Goal: Transaction & Acquisition: Purchase product/service

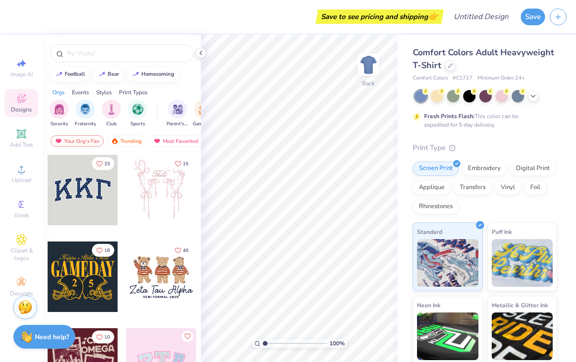
click at [441, 97] on div at bounding box center [437, 96] width 12 height 12
click at [453, 98] on div at bounding box center [453, 96] width 12 height 12
click at [434, 99] on div at bounding box center [437, 96] width 12 height 12
click at [469, 99] on div at bounding box center [469, 96] width 12 height 12
click at [484, 100] on div at bounding box center [485, 96] width 12 height 12
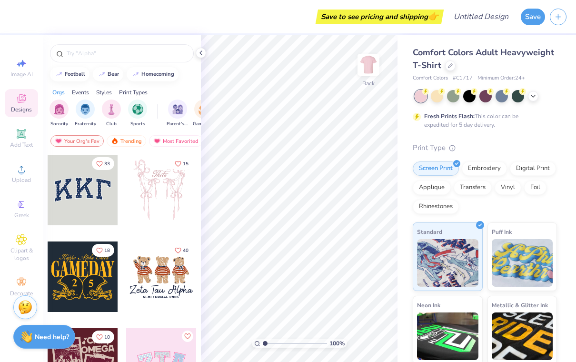
click at [500, 97] on div at bounding box center [501, 96] width 12 height 12
click at [519, 96] on div at bounding box center [518, 96] width 12 height 12
click at [535, 95] on icon at bounding box center [533, 96] width 8 height 8
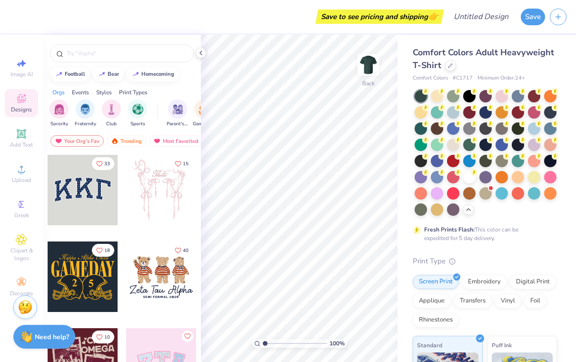
click at [469, 114] on div at bounding box center [469, 112] width 12 height 12
click at [454, 162] on div at bounding box center [453, 161] width 12 height 12
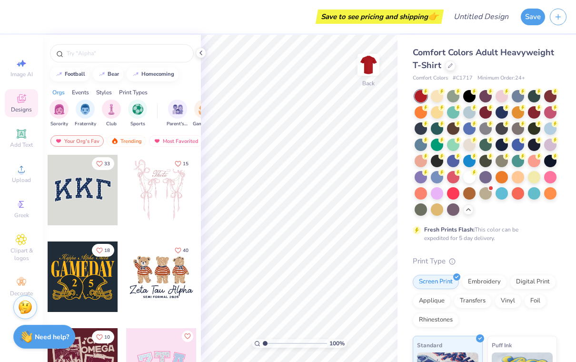
click at [539, 112] on div at bounding box center [534, 112] width 12 height 12
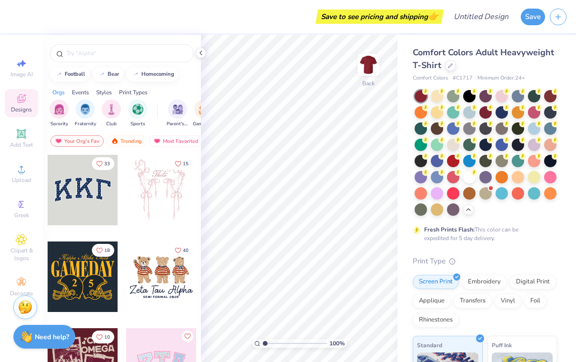
click at [455, 161] on div at bounding box center [453, 161] width 12 height 12
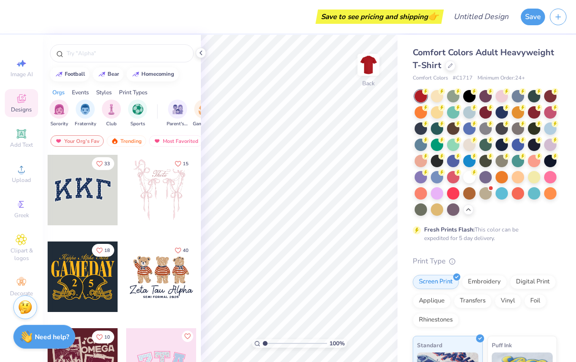
click at [487, 129] on div at bounding box center [485, 128] width 12 height 12
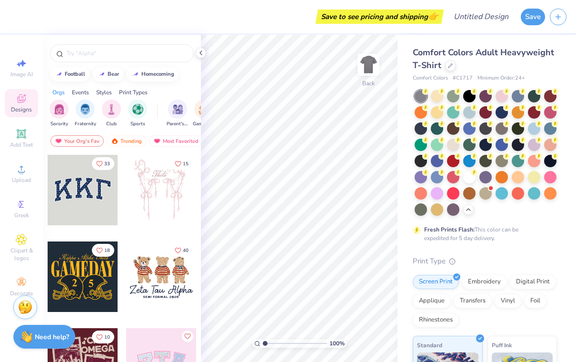
click at [457, 161] on div at bounding box center [453, 161] width 12 height 12
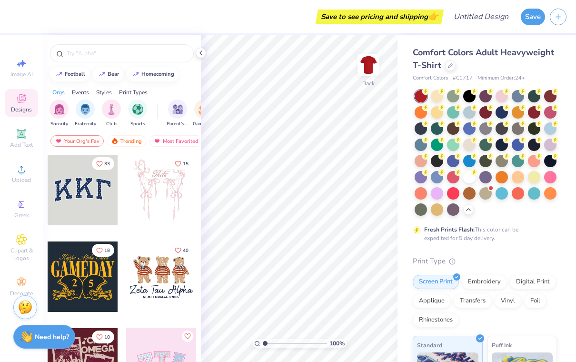
scroll to position [0, 0]
click at [111, 110] on img "filter for Club" at bounding box center [111, 109] width 10 height 11
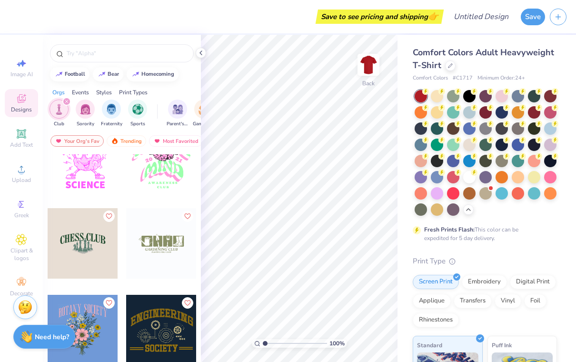
scroll to position [480, 0]
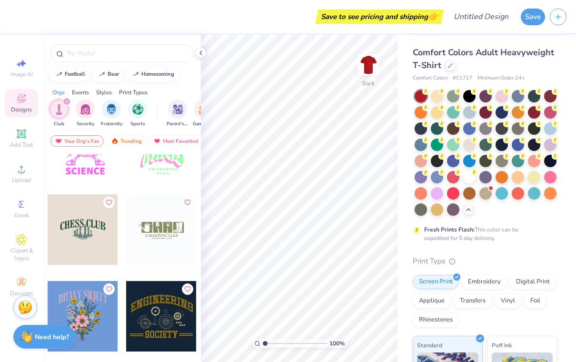
click at [153, 52] on input "text" at bounding box center [127, 54] width 122 height 10
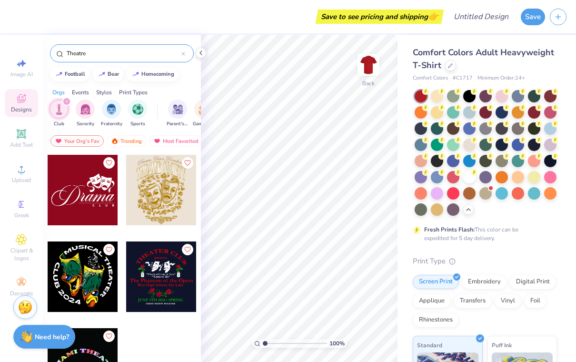
type input "Theatre"
click at [178, 201] on div at bounding box center [161, 190] width 70 height 70
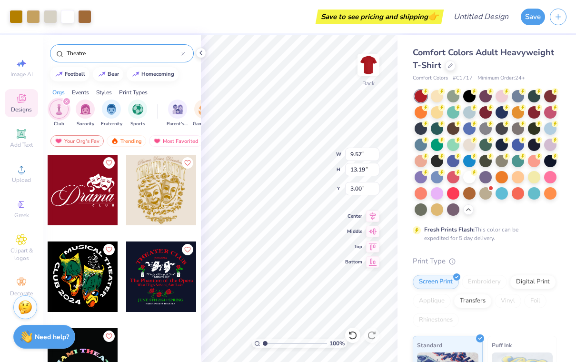
click at [90, 217] on div at bounding box center [83, 190] width 70 height 70
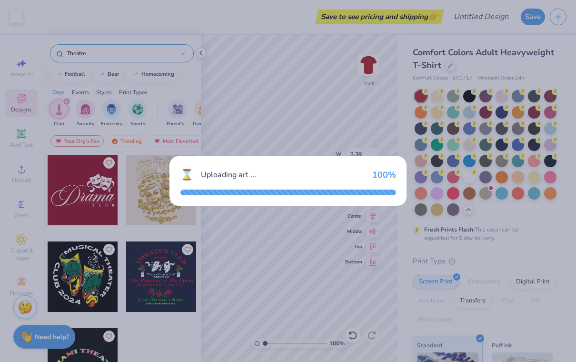
type input "3.39"
type input "1.76"
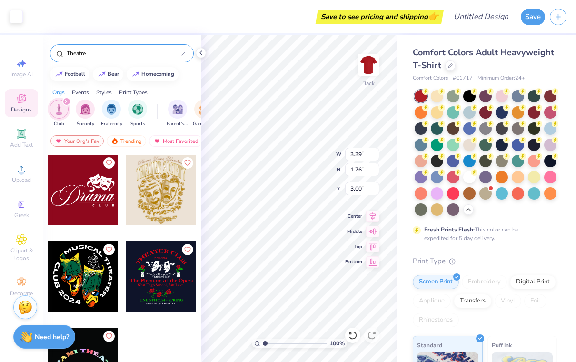
type input "9.57"
type input "13.19"
type input "7.43"
type input "3.39"
type input "1.76"
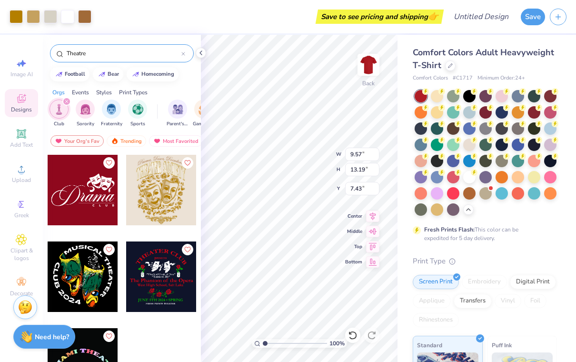
type input "3.00"
type input "9.57"
type input "13.19"
type input "7.43"
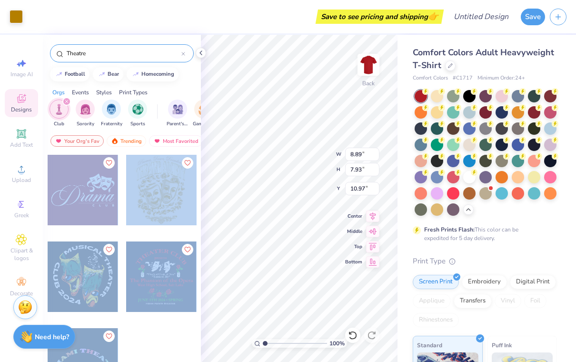
scroll to position [0, 56]
type input "11.55"
type input "5.80"
type input "5.43"
type input "12.23"
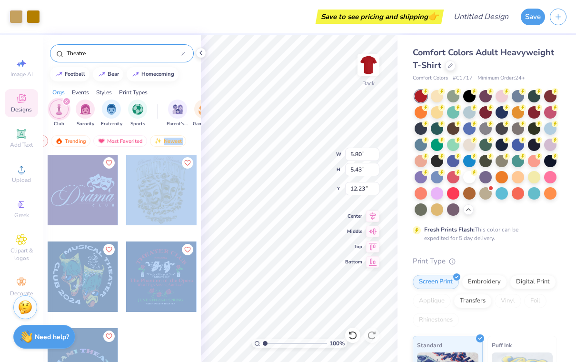
type input "4.15"
type input "3.88"
click at [553, 71] on div "Comfort Colors Adult Heavyweight T-Shirt" at bounding box center [485, 59] width 144 height 26
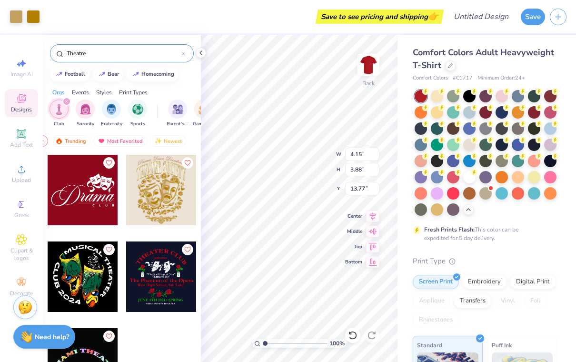
type input "4.76"
type input "9.57"
type input "3.81"
type input "8.42"
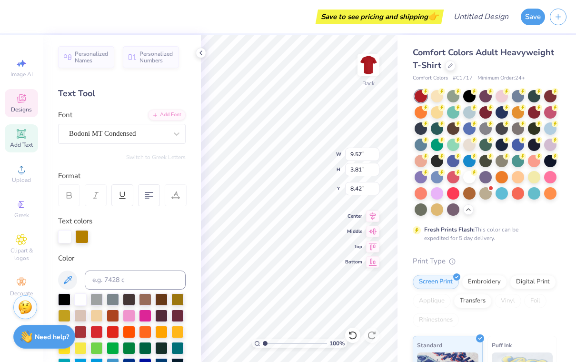
type input "9.18"
type input "1.84"
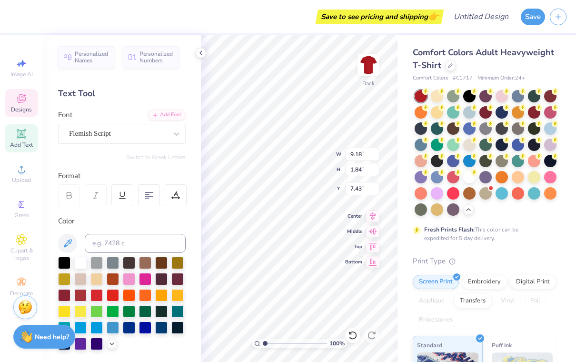
type input "9.91"
type input "9.57"
type input "3.81"
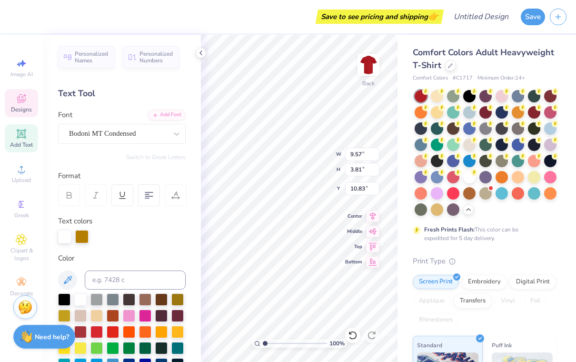
type input "12.02"
click at [201, 56] on icon at bounding box center [201, 53] width 8 height 8
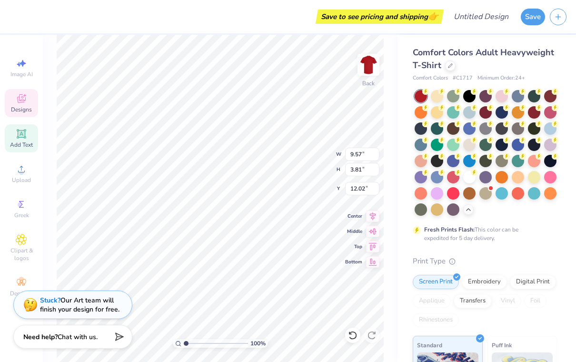
scroll to position [0, 4]
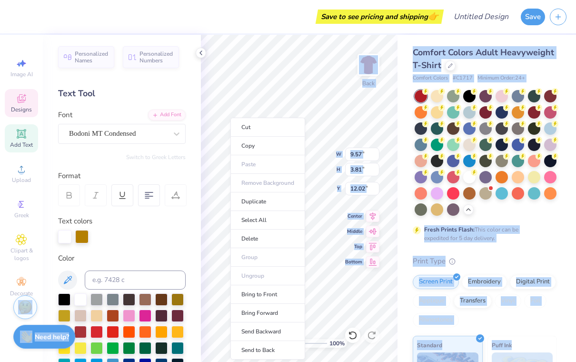
click at [172, 24] on div "Save to see pricing and shipping 👉" at bounding box center [227, 16] width 427 height 33
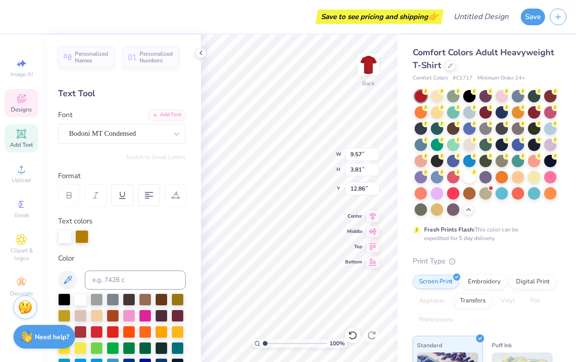
type input "13.04"
type input "3.39"
type input "1.76"
type input "5.11"
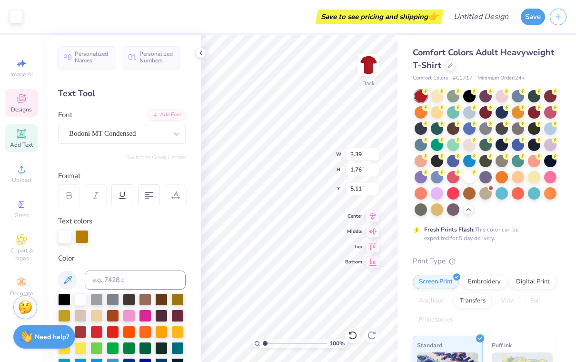
click at [18, 109] on span "Designs" at bounding box center [21, 110] width 21 height 8
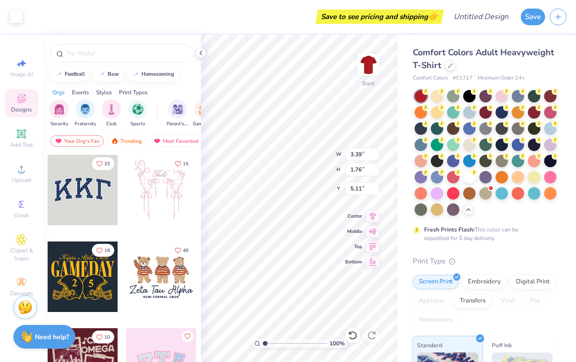
click at [13, 140] on div "Add Text" at bounding box center [21, 138] width 33 height 28
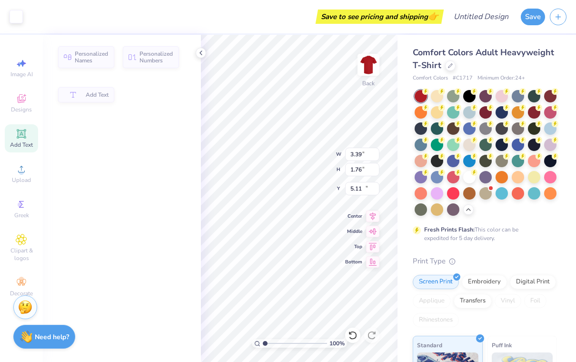
type input "5.59"
type input "1.62"
type input "11.69"
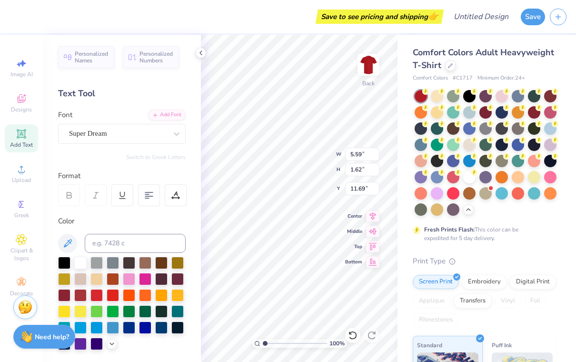
type input "9.57"
type input "3.81"
type input "13.04"
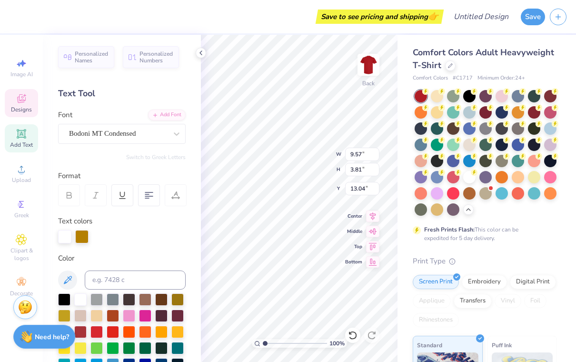
type input "9.18"
type input "1.84"
type input "9.91"
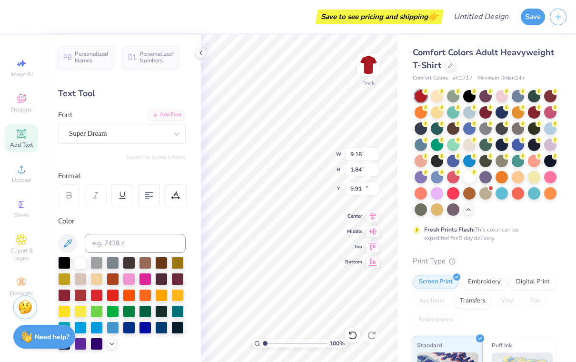
type input "5.59"
type input "1.62"
type input "11.69"
click at [352, 340] on div at bounding box center [352, 334] width 15 height 15
click at [352, 339] on icon at bounding box center [353, 335] width 10 height 10
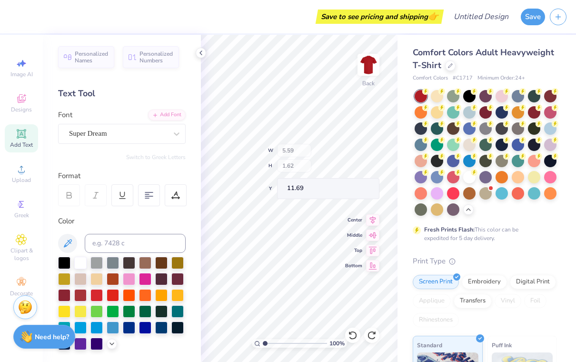
click at [353, 332] on icon at bounding box center [352, 335] width 8 height 9
click at [355, 342] on div at bounding box center [352, 334] width 15 height 15
click at [355, 341] on div at bounding box center [352, 334] width 15 height 15
click at [357, 333] on div at bounding box center [352, 334] width 15 height 15
click at [356, 330] on icon at bounding box center [353, 335] width 10 height 10
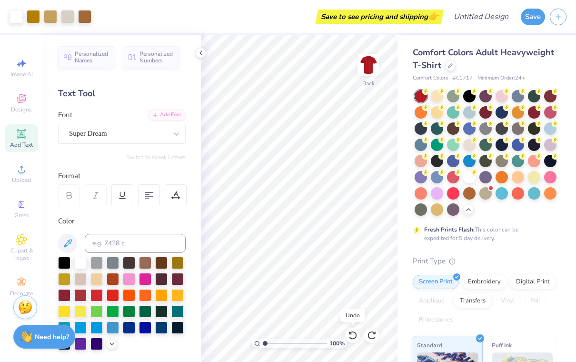
click at [353, 330] on div at bounding box center [352, 334] width 15 height 15
click at [354, 333] on icon at bounding box center [353, 335] width 10 height 10
click at [355, 336] on icon at bounding box center [353, 335] width 10 height 10
click at [354, 337] on icon at bounding box center [353, 335] width 10 height 10
click at [354, 335] on icon at bounding box center [353, 335] width 10 height 10
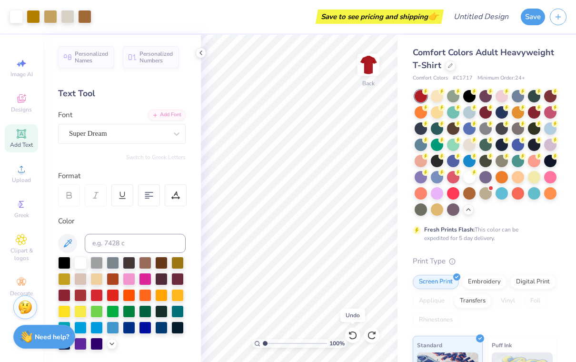
click at [355, 335] on icon at bounding box center [353, 335] width 10 height 10
click at [354, 342] on div at bounding box center [352, 334] width 15 height 15
click at [354, 336] on icon at bounding box center [353, 335] width 10 height 10
click at [355, 335] on icon at bounding box center [353, 335] width 10 height 10
click at [355, 334] on icon at bounding box center [353, 335] width 10 height 10
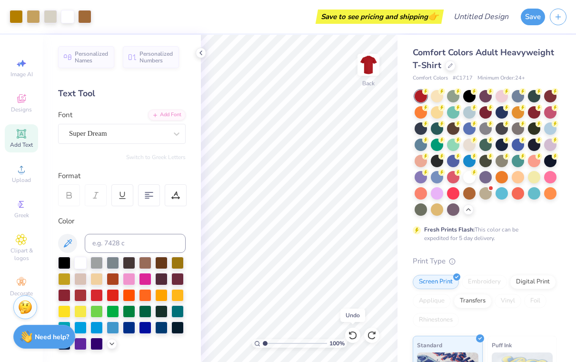
click at [353, 337] on icon at bounding box center [353, 335] width 10 height 10
click at [356, 338] on icon at bounding box center [353, 335] width 10 height 10
click at [350, 335] on icon at bounding box center [353, 335] width 10 height 10
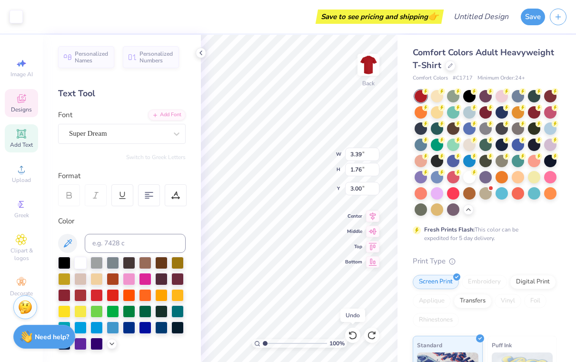
click at [353, 333] on icon at bounding box center [353, 335] width 10 height 10
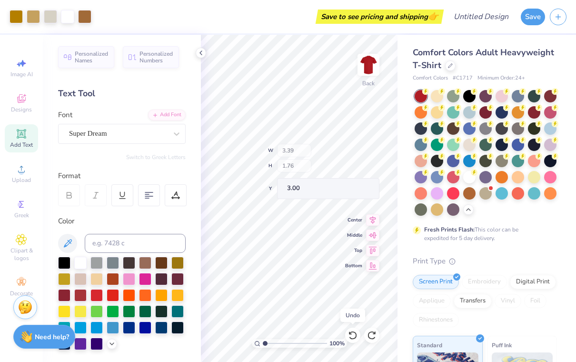
click at [354, 333] on icon at bounding box center [353, 335] width 10 height 10
click at [353, 333] on icon at bounding box center [353, 335] width 10 height 10
type input "9.57"
type input "13.19"
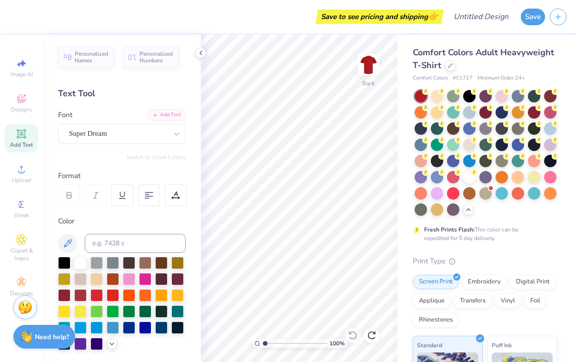
click at [15, 141] on div "Add Text" at bounding box center [21, 138] width 33 height 28
type input "8.90"
click at [20, 132] on icon at bounding box center [21, 133] width 11 height 11
type input "3.00"
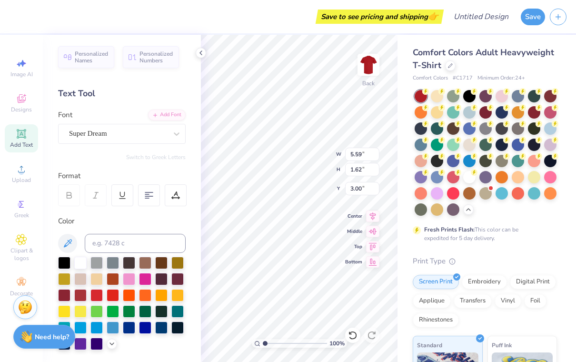
scroll to position [0, 0]
type textarea "T"
type textarea "Crimson Stage"
type input "5.30"
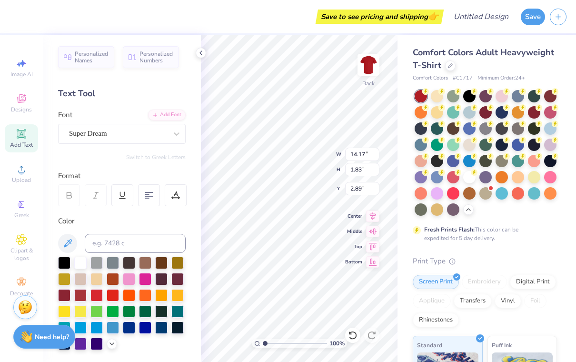
type input "0.68"
click at [355, 334] on icon at bounding box center [353, 335] width 10 height 10
click at [358, 330] on div at bounding box center [352, 334] width 15 height 15
click at [353, 336] on icon at bounding box center [353, 335] width 10 height 10
type input "4.04"
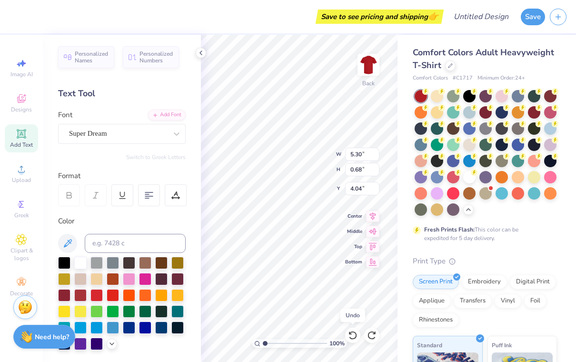
click at [353, 333] on icon at bounding box center [353, 335] width 10 height 10
type input "14.17"
type input "1.83"
type input "2.89"
click at [353, 332] on icon at bounding box center [352, 335] width 8 height 9
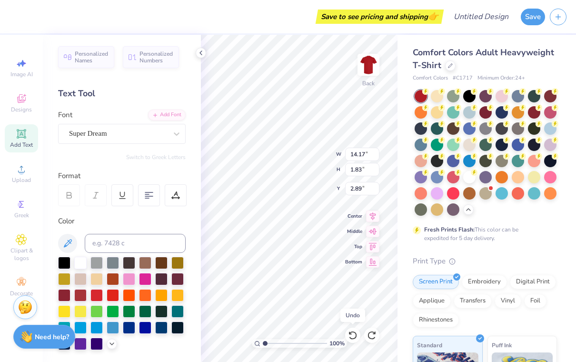
type input "5.59"
type input "1.62"
click at [355, 330] on div at bounding box center [352, 334] width 15 height 15
type input "3.23"
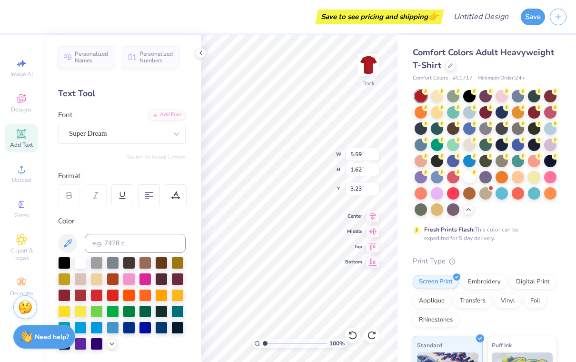
type textarea "T"
type textarea "c"
type textarea "Crimson"
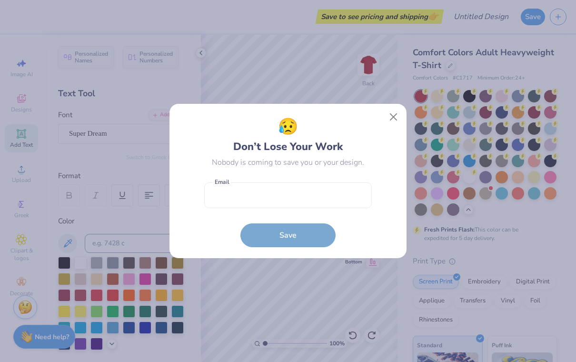
click at [398, 119] on button "Close" at bounding box center [394, 117] width 18 height 18
type input "9.15"
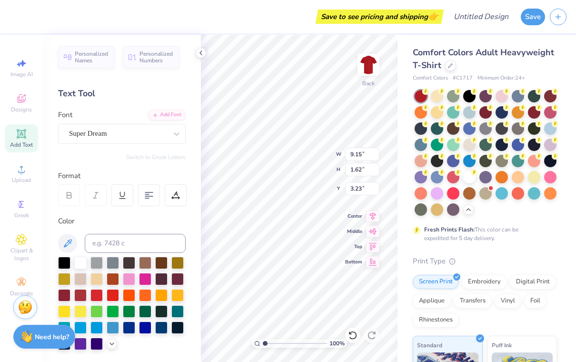
scroll to position [0, 0]
type textarea "Crimson Stage"
click at [157, 194] on div at bounding box center [149, 195] width 22 height 22
type input "4.93"
type input "2.58"
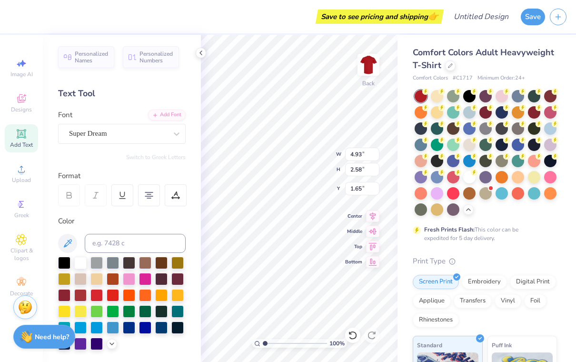
type input "3.73"
type input "3.11"
type input "1.63"
type input "3.00"
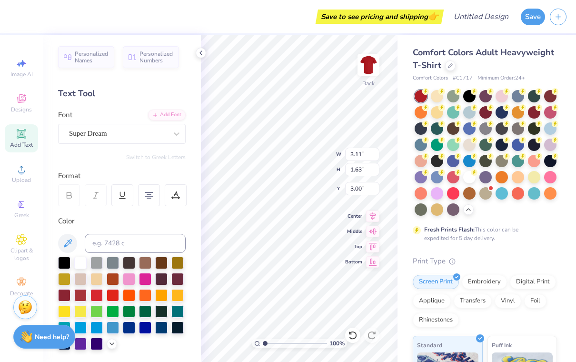
click at [373, 68] on img at bounding box center [368, 64] width 19 height 19
click at [20, 171] on icon at bounding box center [21, 168] width 11 height 11
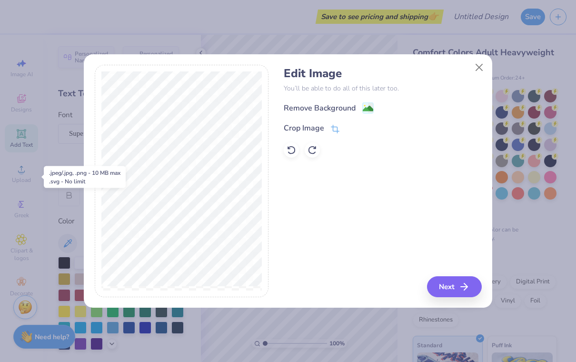
click at [454, 280] on button "Next" at bounding box center [454, 286] width 55 height 21
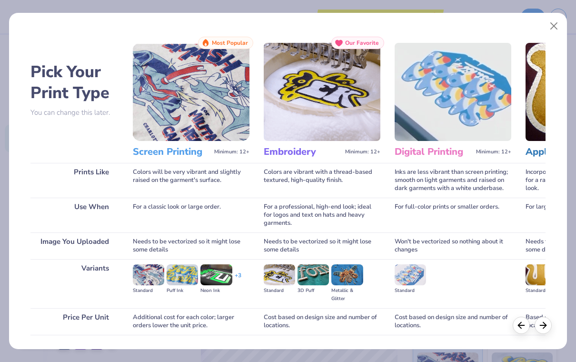
click at [552, 27] on button "Close" at bounding box center [554, 26] width 18 height 18
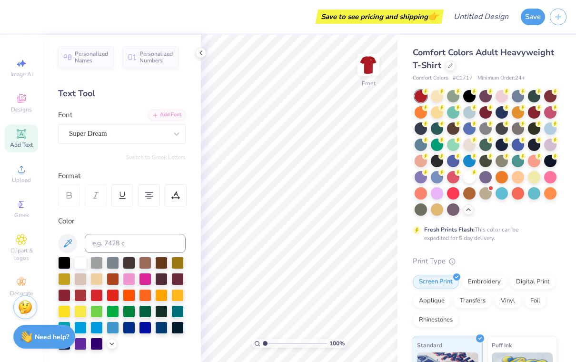
click at [28, 173] on div "Upload" at bounding box center [21, 173] width 33 height 28
click at [146, 164] on div "Personalized Names Personalized Numbers Text Tool Add Font Font Super Dream Swi…" at bounding box center [122, 198] width 158 height 327
click at [21, 102] on icon at bounding box center [22, 100] width 8 height 6
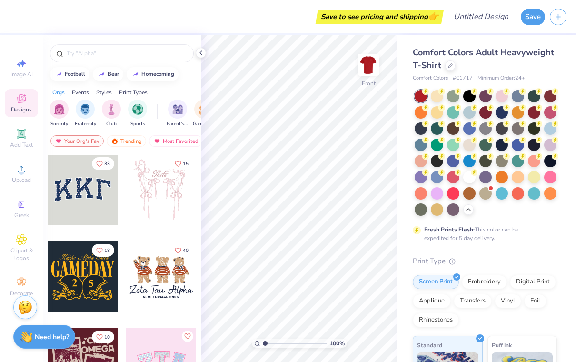
click at [18, 184] on span "Upload" at bounding box center [21, 180] width 19 height 8
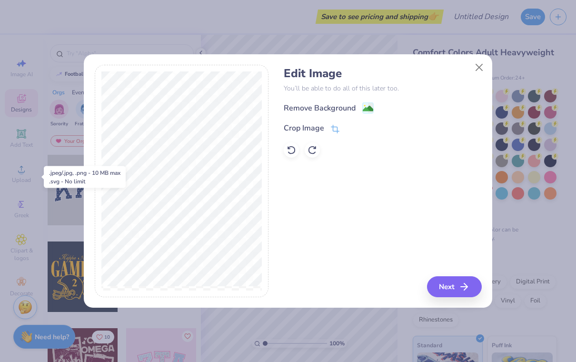
click at [438, 288] on button "Next" at bounding box center [454, 286] width 55 height 21
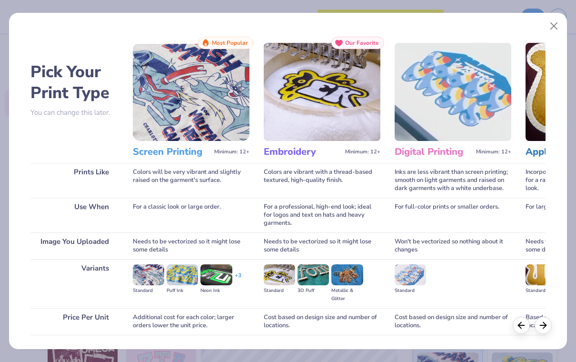
click at [206, 106] on img at bounding box center [191, 92] width 117 height 98
click at [218, 133] on img at bounding box center [191, 92] width 117 height 98
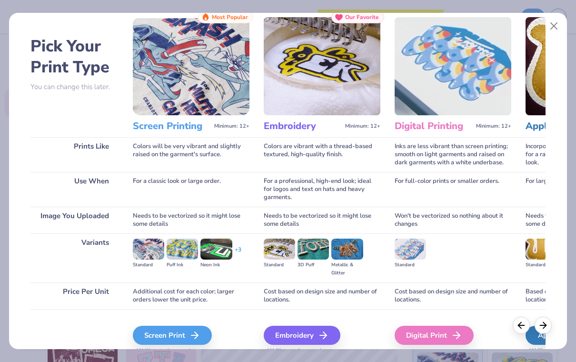
click at [173, 334] on div "Screen Print" at bounding box center [172, 335] width 79 height 19
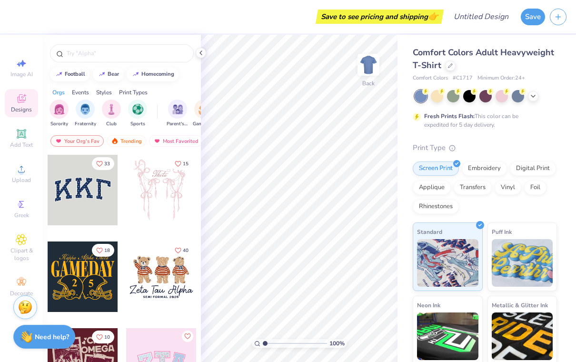
click at [553, 96] on div at bounding box center [486, 96] width 142 height 12
click at [552, 96] on div at bounding box center [486, 96] width 142 height 12
click at [535, 98] on icon at bounding box center [533, 96] width 8 height 8
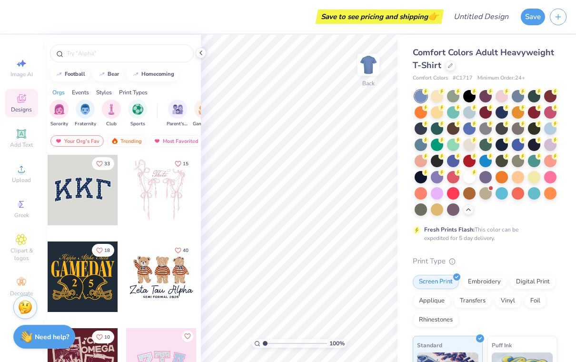
click at [467, 162] on div at bounding box center [469, 161] width 12 height 12
click at [370, 58] on img at bounding box center [368, 64] width 19 height 19
click at [26, 175] on icon at bounding box center [21, 168] width 11 height 11
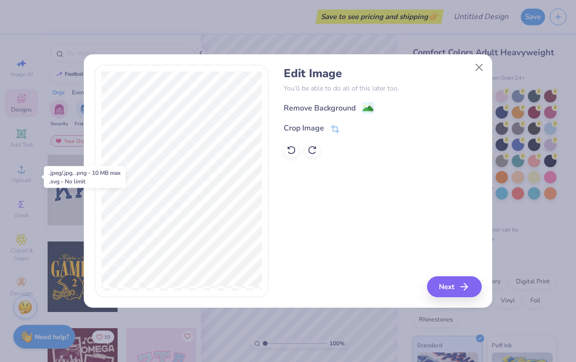
click at [470, 285] on icon "button" at bounding box center [463, 286] width 11 height 11
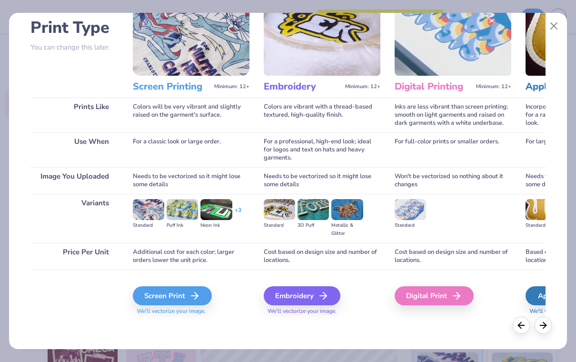
scroll to position [65, 0]
click at [188, 294] on div "Screen Print" at bounding box center [172, 295] width 79 height 19
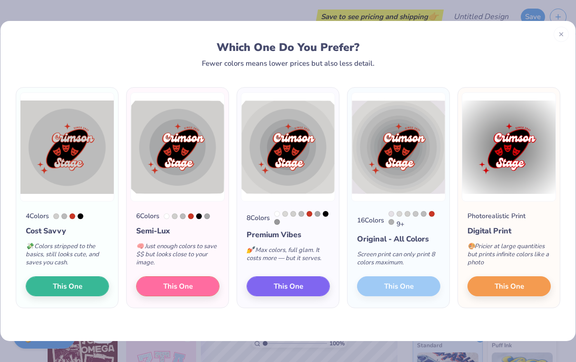
click at [305, 290] on button "This One" at bounding box center [288, 286] width 83 height 20
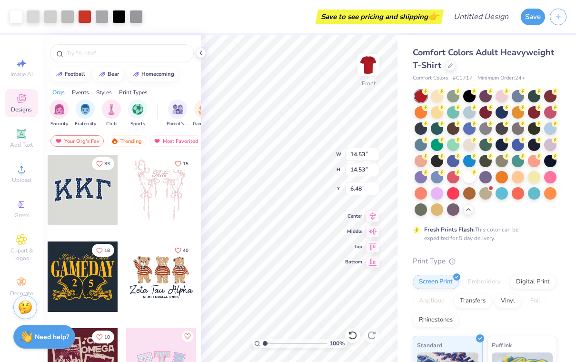
type input "10.66"
type input "3.00"
click at [348, 336] on icon at bounding box center [353, 335] width 10 height 10
click at [353, 329] on div at bounding box center [352, 334] width 15 height 15
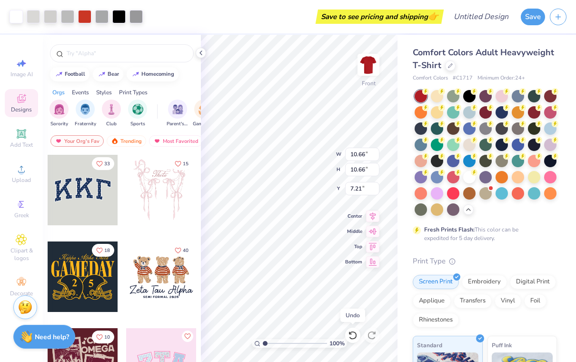
type input "10.36"
click at [358, 338] on div at bounding box center [352, 334] width 15 height 15
type input "14.53"
type input "6.48"
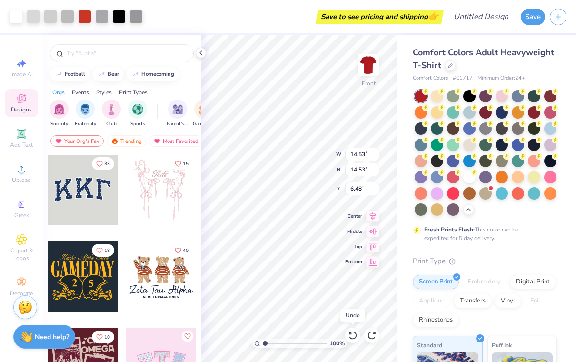
click at [355, 336] on icon at bounding box center [353, 335] width 10 height 10
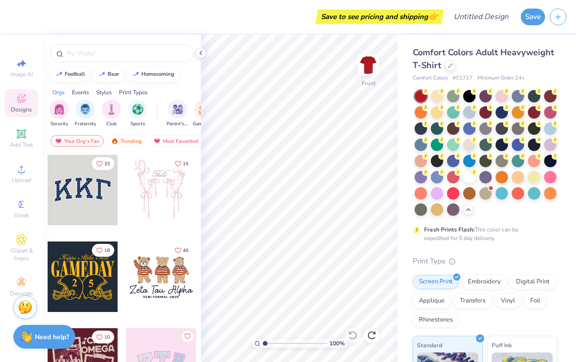
click at [450, 70] on div "Comfort Colors Adult Heavyweight T-Shirt" at bounding box center [485, 59] width 144 height 26
click at [452, 63] on icon at bounding box center [450, 65] width 5 height 5
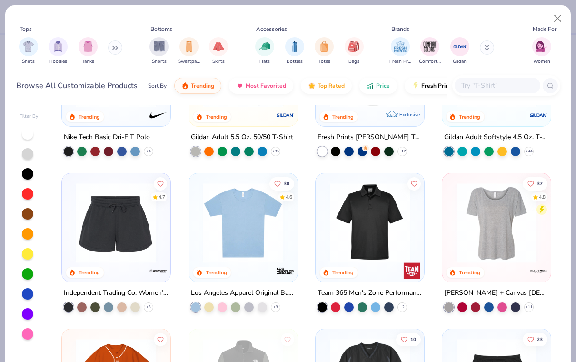
scroll to position [2430, 0]
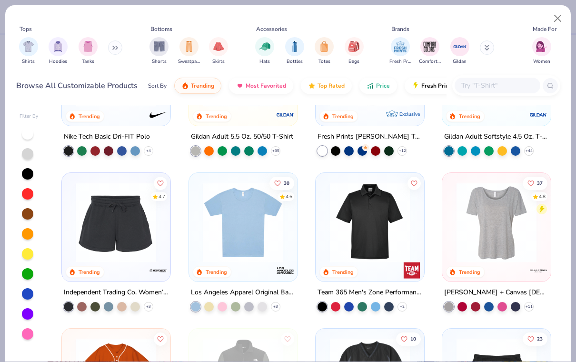
click at [29, 47] on img "filter for Shirts" at bounding box center [28, 46] width 11 height 11
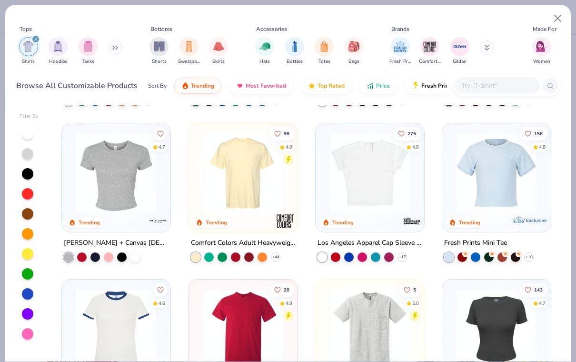
scroll to position [146, 0]
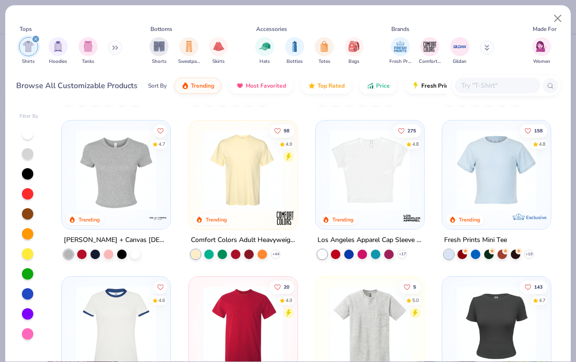
click at [219, 177] on img at bounding box center [242, 170] width 89 height 80
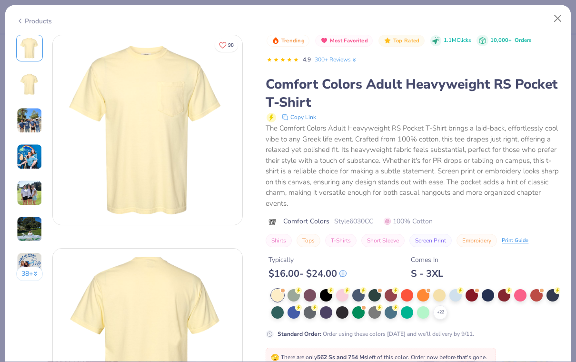
click at [446, 314] on div "+ 22" at bounding box center [440, 312] width 14 height 14
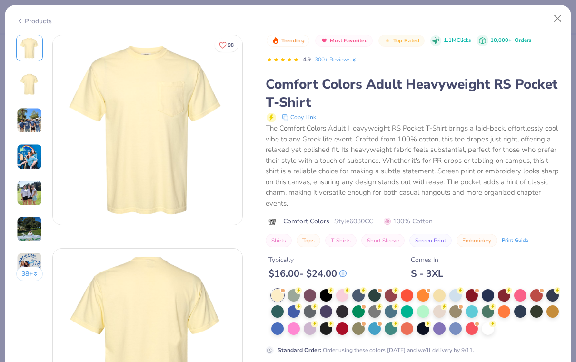
click at [341, 328] on div at bounding box center [342, 328] width 12 height 12
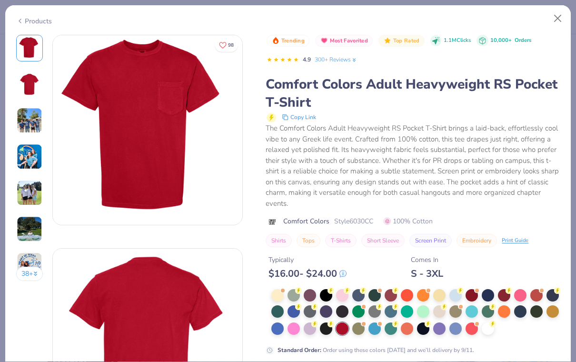
click at [288, 87] on div "Comfort Colors Adult Heavyweight RS Pocket T-Shirt" at bounding box center [413, 93] width 294 height 36
click at [556, 14] on button "Close" at bounding box center [558, 19] width 18 height 18
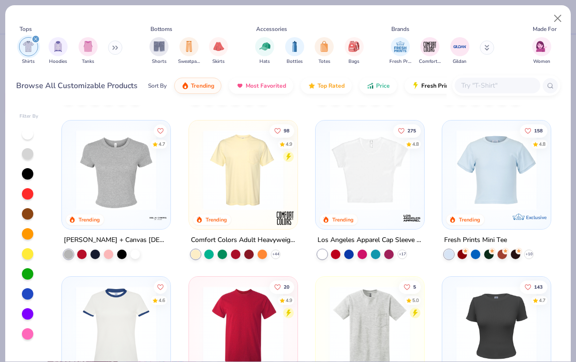
click at [279, 128] on icon "Like" at bounding box center [277, 131] width 7 height 7
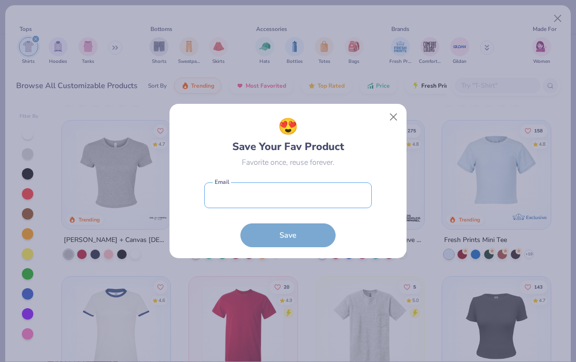
click at [254, 191] on input "email" at bounding box center [288, 195] width 168 height 26
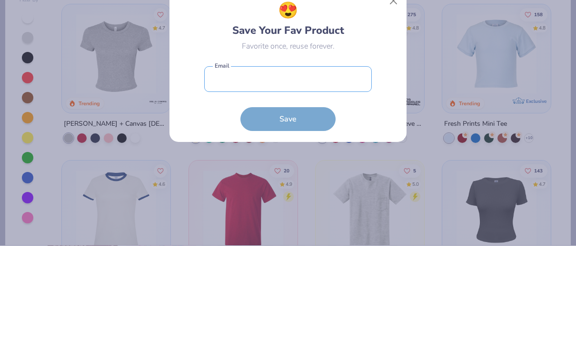
type input "[EMAIL_ADDRESS][DOMAIN_NAME]"
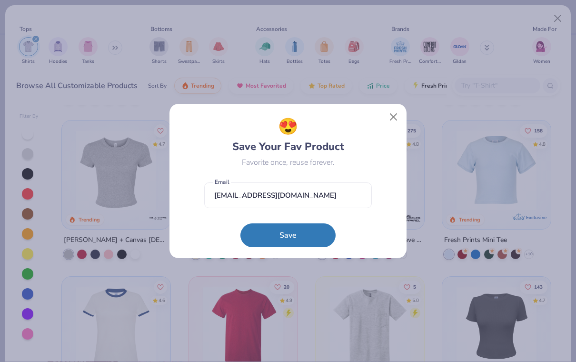
click at [287, 234] on button "Save" at bounding box center [287, 235] width 95 height 24
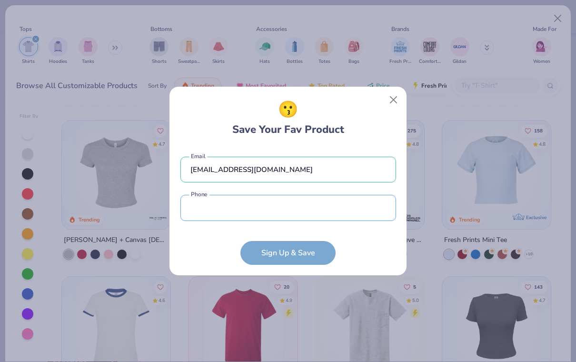
click at [305, 217] on input "tel" at bounding box center [288, 208] width 216 height 26
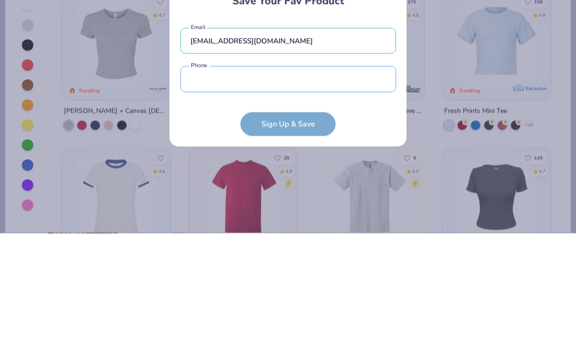
type input "[PHONE_NUMBER]"
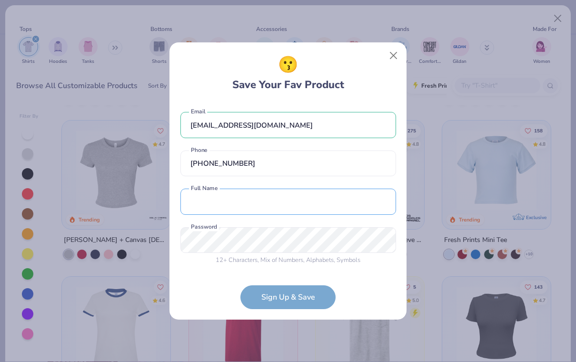
click at [222, 206] on input "text" at bounding box center [288, 201] width 216 height 26
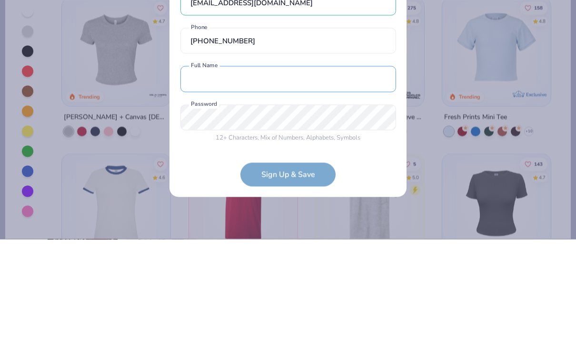
type input "[PERSON_NAME]"
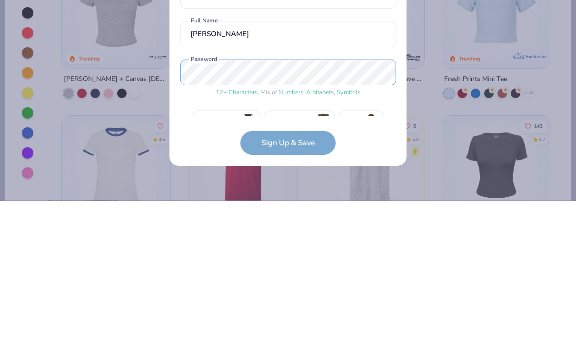
scroll to position [22, 0]
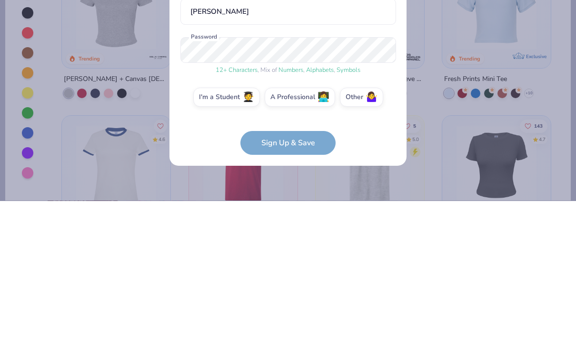
click at [316, 139] on form "[EMAIL_ADDRESS][DOMAIN_NAME] Email [PHONE_NUMBER] Phone [PERSON_NAME] Full Name…" at bounding box center [288, 206] width 216 height 220
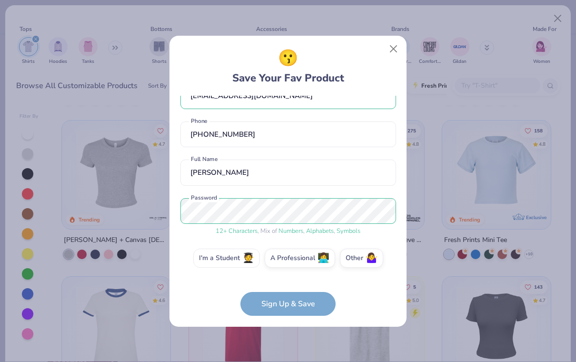
click at [243, 259] on label "I'm a Student 🧑‍🎓" at bounding box center [226, 257] width 67 height 19
click at [285, 279] on input "I'm a Student 🧑‍🎓" at bounding box center [288, 282] width 6 height 6
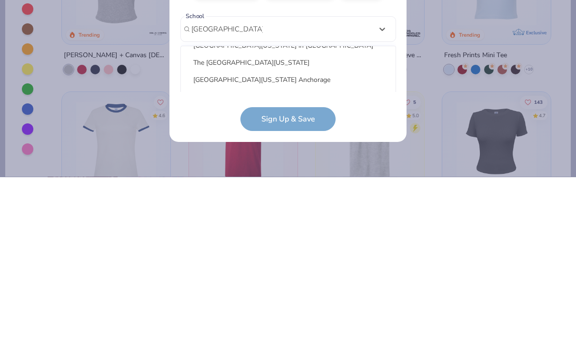
scroll to position [29, 0]
click at [287, 240] on div "The [GEOGRAPHIC_DATA][US_STATE]" at bounding box center [288, 248] width 207 height 16
type input "[GEOGRAPHIC_DATA][US_STATE]"
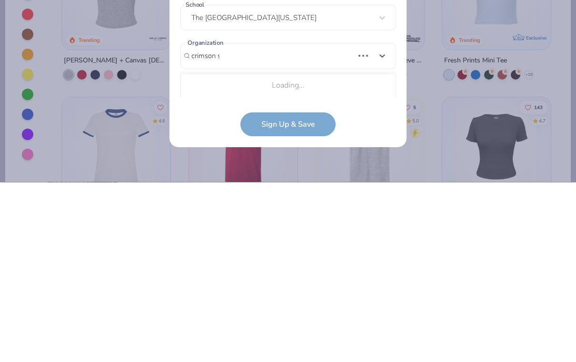
scroll to position [122, 0]
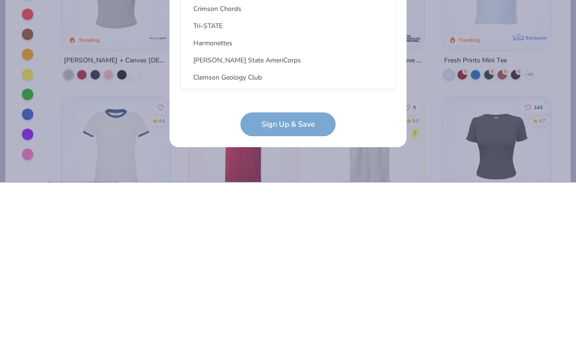
type input "crimson stage"
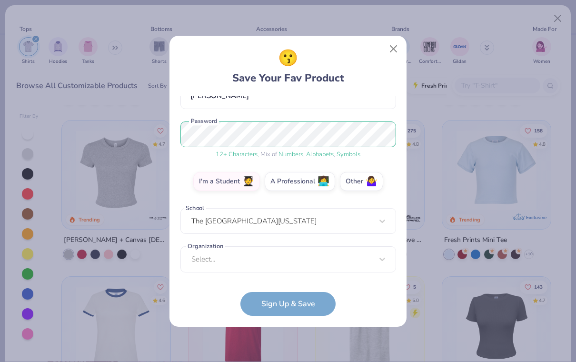
click at [323, 303] on form "[EMAIL_ADDRESS][DOMAIN_NAME] Email [PHONE_NUMBER] Phone [PERSON_NAME] Full Name…" at bounding box center [288, 206] width 216 height 220
click at [303, 300] on form "[EMAIL_ADDRESS][DOMAIN_NAME] Email [PHONE_NUMBER] Phone [PERSON_NAME] Full Name…" at bounding box center [288, 206] width 216 height 220
click at [291, 301] on form "[EMAIL_ADDRESS][DOMAIN_NAME] Email [PHONE_NUMBER] Phone [PERSON_NAME] Full Name…" at bounding box center [288, 206] width 216 height 220
click at [316, 298] on form "[EMAIL_ADDRESS][DOMAIN_NAME] Email [PHONE_NUMBER] Phone [PERSON_NAME] Full Name…" at bounding box center [288, 206] width 216 height 220
click at [324, 299] on form "[EMAIL_ADDRESS][DOMAIN_NAME] Email [PHONE_NUMBER] Phone [PERSON_NAME] Full Name…" at bounding box center [288, 206] width 216 height 220
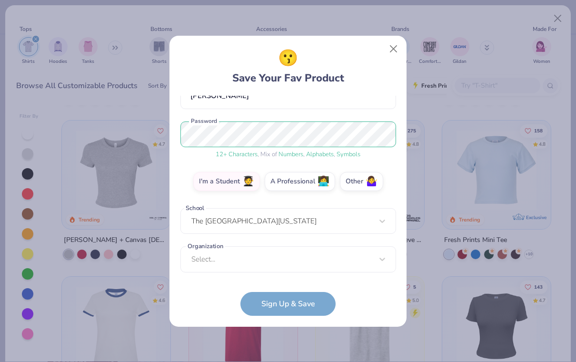
click at [324, 298] on form "[EMAIL_ADDRESS][DOMAIN_NAME] Email [PHONE_NUMBER] Phone [PERSON_NAME] Full Name…" at bounding box center [288, 206] width 216 height 220
click at [317, 310] on form "[EMAIL_ADDRESS][DOMAIN_NAME] Email [PHONE_NUMBER] Phone [PERSON_NAME] Full Name…" at bounding box center [288, 206] width 216 height 220
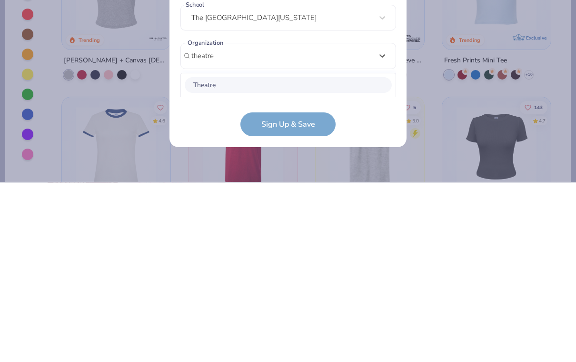
scroll to position [242, 0]
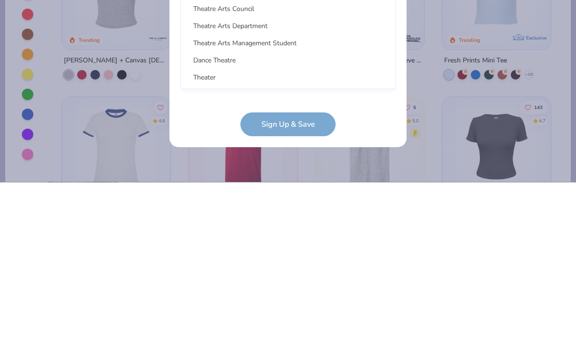
click at [375, 249] on div "Theater" at bounding box center [288, 257] width 207 height 16
type input "theatre"
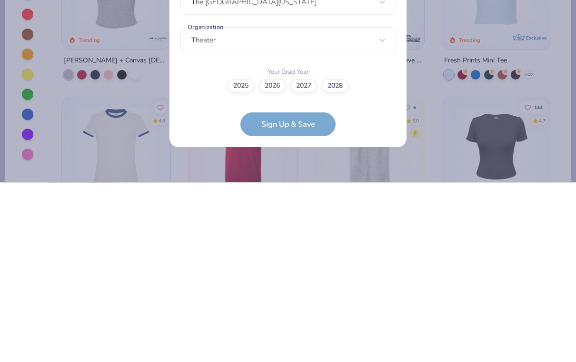
scroll to position [138, 0]
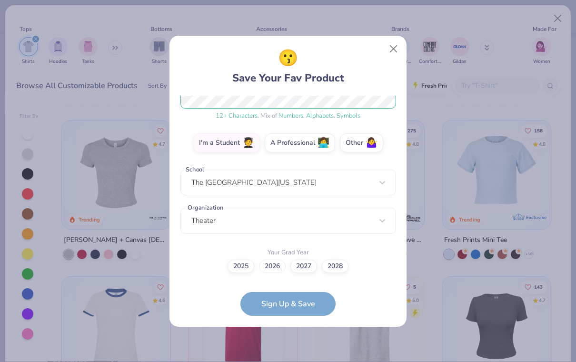
click at [275, 262] on label "2026" at bounding box center [272, 265] width 27 height 13
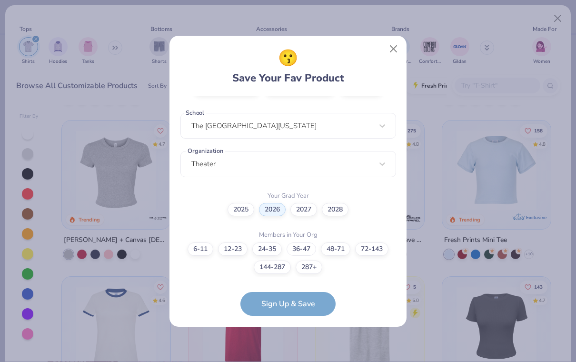
click at [299, 251] on label "36-47" at bounding box center [302, 248] width 30 height 13
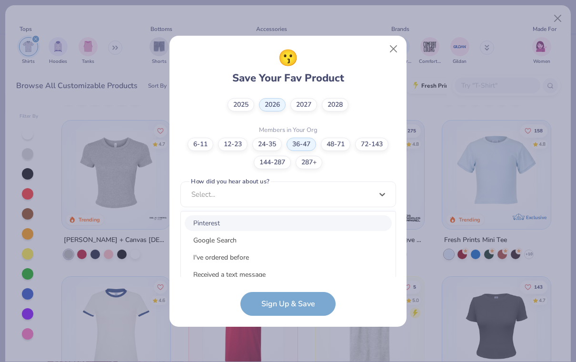
scroll to position [0, 0]
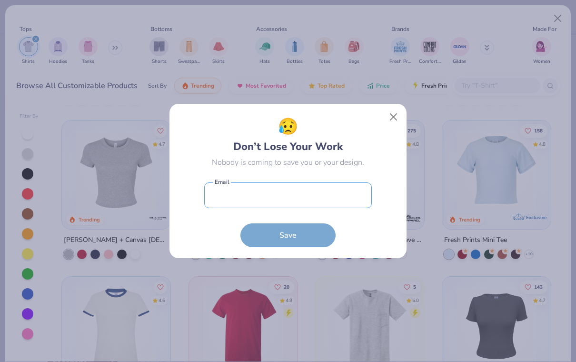
click at [353, 198] on input "email" at bounding box center [288, 195] width 168 height 26
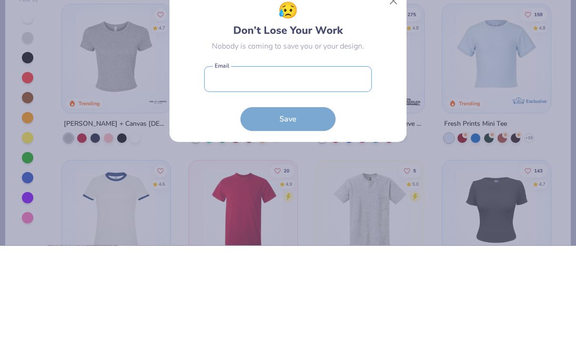
type input "[EMAIL_ADDRESS][DOMAIN_NAME]"
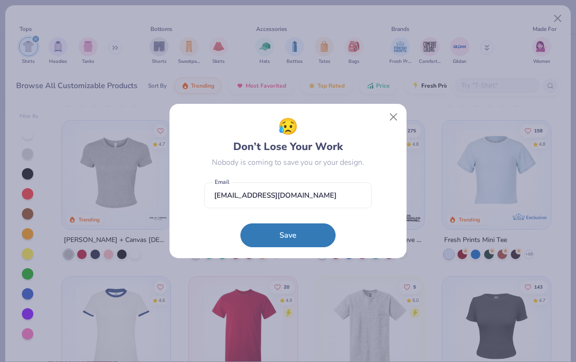
click at [297, 243] on button "Save" at bounding box center [287, 235] width 95 height 24
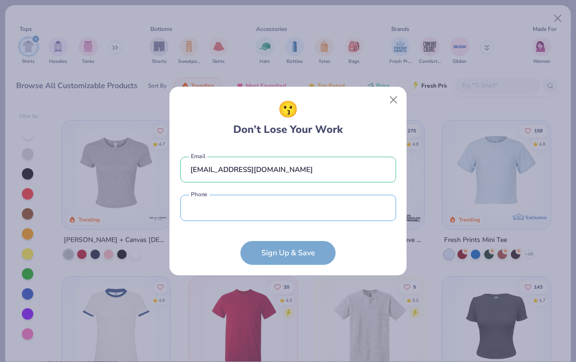
click at [297, 197] on input "tel" at bounding box center [288, 208] width 216 height 26
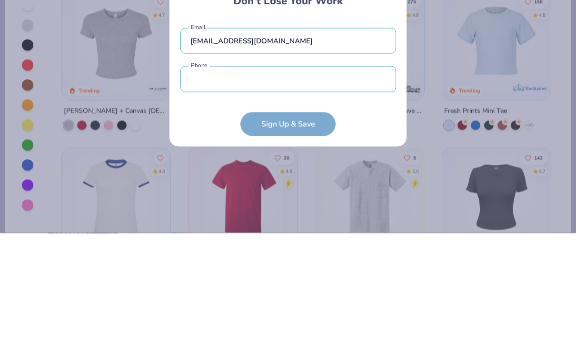
type input "[PHONE_NUMBER]"
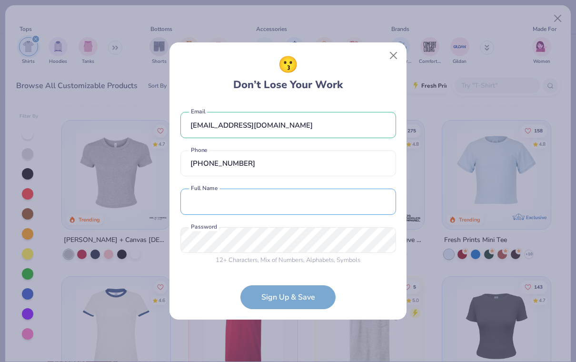
click at [270, 204] on input "text" at bounding box center [288, 201] width 216 height 26
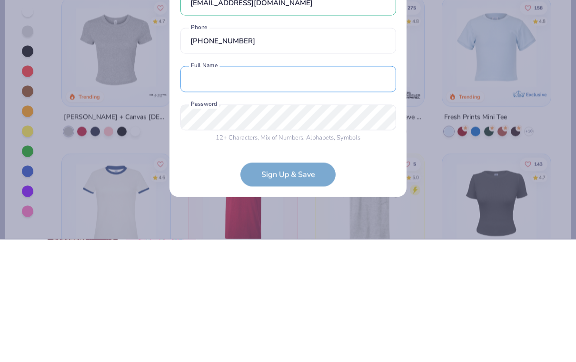
type input "[PERSON_NAME]"
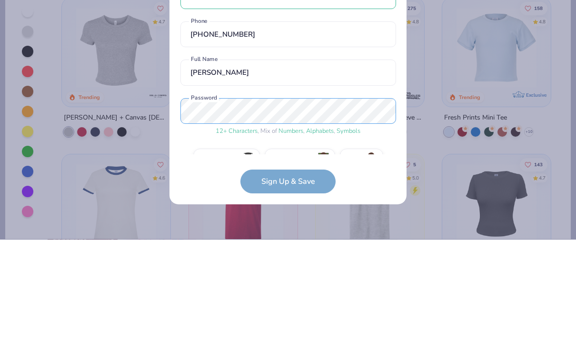
scroll to position [22, 0]
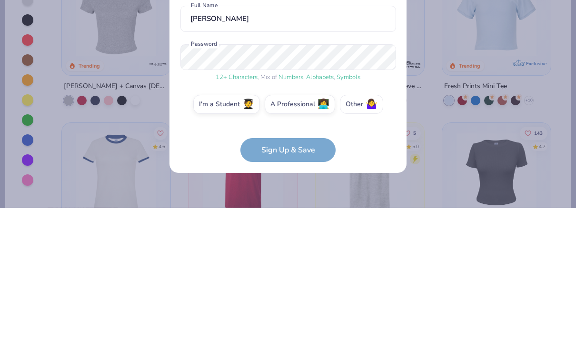
click at [366, 252] on span "🤷‍♀️" at bounding box center [372, 257] width 12 height 11
click at [291, 279] on input "Other 🤷‍♀️" at bounding box center [288, 282] width 6 height 6
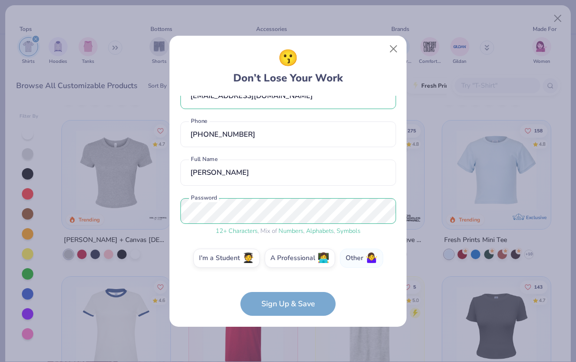
scroll to position [61, 0]
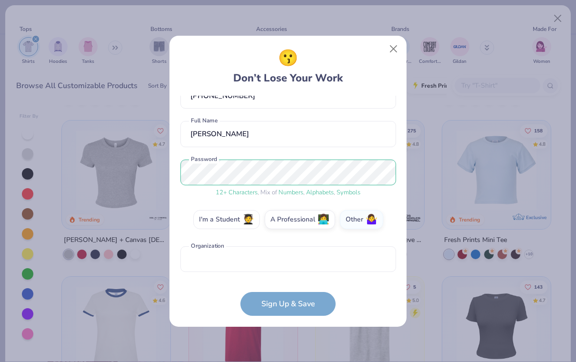
click at [225, 225] on label "I'm a Student 🧑‍🎓" at bounding box center [226, 219] width 67 height 19
click at [285, 279] on input "I'm a Student 🧑‍🎓" at bounding box center [288, 282] width 6 height 6
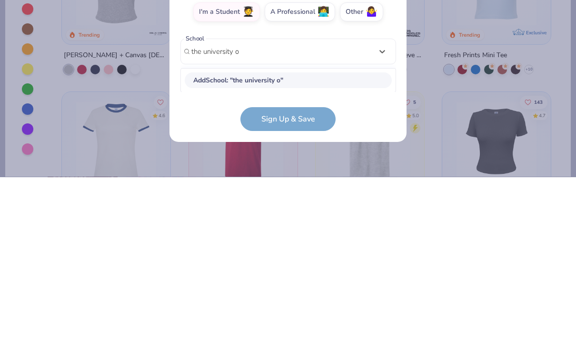
scroll to position [84, 0]
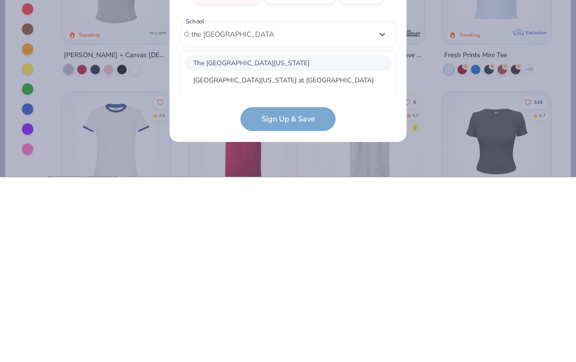
click at [277, 240] on div "The [GEOGRAPHIC_DATA][US_STATE]" at bounding box center [288, 248] width 207 height 16
type input "the [GEOGRAPHIC_DATA][US_STATE]"
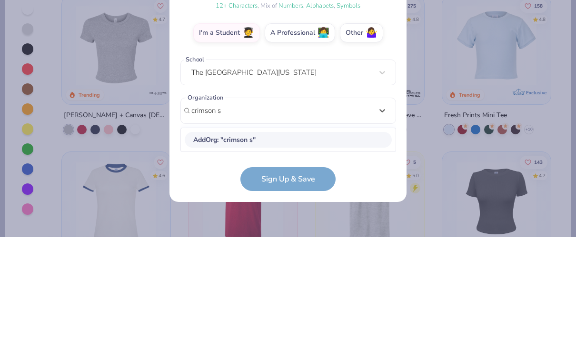
scroll to position [122, 0]
type input "c"
type input "crimson stage"
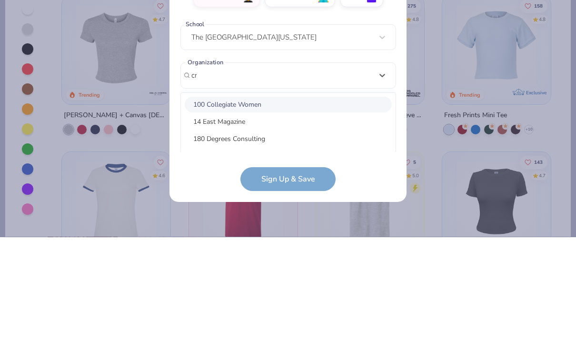
scroll to position [131, 0]
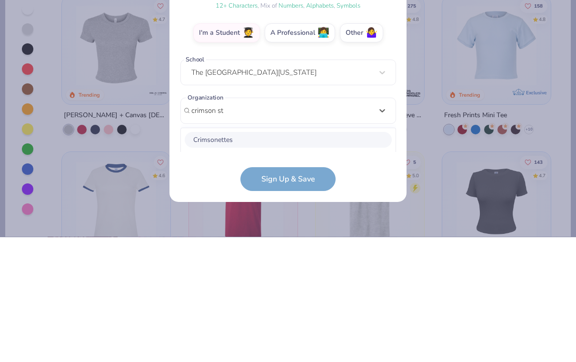
click at [210, 274] on div "Crimson Chords" at bounding box center [288, 282] width 207 height 16
type input "crimson st"
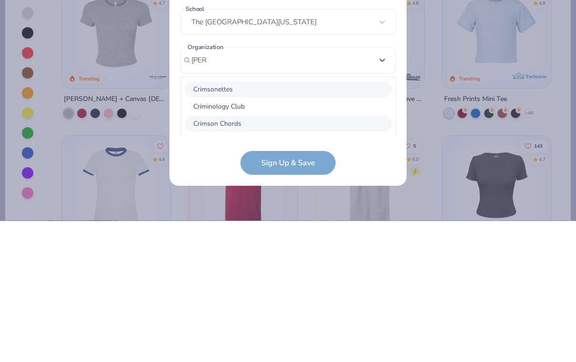
scroll to position [153, 0]
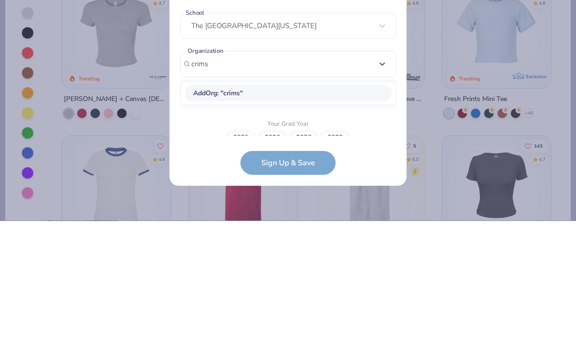
type input "crimso"
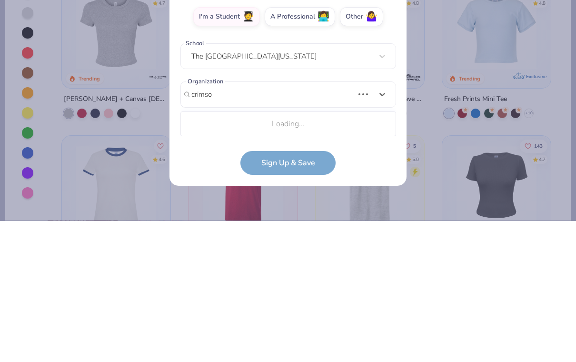
click at [285, 228] on div "crimso" at bounding box center [272, 235] width 164 height 15
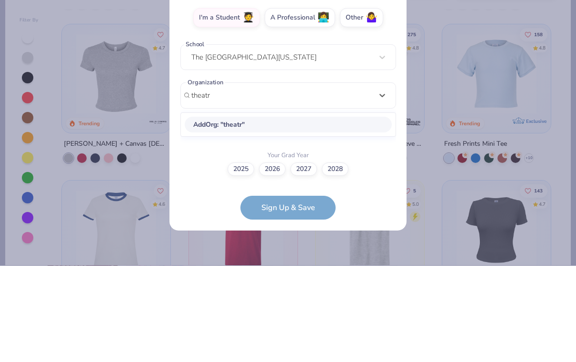
scroll to position [166, 0]
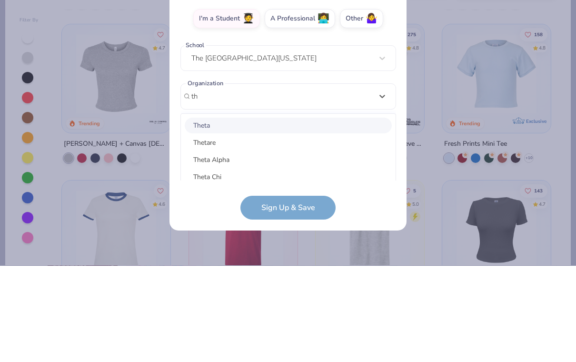
type input "t"
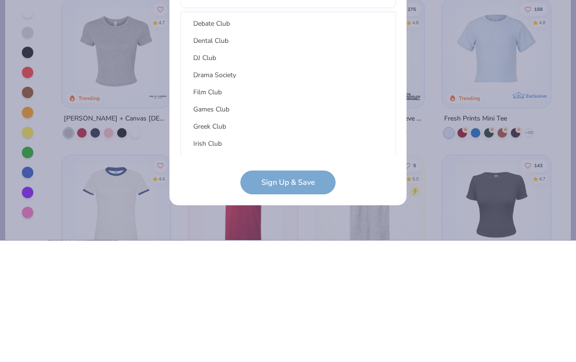
scroll to position [634, 0]
click at [237, 188] on div "Drama Society" at bounding box center [288, 196] width 207 height 16
type input "drama club"
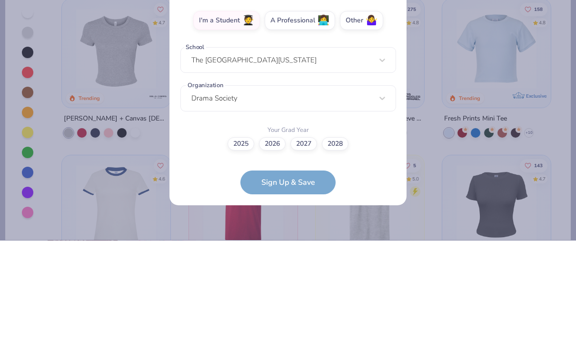
scroll to position [138, 0]
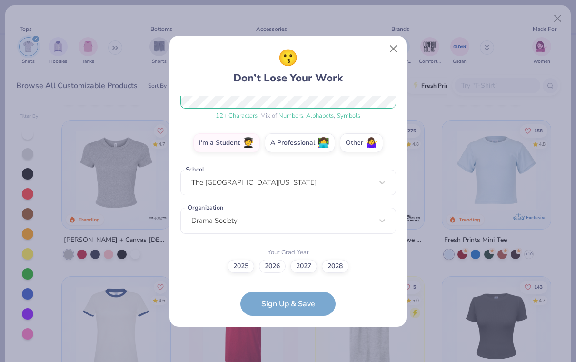
click at [276, 267] on label "2026" at bounding box center [272, 265] width 27 height 13
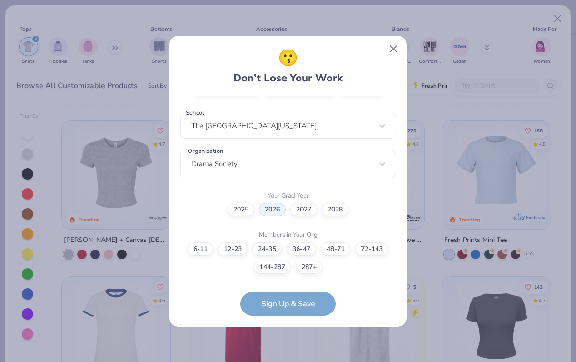
click at [291, 309] on form "[EMAIL_ADDRESS][DOMAIN_NAME] Email [PHONE_NUMBER] Phone [PERSON_NAME] Full Name…" at bounding box center [288, 206] width 216 height 220
click at [302, 247] on label "36-47" at bounding box center [302, 248] width 30 height 13
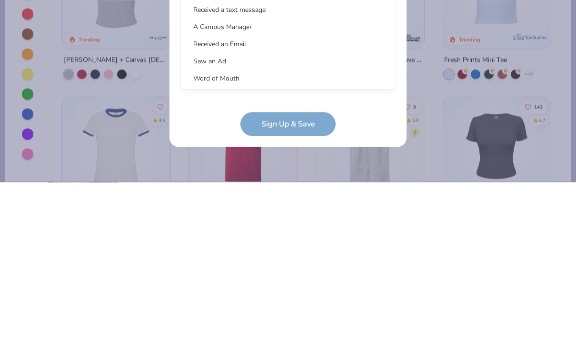
scroll to position [375, 0]
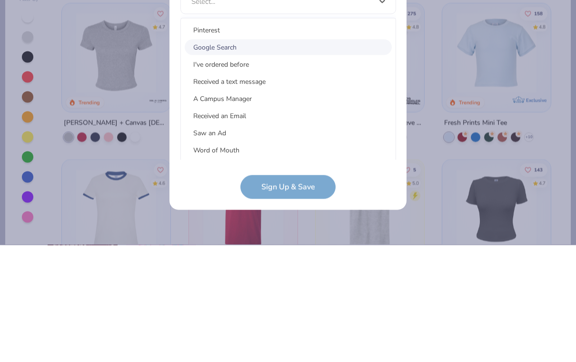
click at [239, 156] on div "Google Search" at bounding box center [288, 164] width 207 height 16
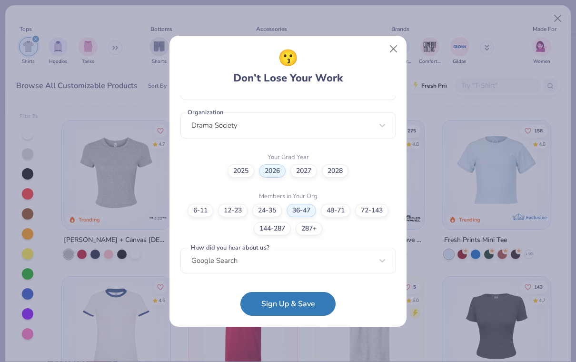
click at [309, 300] on button "Sign Up & Save" at bounding box center [287, 304] width 95 height 24
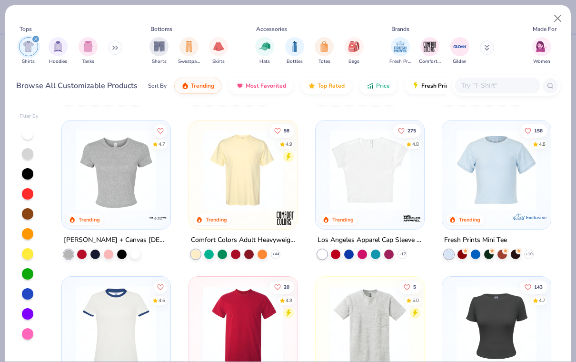
click at [282, 130] on button "98" at bounding box center [281, 130] width 25 height 13
click at [257, 203] on img at bounding box center [242, 170] width 89 height 80
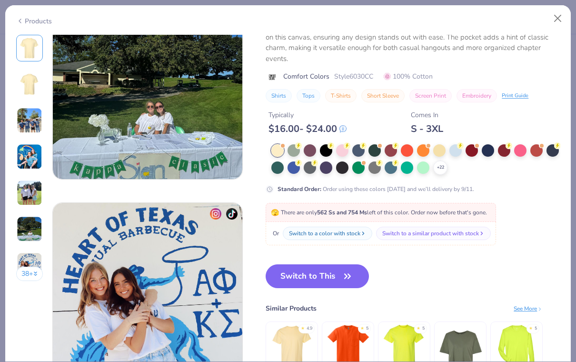
scroll to position [1111, 0]
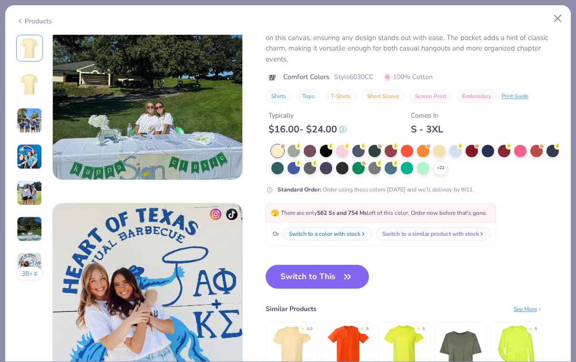
click at [344, 271] on icon "button" at bounding box center [347, 276] width 13 height 13
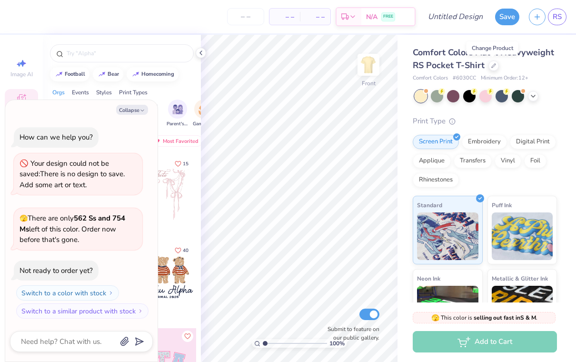
click at [126, 109] on button "Collapse" at bounding box center [132, 110] width 32 height 10
type textarea "x"
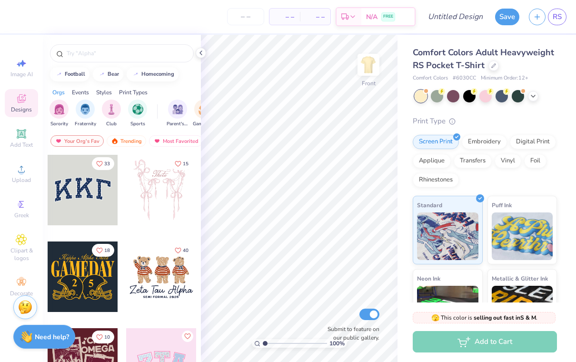
click at [536, 96] on icon at bounding box center [533, 96] width 8 height 8
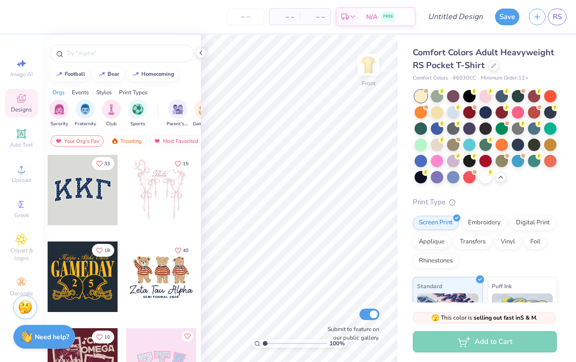
click at [489, 160] on div at bounding box center [485, 161] width 12 height 12
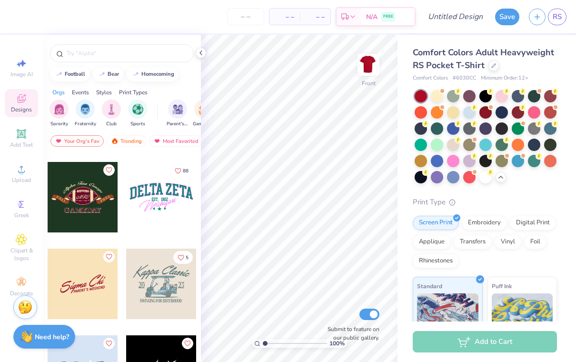
scroll to position [3018, 0]
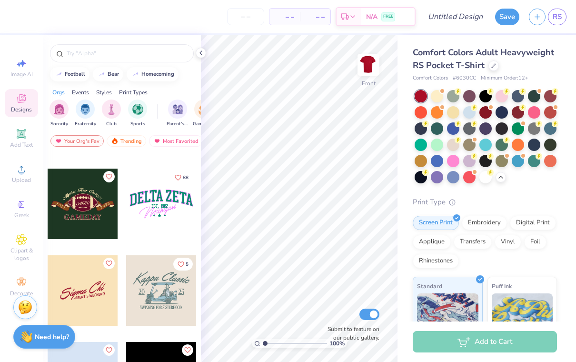
click at [183, 176] on span "88" at bounding box center [186, 177] width 6 height 5
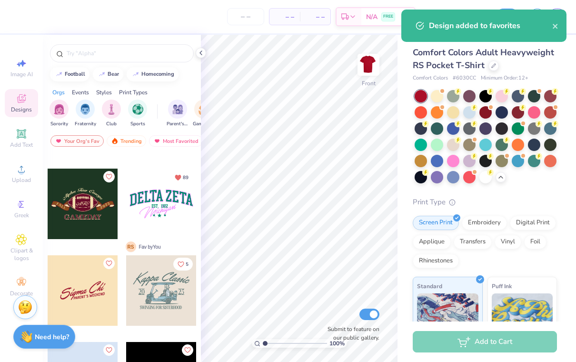
scroll to position [0, 0]
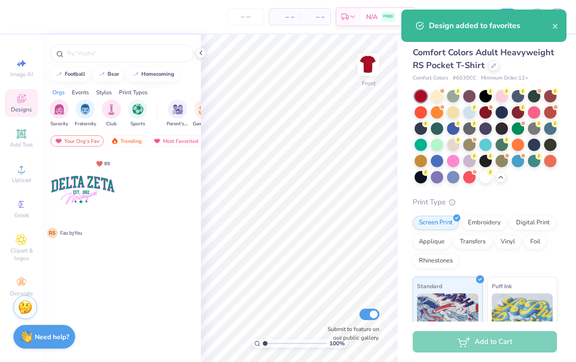
click at [192, 138] on div "Most Favorited" at bounding box center [176, 140] width 54 height 11
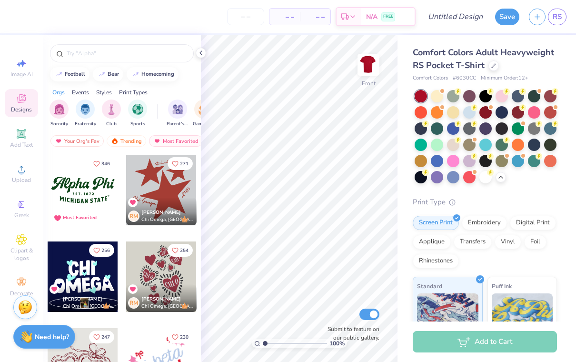
click at [100, 162] on button "346" at bounding box center [101, 163] width 25 height 13
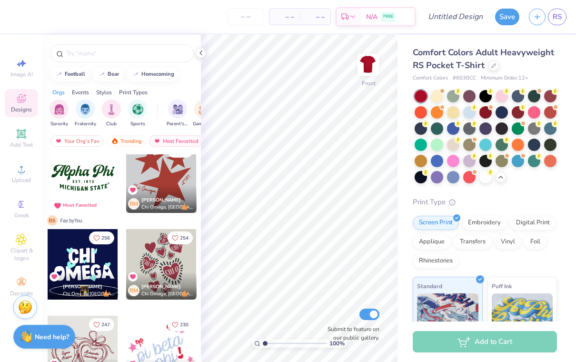
scroll to position [12, 0]
click at [533, 129] on div at bounding box center [534, 128] width 12 height 12
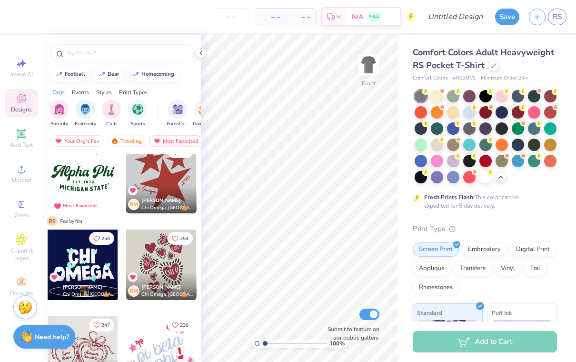
click at [472, 128] on div at bounding box center [469, 128] width 12 height 12
click at [516, 128] on div at bounding box center [518, 128] width 12 height 12
click at [466, 129] on div at bounding box center [469, 128] width 12 height 12
click at [377, 64] on img at bounding box center [368, 64] width 19 height 19
click at [370, 72] on img at bounding box center [368, 64] width 19 height 19
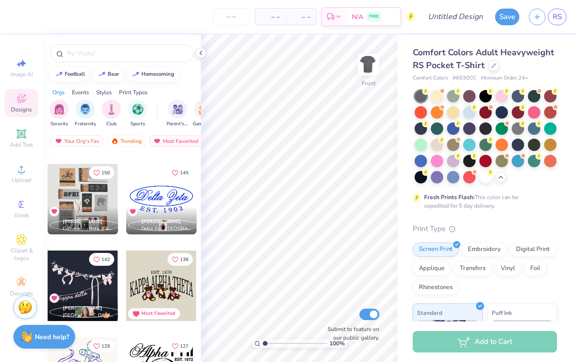
scroll to position [418, 0]
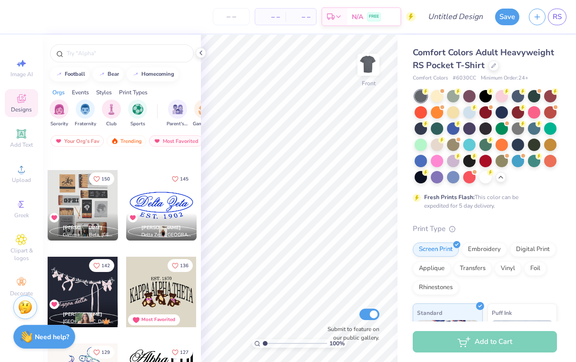
click at [182, 174] on button "145" at bounding box center [180, 178] width 25 height 13
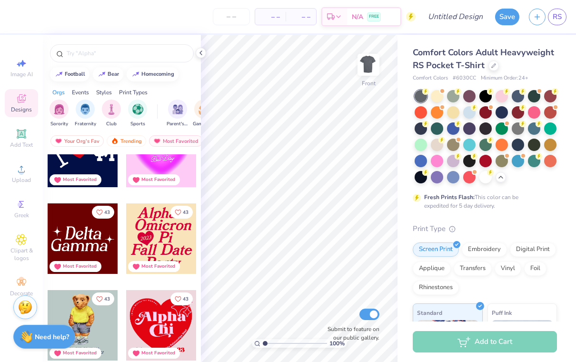
scroll to position [0, 0]
click at [116, 113] on img "filter for Club" at bounding box center [111, 109] width 10 height 11
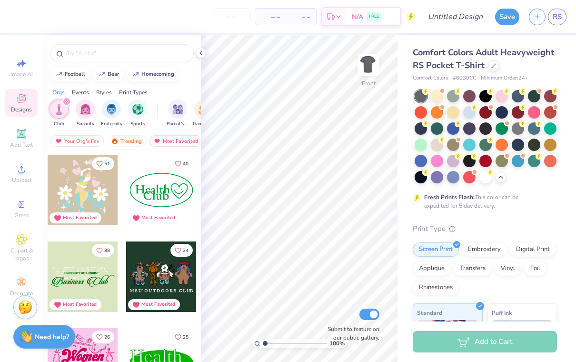
click at [99, 253] on icon "Like" at bounding box center [99, 250] width 7 height 7
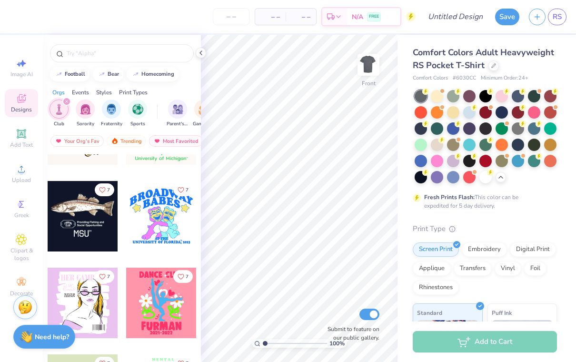
scroll to position [1545, 0]
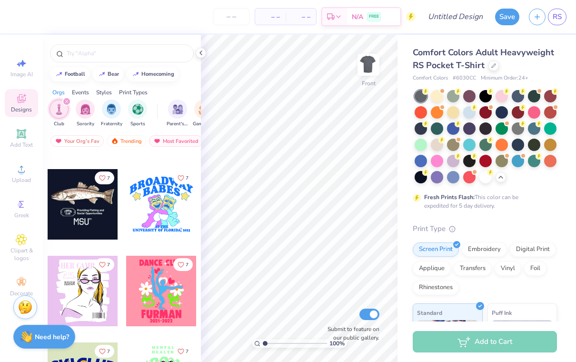
click at [186, 180] on span "7" at bounding box center [187, 178] width 3 height 5
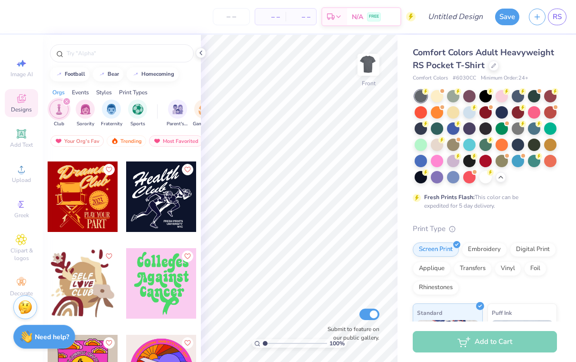
scroll to position [3372, 0]
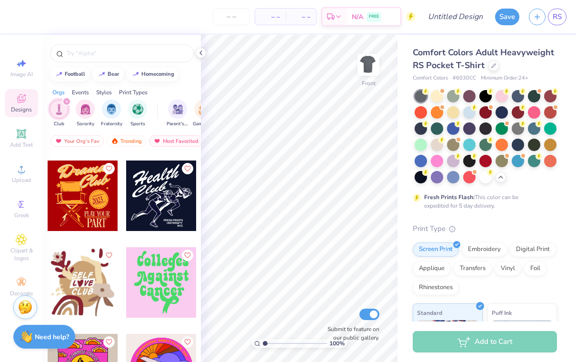
click at [112, 172] on icon "Like" at bounding box center [108, 168] width 7 height 7
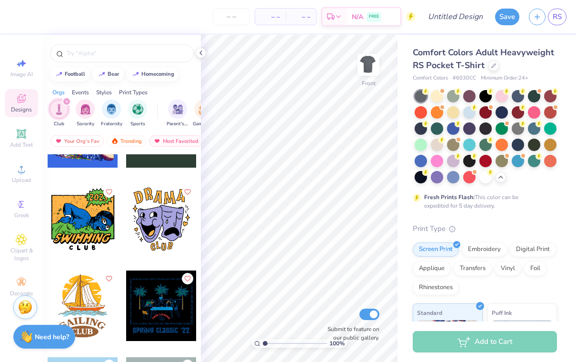
scroll to position [6642, 0]
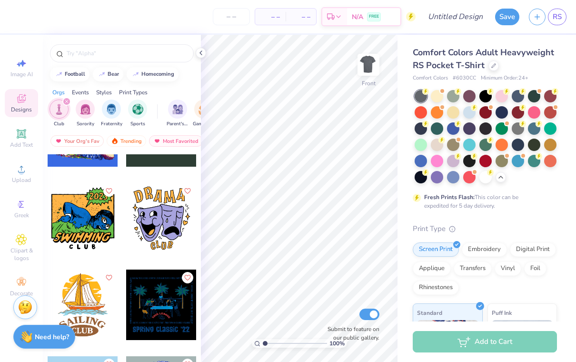
click at [189, 196] on button "Like" at bounding box center [187, 190] width 11 height 11
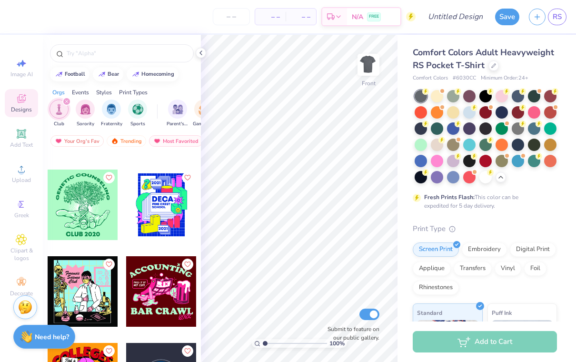
scroll to position [12031, 0]
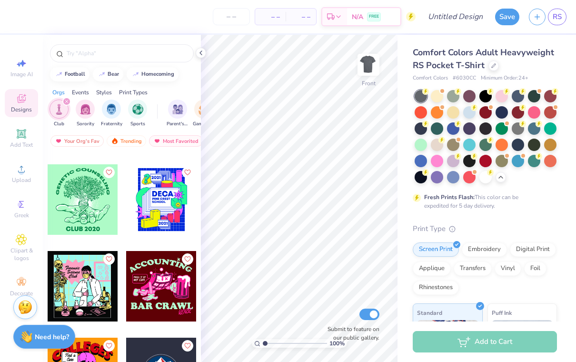
click at [130, 49] on input "text" at bounding box center [127, 54] width 122 height 10
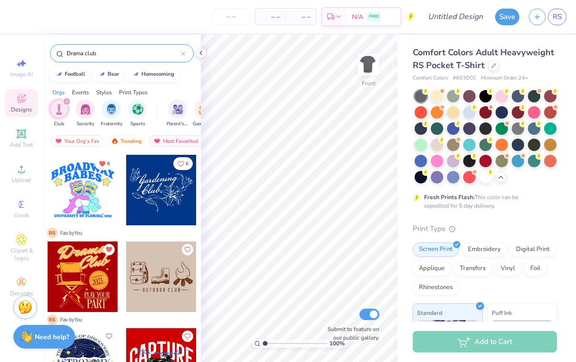
type input "Drama club"
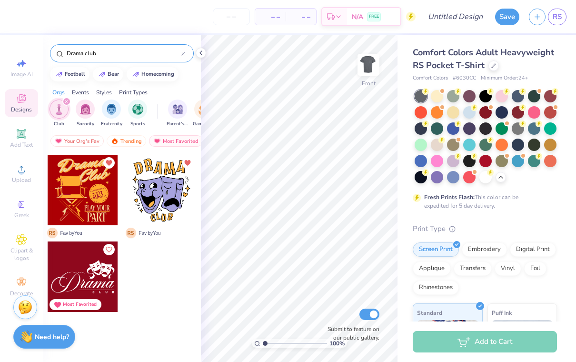
click at [144, 52] on input "Drama club" at bounding box center [124, 54] width 116 height 10
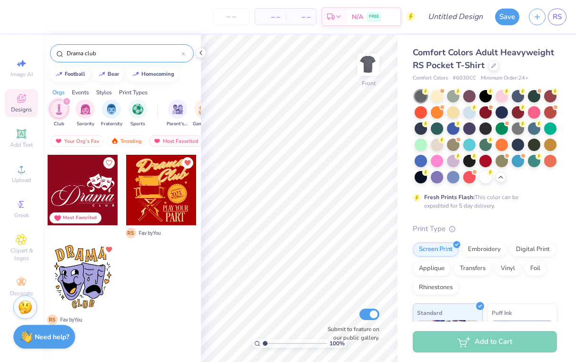
click at [182, 55] on icon at bounding box center [183, 54] width 4 height 4
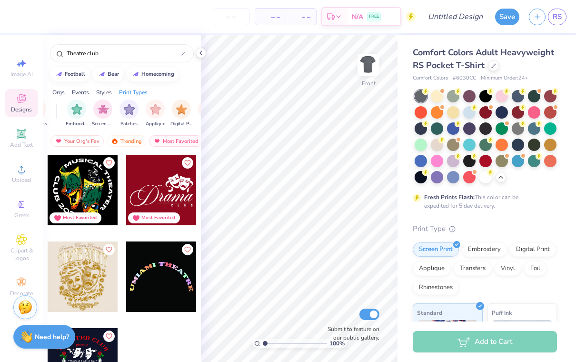
scroll to position [0, 755]
type input "Theatre club"
click at [83, 114] on img "filter for Embroidery" at bounding box center [78, 109] width 11 height 11
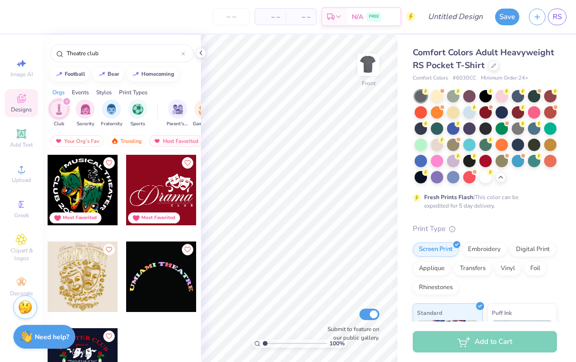
scroll to position [0, 0]
click at [184, 57] on div at bounding box center [183, 53] width 4 height 9
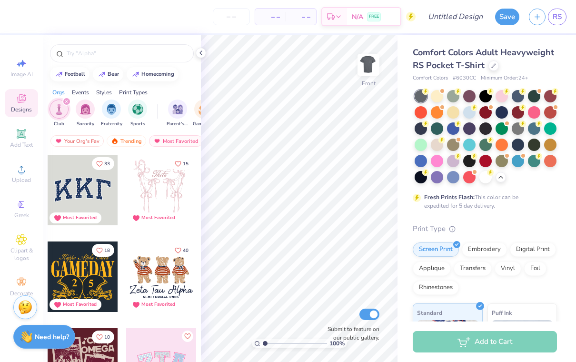
click at [61, 113] on img "filter for Club" at bounding box center [59, 109] width 10 height 11
click at [110, 115] on img "filter for Club" at bounding box center [111, 109] width 10 height 11
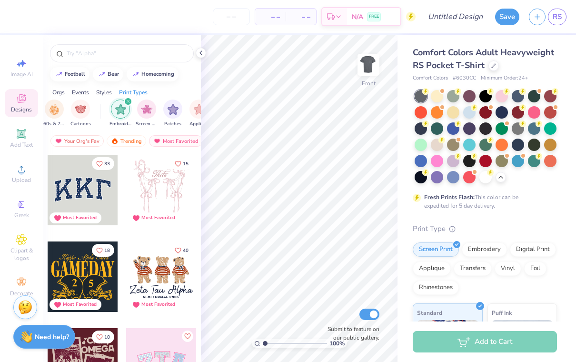
scroll to position [0, 718]
click at [123, 106] on div "filter for Embroidery" at bounding box center [123, 101] width 9 height 9
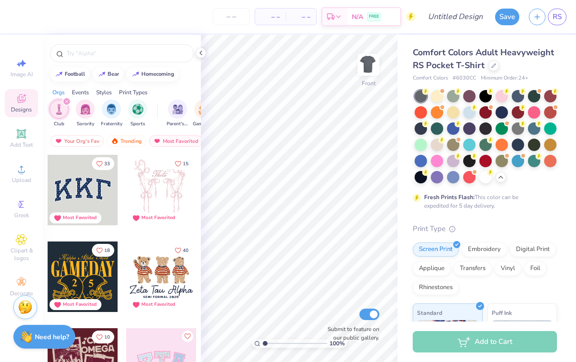
scroll to position [0, 0]
click at [68, 103] on icon "filter for Club" at bounding box center [67, 101] width 4 height 4
click at [114, 114] on img "filter for Club" at bounding box center [111, 109] width 10 height 11
click at [69, 104] on div "filter for Club" at bounding box center [66, 101] width 9 height 9
click at [179, 146] on div "Most Favorited" at bounding box center [176, 140] width 54 height 11
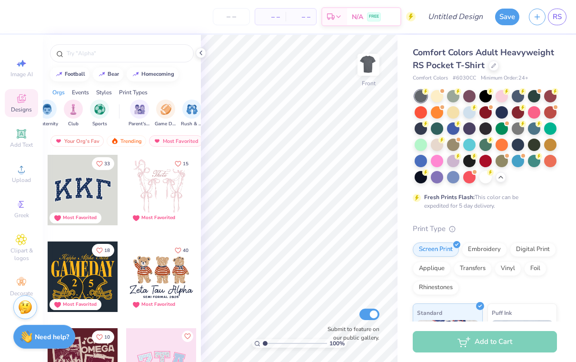
scroll to position [0, 49]
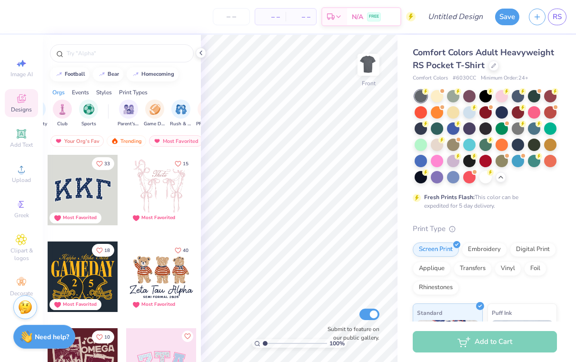
click at [200, 55] on icon at bounding box center [201, 53] width 8 height 8
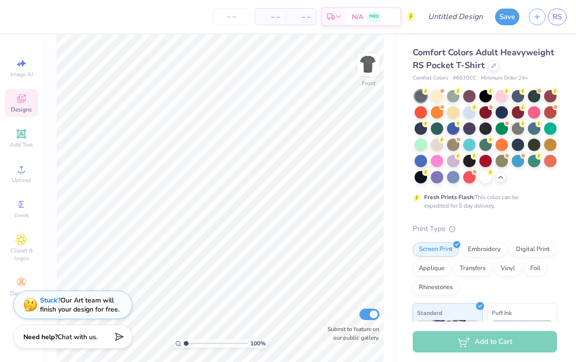
click at [30, 99] on div "Designs" at bounding box center [21, 103] width 33 height 28
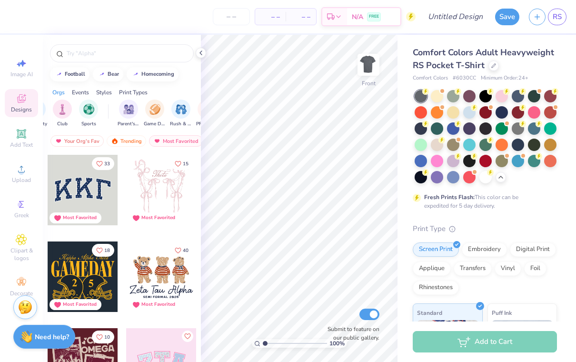
click at [32, 287] on div "Decorate" at bounding box center [21, 287] width 33 height 28
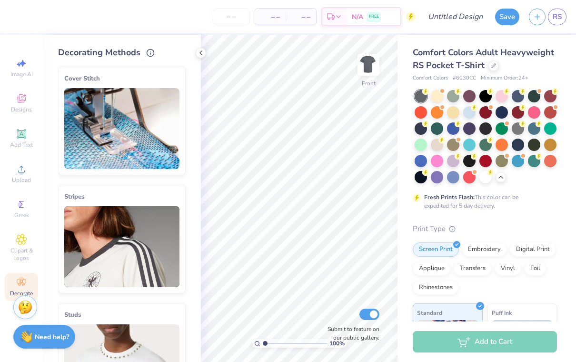
click at [28, 105] on div "Designs" at bounding box center [21, 103] width 33 height 28
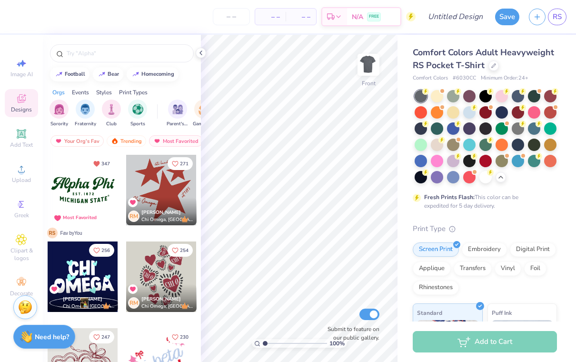
click at [116, 106] on img "filter for Club" at bounding box center [111, 109] width 10 height 11
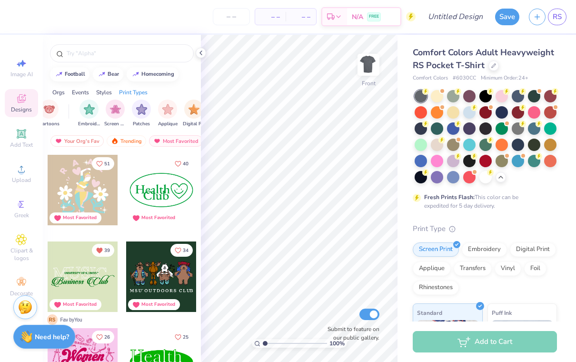
scroll to position [0, 762]
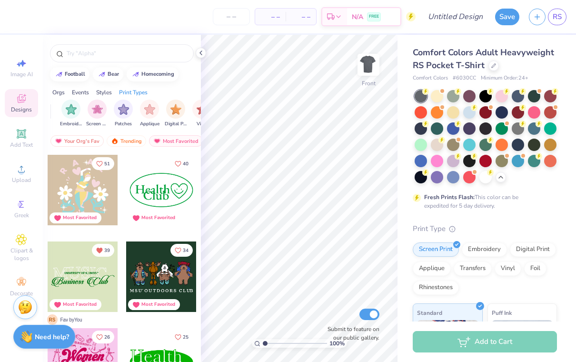
click at [70, 115] on img "filter for Embroidery" at bounding box center [71, 109] width 11 height 11
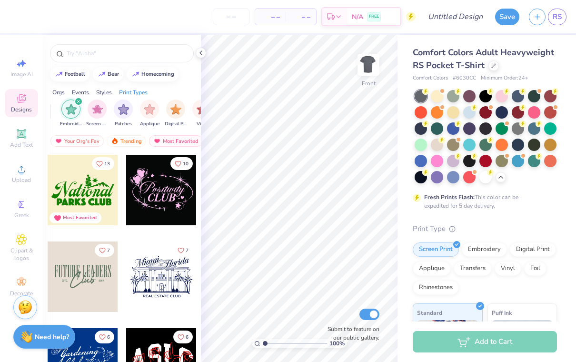
scroll to position [0, 0]
click at [96, 143] on div "Your Org's Fav" at bounding box center [76, 140] width 53 height 11
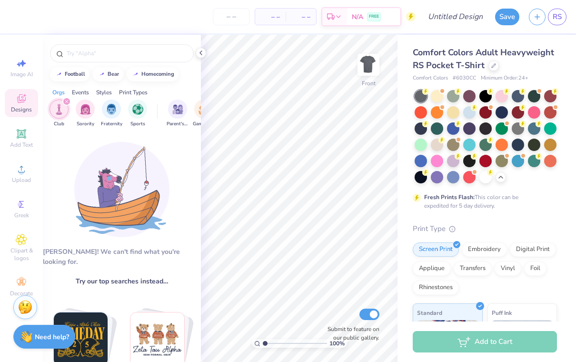
click at [64, 108] on img "filter for Club" at bounding box center [59, 109] width 10 height 11
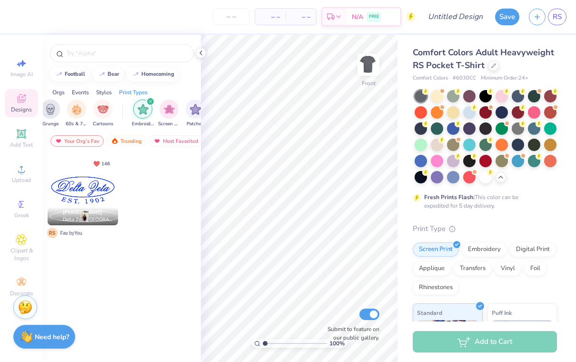
scroll to position [0, 705]
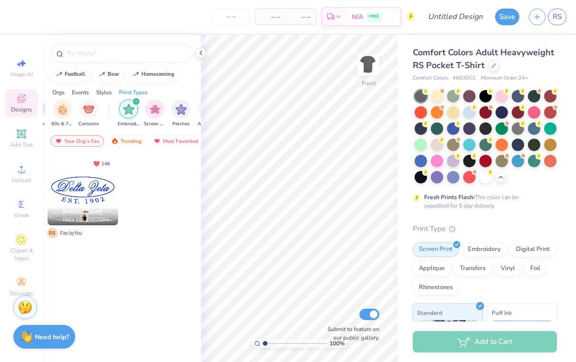
click at [139, 103] on div "filter for Embroidery" at bounding box center [136, 101] width 9 height 9
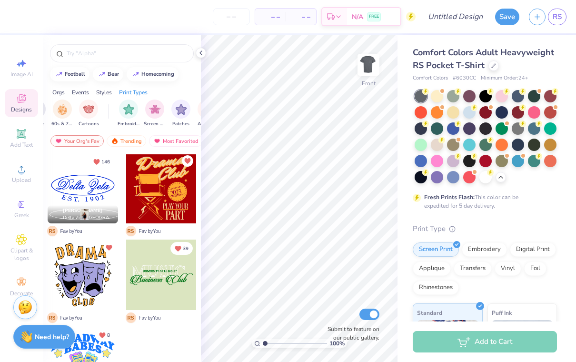
scroll to position [89, 0]
click at [93, 346] on div at bounding box center [83, 361] width 70 height 70
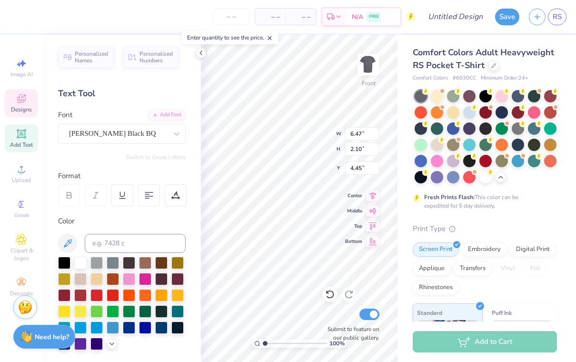
type input "11.07"
type input "3.12"
type input "3.00"
type textarea "c"
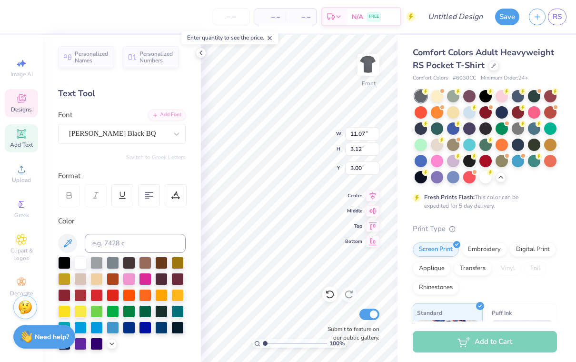
scroll to position [0, 1]
type textarea "CRimson"
type textarea "STAGE"
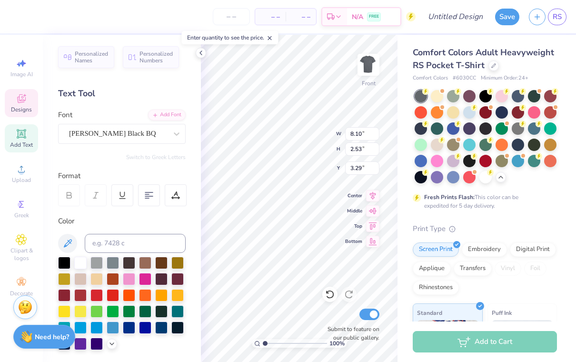
type textarea "CRIMSON"
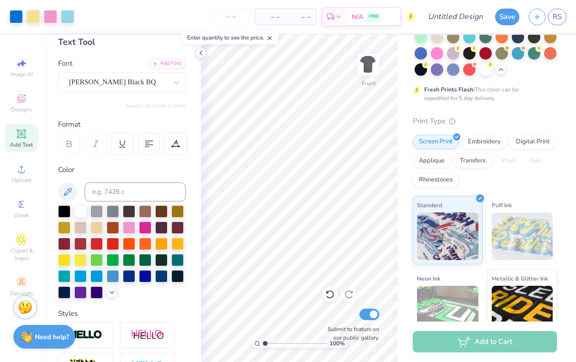
scroll to position [109, 0]
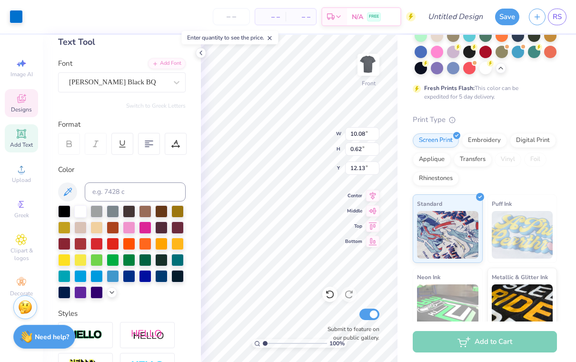
type input "0.35"
type input "11.96"
type input "10.08"
type input "0.62"
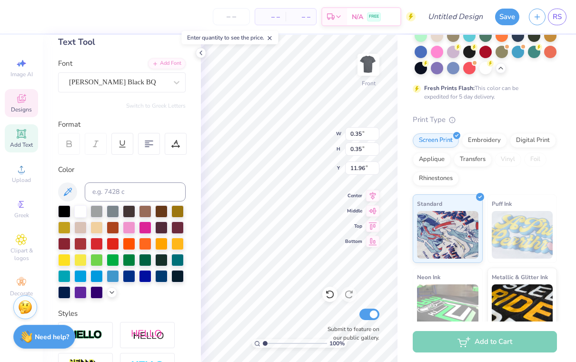
type input "12.13"
type textarea "UNIVERSITY OF, 2023"
type textarea "[GEOGRAPHIC_DATA],[US_STATE] 2023"
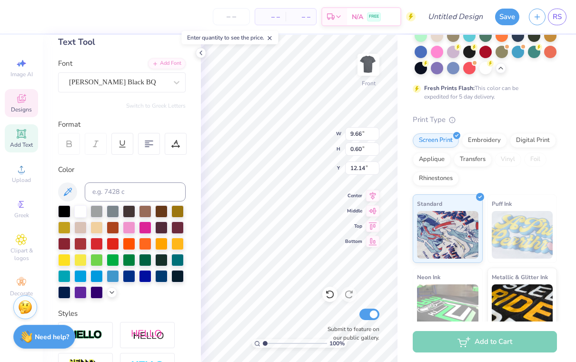
type textarea "UNIVERSITY OFALABAMA2023"
type textarea "UNIVERSITY"
click at [406, 111] on div "Comfort Colors Adult Heavyweight RS Pocket T-Shirt Comfort Colors # 6030CC Mini…" at bounding box center [486, 168] width 178 height 484
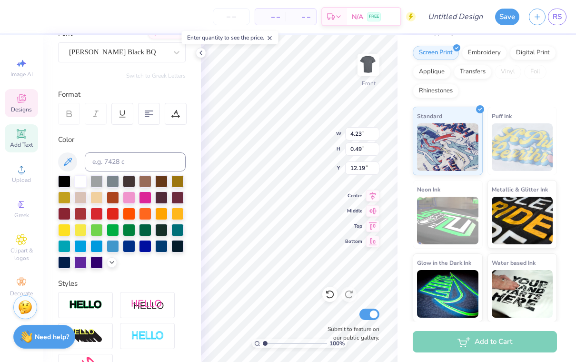
scroll to position [0, 2]
click at [415, 85] on div "Rhinestones" at bounding box center [436, 91] width 46 height 14
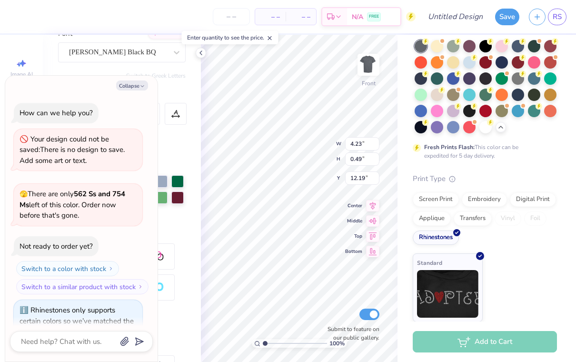
scroll to position [31, 0]
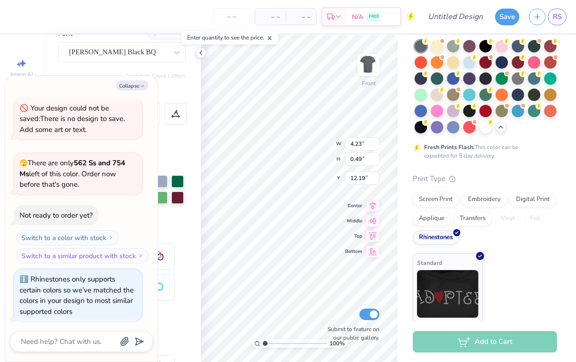
click at [503, 99] on div at bounding box center [501, 95] width 12 height 12
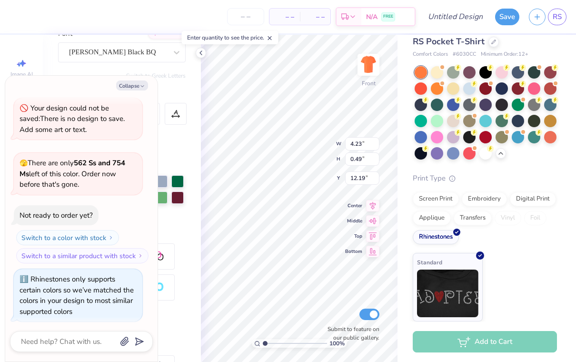
scroll to position [23, 0]
click at [482, 141] on div at bounding box center [485, 137] width 12 height 12
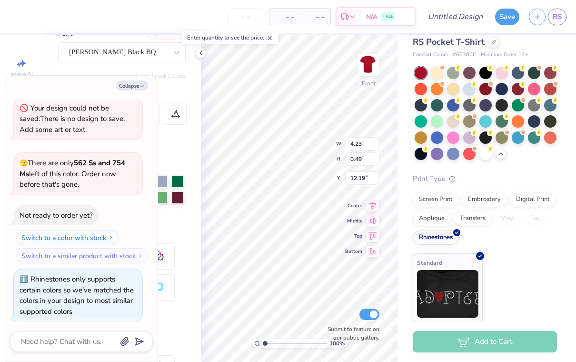
click at [486, 91] on div at bounding box center [485, 89] width 12 height 12
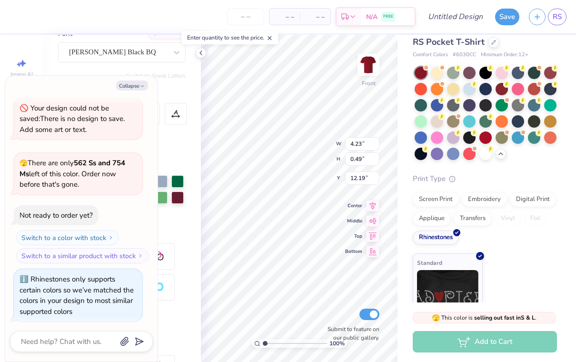
scroll to position [154, 0]
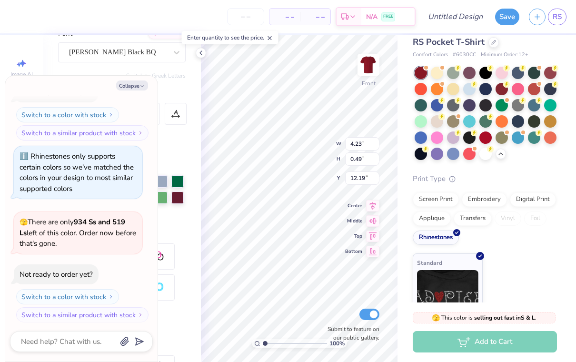
click at [455, 105] on div at bounding box center [453, 105] width 12 height 12
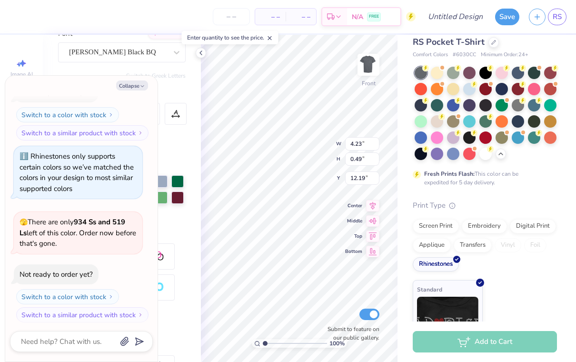
type textarea "x"
type textarea "OF [US_STATE], 2021"
type textarea "x"
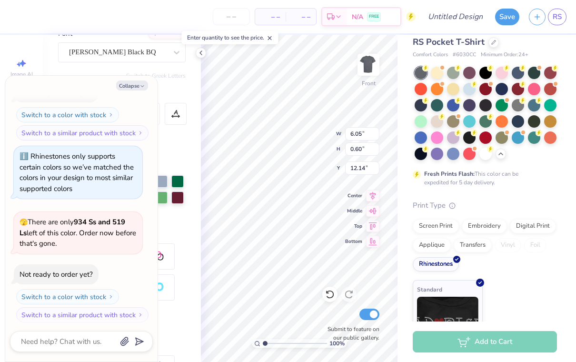
type input "9.36"
type input "3.96"
type input "3.22"
type textarea "x"
type input "6.05"
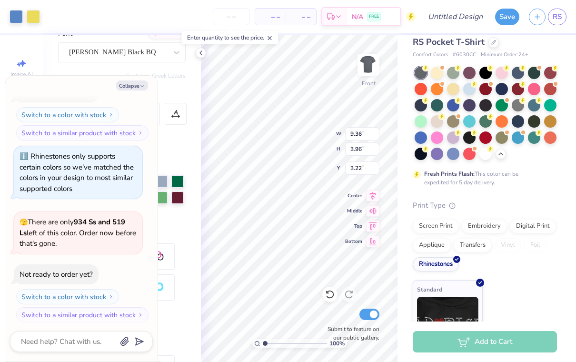
type input "0.60"
type input "12.14"
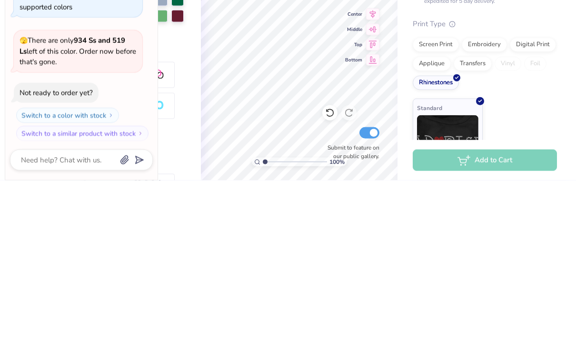
scroll to position [0, 0]
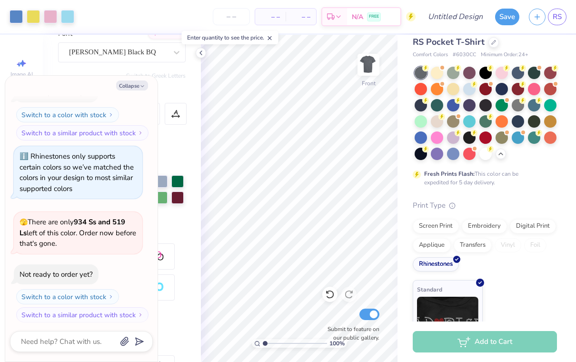
click at [525, 208] on div "Print Type" at bounding box center [485, 205] width 144 height 11
click at [559, 194] on div "Comfort Colors Adult Heavyweight RS Pocket T-Shirt Comfort Colors # 6030CC Mini…" at bounding box center [486, 179] width 178 height 337
type textarea "x"
type input "1.13"
type textarea "x"
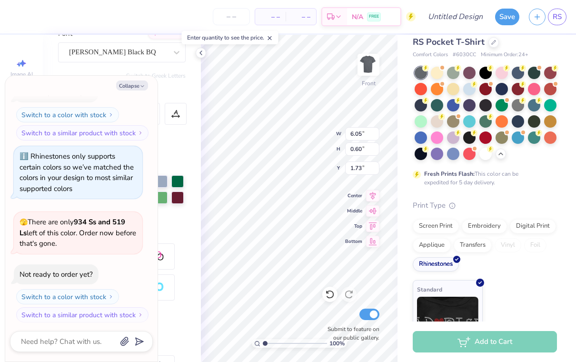
scroll to position [0, 6]
type textarea "[GEOGRAPHIC_DATA][US_STATE], 2021"
type textarea "x"
type input "10.48"
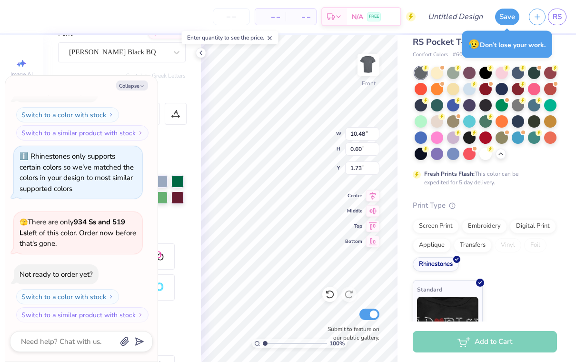
click at [566, 177] on div "Comfort Colors Adult Heavyweight RS Pocket T-Shirt Comfort Colors # 6030CC Mini…" at bounding box center [486, 179] width 178 height 337
type textarea "x"
type input "1.63"
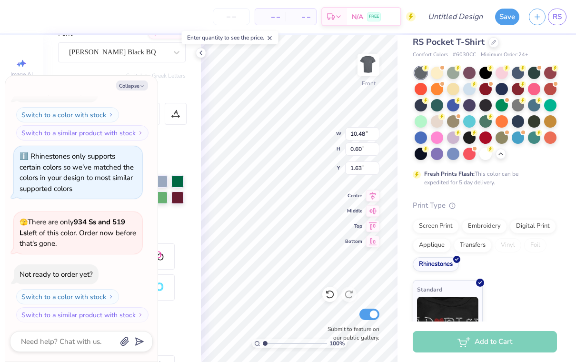
scroll to position [0, 7]
click at [517, 101] on div at bounding box center [518, 105] width 12 height 12
type textarea "x"
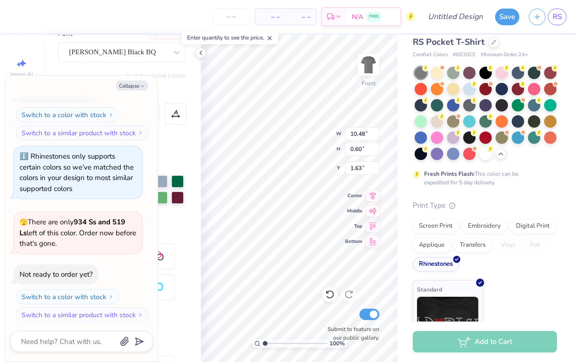
type textarea "[GEOGRAPHIC_DATA][US_STATE], 2021"
type textarea "x"
type input "13.08"
type textarea "x"
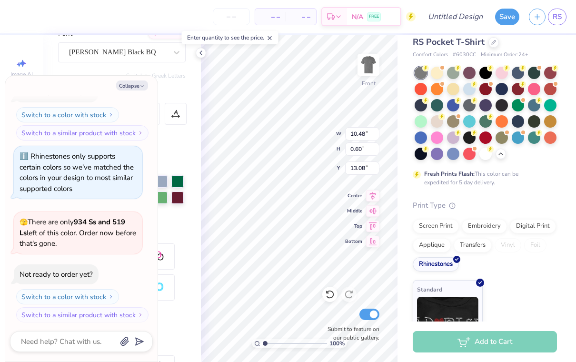
type input "2.38"
type input "0.50"
type input "1.13"
type textarea "x"
type input "6.09"
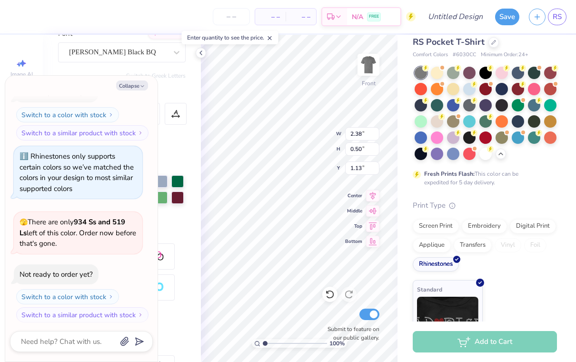
type input "1.27"
type input "1.20"
type textarea "x"
type input "2.13"
type input "0.44"
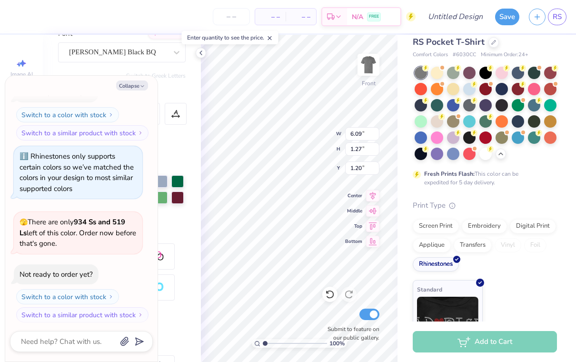
type input "2.25"
type textarea "x"
type input "1.75"
type input "0.37"
type textarea "x"
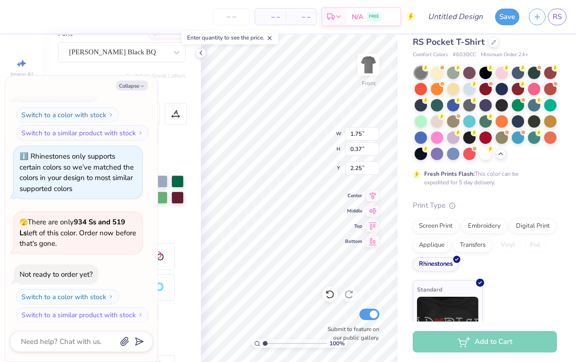
type input "1.27"
type input "0.26"
type input "2.24"
type textarea "x"
type input "12.82"
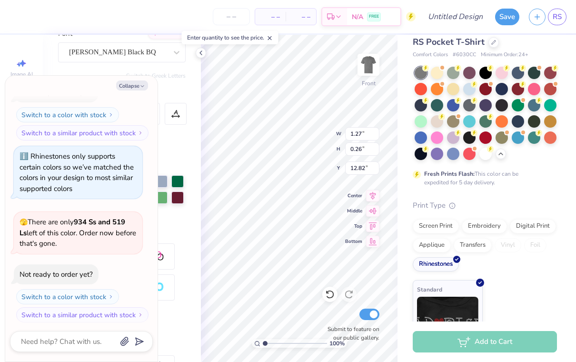
type textarea "x"
type input "1.58"
type input "0.33"
type textarea "x"
type input "12.13"
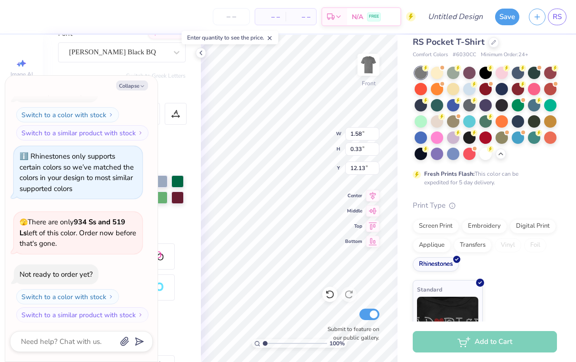
type textarea "x"
type input "3.10"
type input "0.65"
type input "12.16"
type textarea "x"
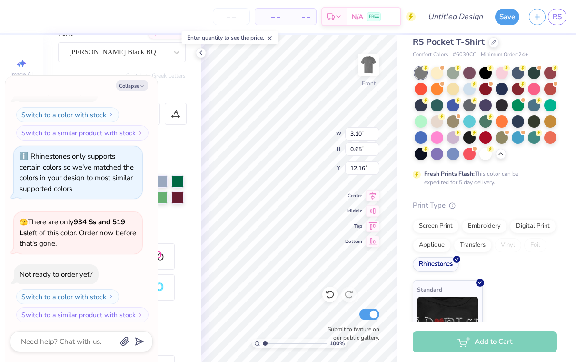
type input "12.31"
type textarea "x"
type input "2.41"
type input "0.50"
type input "12.49"
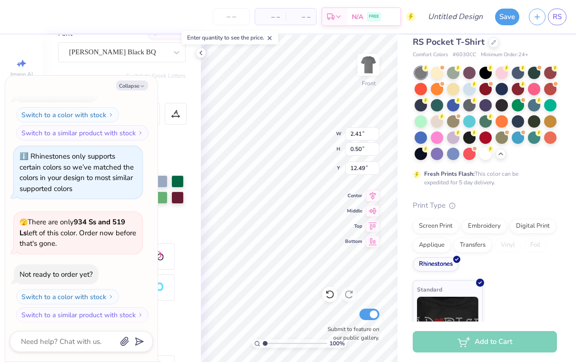
type textarea "x"
type input "12.31"
click at [347, 243] on span "Bottom" at bounding box center [353, 241] width 17 height 7
type textarea "x"
type input "27.50"
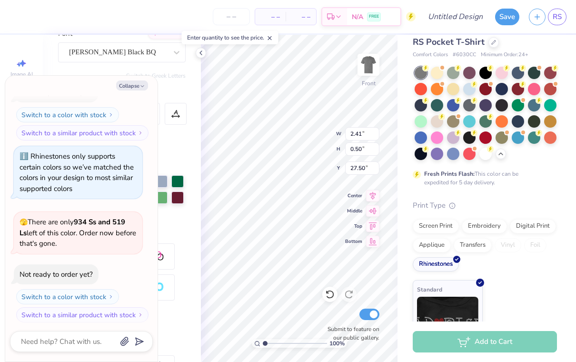
click at [371, 215] on icon at bounding box center [372, 210] width 13 height 11
type textarea "x"
type input "14.00"
type textarea "x"
type input "12.31"
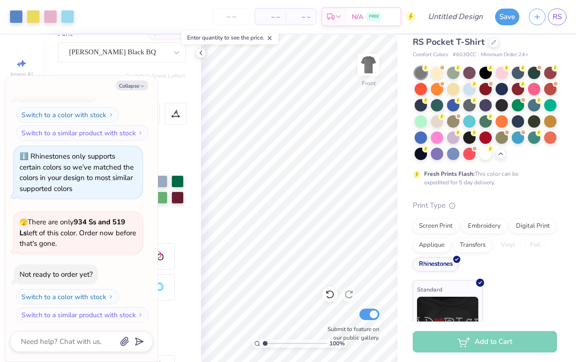
click at [471, 103] on div at bounding box center [469, 105] width 12 height 12
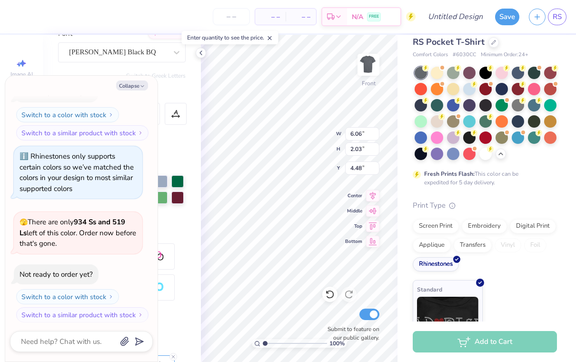
click at [136, 85] on button "Collapse" at bounding box center [132, 85] width 32 height 10
type textarea "x"
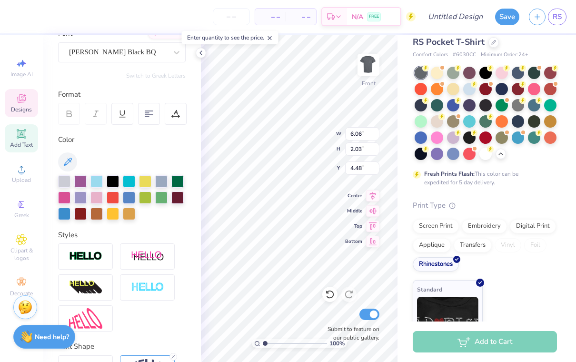
click at [82, 215] on div at bounding box center [80, 214] width 12 height 12
type input "8.95"
type input "2.67"
type input "3.22"
click at [82, 213] on div at bounding box center [80, 214] width 12 height 12
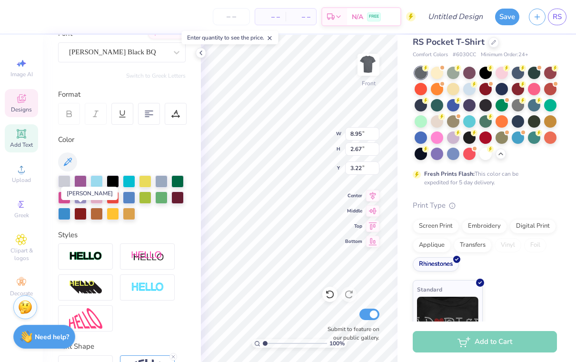
type input "2.41"
type input "0.50"
type input "12.31"
click at [82, 209] on div at bounding box center [80, 214] width 12 height 12
type input "0.49"
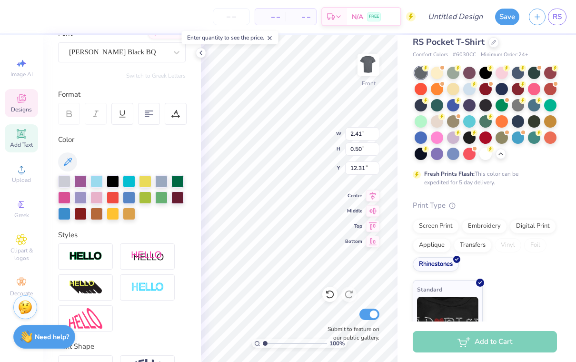
type input "12.36"
type input "10.48"
type input "0.60"
type input "13.08"
click at [83, 211] on div at bounding box center [80, 214] width 12 height 12
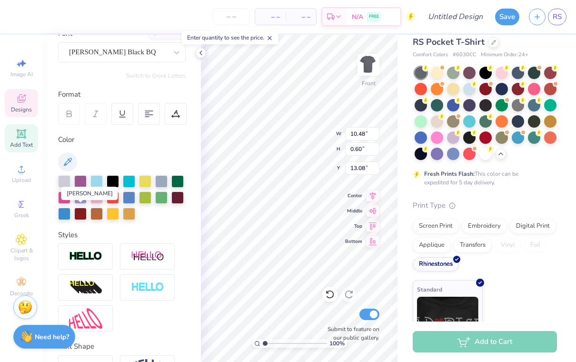
type input "1.37"
type input "1.40"
type input "5.74"
click at [182, 197] on div at bounding box center [177, 197] width 12 height 12
click at [181, 197] on div at bounding box center [177, 197] width 12 height 12
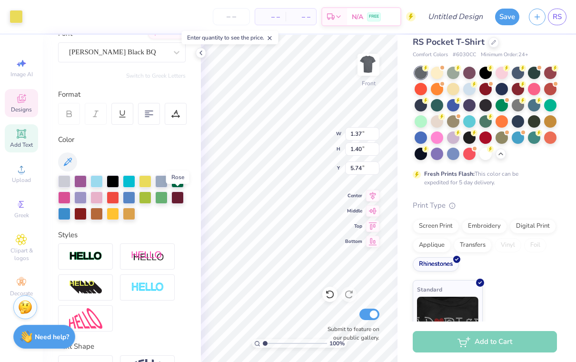
type input "4.57"
type input "5.75"
type input "6.18"
click at [114, 185] on div at bounding box center [113, 181] width 12 height 12
click at [82, 215] on div at bounding box center [80, 214] width 12 height 12
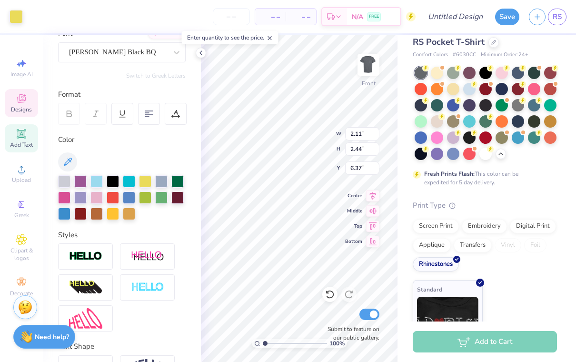
type input "4.57"
type input "5.75"
type input "6.18"
click at [85, 216] on div at bounding box center [80, 214] width 12 height 12
click at [180, 197] on div at bounding box center [177, 197] width 12 height 12
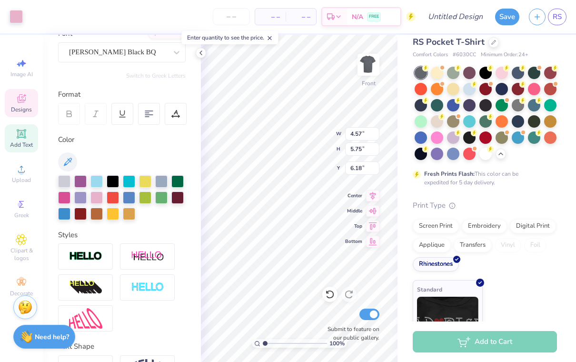
click at [83, 215] on div at bounding box center [80, 214] width 12 height 12
click at [85, 212] on div at bounding box center [80, 214] width 12 height 12
click at [80, 212] on div at bounding box center [80, 214] width 12 height 12
click at [181, 200] on div at bounding box center [177, 197] width 12 height 12
click at [83, 217] on div at bounding box center [80, 214] width 12 height 12
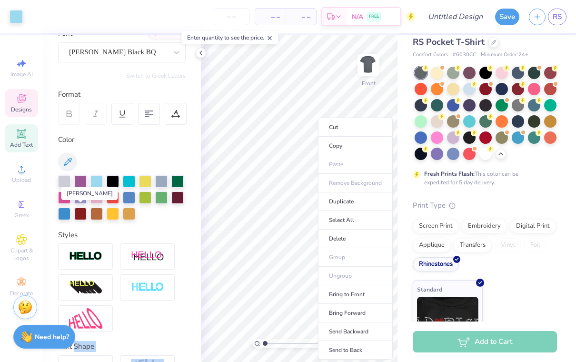
type input "6.07"
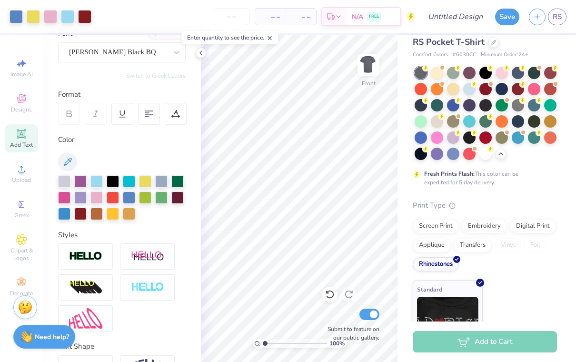
click at [329, 292] on icon at bounding box center [330, 294] width 10 height 10
click at [329, 294] on icon at bounding box center [330, 294] width 10 height 10
click at [327, 295] on icon at bounding box center [330, 294] width 10 height 10
click at [330, 294] on icon at bounding box center [330, 294] width 10 height 10
click at [329, 300] on div at bounding box center [329, 294] width 15 height 15
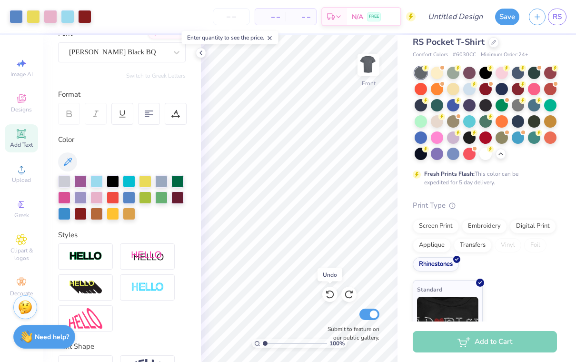
click at [330, 290] on icon at bounding box center [330, 294] width 10 height 10
click at [330, 301] on div at bounding box center [329, 294] width 15 height 15
click at [330, 292] on icon at bounding box center [330, 294] width 10 height 10
click at [329, 298] on icon at bounding box center [330, 294] width 8 height 9
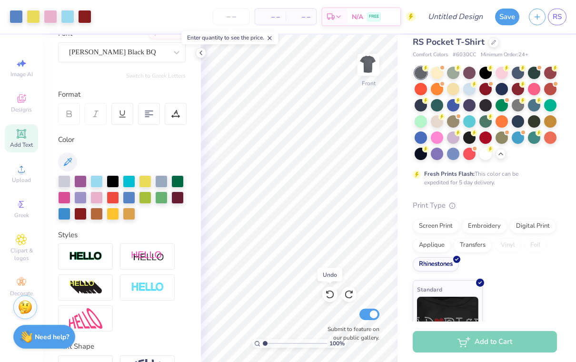
click at [332, 297] on icon at bounding box center [330, 294] width 10 height 10
click at [332, 293] on icon at bounding box center [330, 294] width 10 height 10
click at [347, 289] on icon at bounding box center [349, 294] width 10 height 10
click at [80, 214] on div at bounding box center [80, 214] width 12 height 12
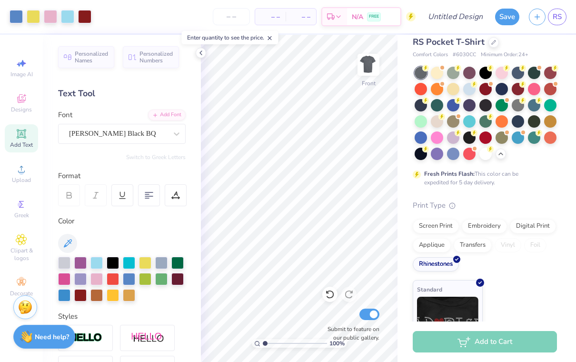
scroll to position [0, 0]
click at [162, 325] on div at bounding box center [147, 338] width 55 height 26
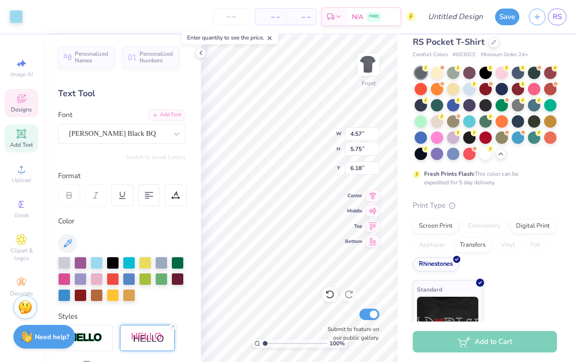
type input "3.40"
type input "5.88"
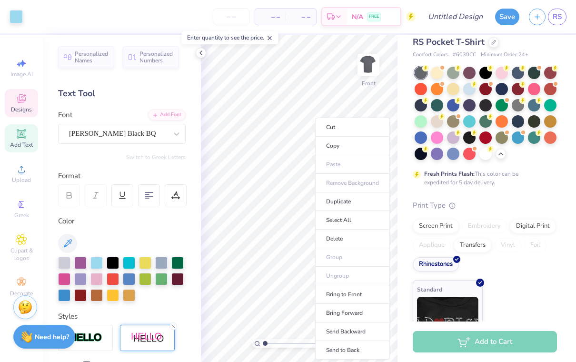
type input "6.25"
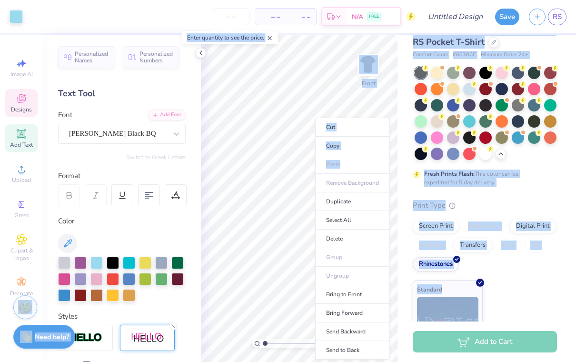
click at [108, 289] on div at bounding box center [113, 295] width 12 height 12
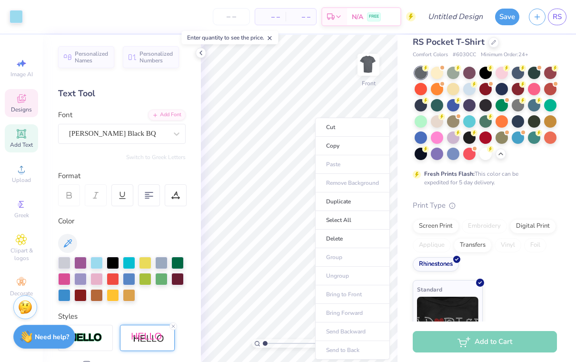
click at [106, 271] on div "Sun" at bounding box center [113, 274] width 20 height 13
click at [96, 268] on div at bounding box center [122, 279] width 128 height 45
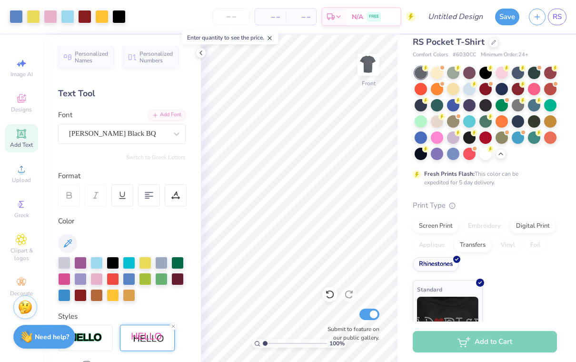
click at [327, 297] on icon at bounding box center [330, 294] width 8 height 9
click at [328, 296] on icon at bounding box center [330, 294] width 10 height 10
click at [326, 300] on div at bounding box center [329, 294] width 15 height 15
click at [443, 268] on div "Rhinestones" at bounding box center [436, 264] width 46 height 14
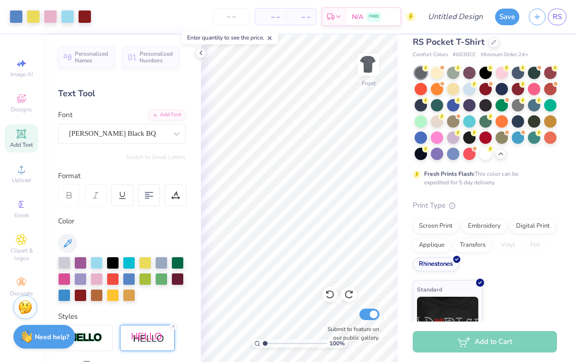
click at [449, 260] on div "Rhinestones" at bounding box center [436, 264] width 46 height 14
click at [450, 257] on div "Rhinestones" at bounding box center [436, 264] width 46 height 14
click at [438, 225] on div "Screen Print" at bounding box center [436, 226] width 46 height 14
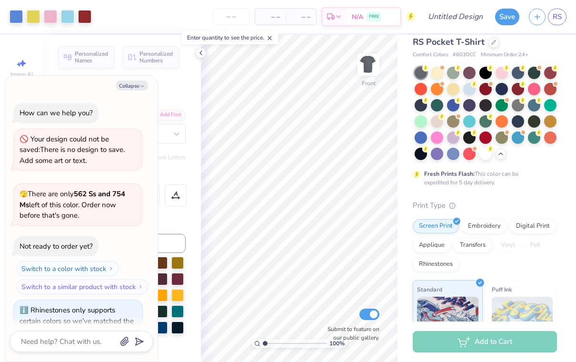
scroll to position [211, 0]
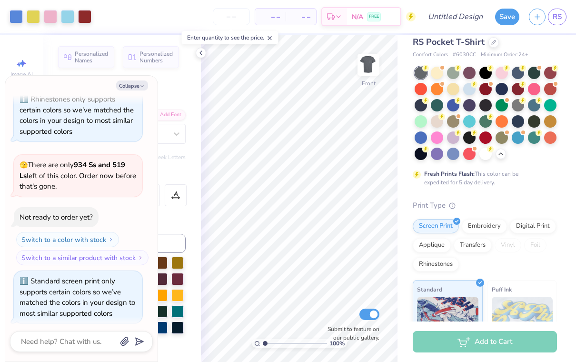
click at [140, 86] on icon "button" at bounding box center [142, 86] width 6 height 6
type textarea "x"
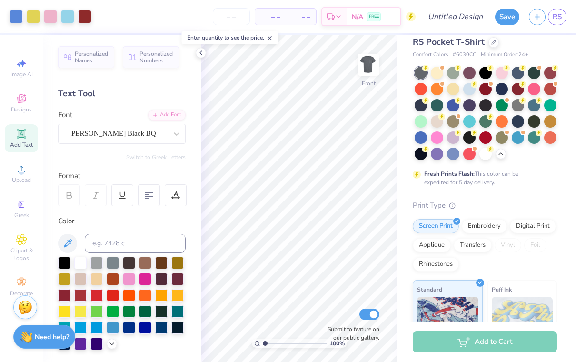
click at [27, 245] on icon at bounding box center [21, 239] width 11 height 11
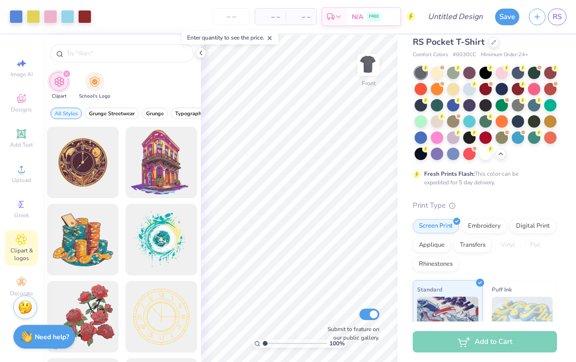
scroll to position [0, 0]
click at [27, 105] on div "Designs" at bounding box center [21, 103] width 33 height 28
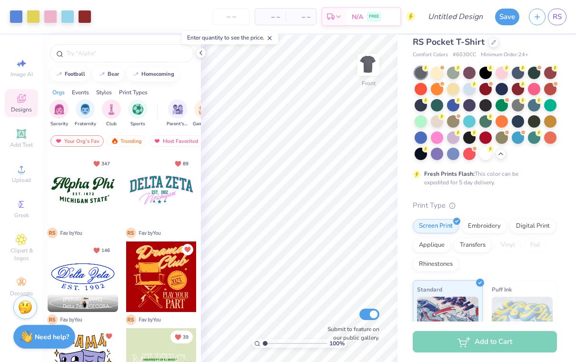
click at [202, 56] on icon at bounding box center [201, 53] width 8 height 8
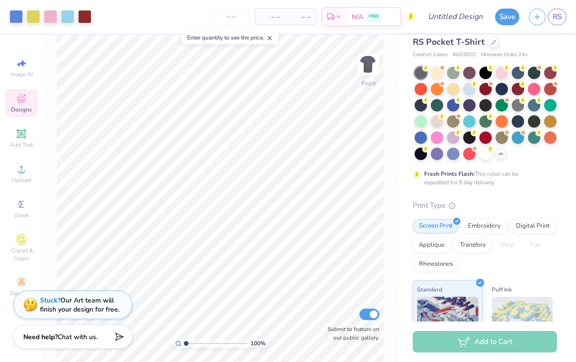
click at [56, 17] on div at bounding box center [50, 16] width 13 height 13
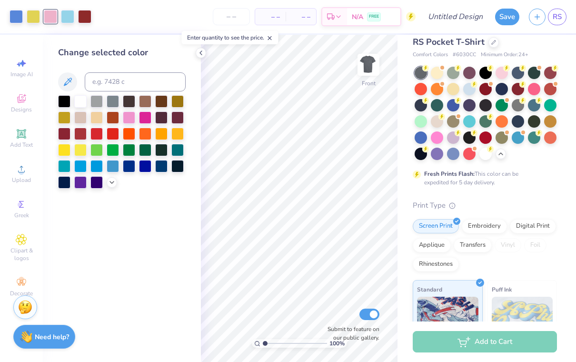
click at [83, 139] on div at bounding box center [80, 134] width 12 height 12
click at [66, 138] on div at bounding box center [64, 134] width 12 height 12
click at [174, 120] on div at bounding box center [177, 117] width 12 height 12
click at [93, 139] on div at bounding box center [96, 134] width 12 height 12
click at [83, 140] on div at bounding box center [80, 134] width 12 height 12
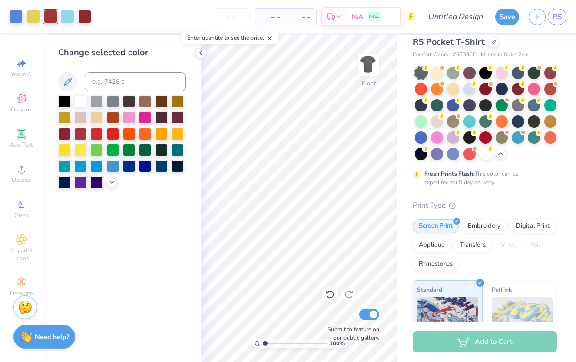
click at [128, 106] on div at bounding box center [129, 101] width 12 height 12
click at [59, 101] on div at bounding box center [64, 101] width 12 height 12
click at [172, 114] on div at bounding box center [177, 117] width 12 height 12
click at [177, 124] on div at bounding box center [177, 117] width 12 height 12
click at [86, 105] on div at bounding box center [80, 101] width 12 height 12
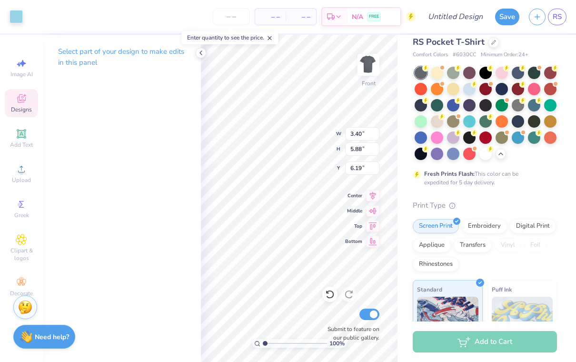
click at [16, 18] on div at bounding box center [16, 16] width 13 height 13
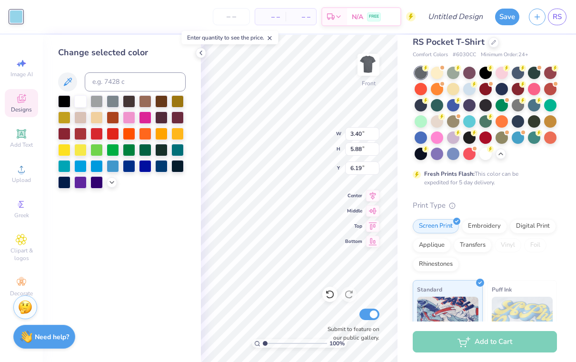
click at [182, 170] on div at bounding box center [177, 166] width 12 height 12
click at [61, 102] on div at bounding box center [64, 101] width 12 height 12
type input "1.19"
type input "0.90"
type input "7.58"
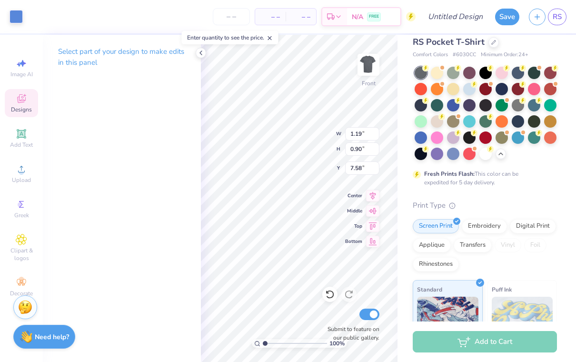
type input "2.15"
type input "2.34"
type input "6.42"
click at [10, 17] on div at bounding box center [16, 16] width 13 height 13
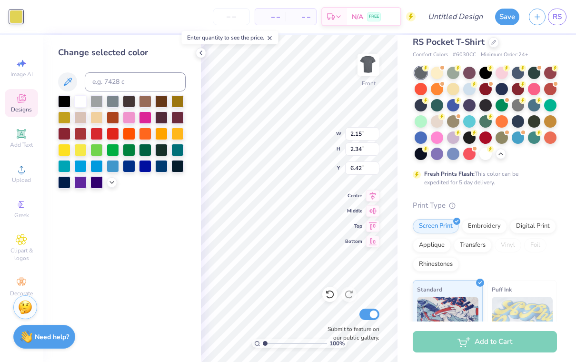
click at [93, 138] on div at bounding box center [96, 134] width 12 height 12
click at [76, 103] on div at bounding box center [80, 101] width 12 height 12
type input "1.19"
type input "0.90"
type input "7.58"
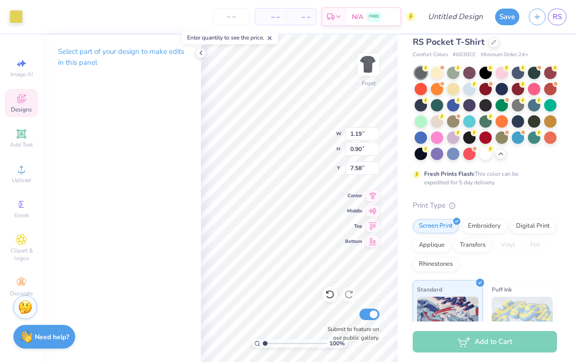
type input "2.11"
type input "2.44"
type input "6.37"
click at [18, 11] on div at bounding box center [16, 16] width 13 height 13
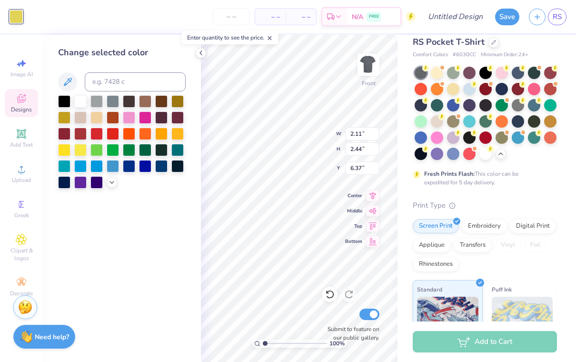
click at [74, 98] on div at bounding box center [80, 101] width 12 height 12
click at [60, 102] on div at bounding box center [64, 101] width 12 height 12
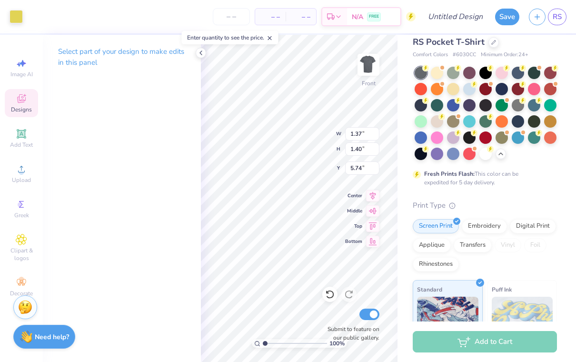
click at [10, 16] on div at bounding box center [16, 16] width 13 height 13
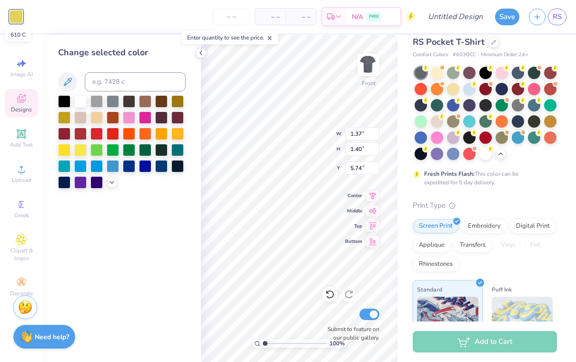
type input "0.94"
type input "0.64"
type input "7.89"
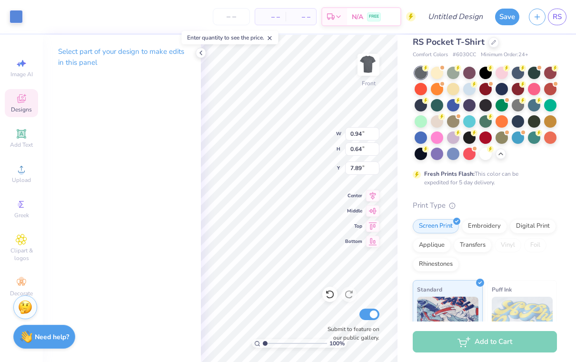
click at [16, 15] on div at bounding box center [16, 16] width 13 height 13
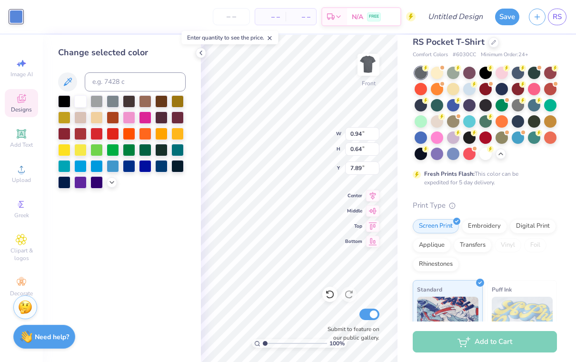
click at [81, 104] on div at bounding box center [80, 101] width 12 height 12
click at [61, 100] on div at bounding box center [64, 101] width 12 height 12
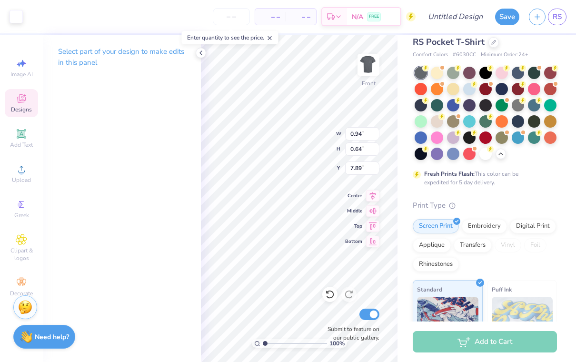
type input "2.15"
type input "2.34"
type input "6.42"
click at [137, 118] on div "Select part of your design to make edits in this panel" at bounding box center [122, 198] width 158 height 327
type input "0.71"
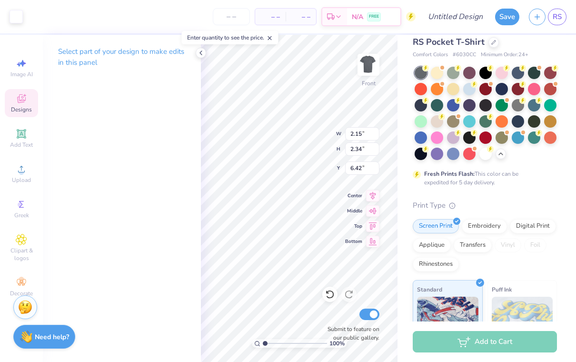
type input "0.24"
type input "7.23"
click at [14, 19] on div at bounding box center [16, 16] width 13 height 13
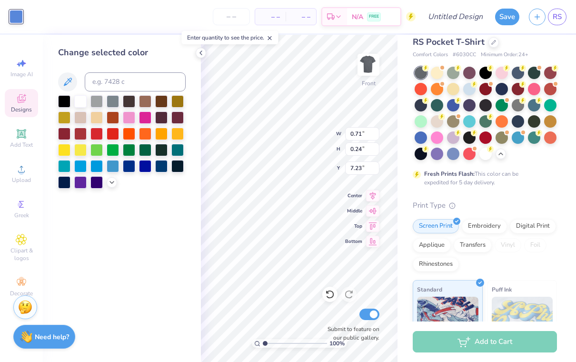
click at [78, 102] on div at bounding box center [80, 101] width 12 height 12
click at [63, 103] on div at bounding box center [64, 101] width 12 height 12
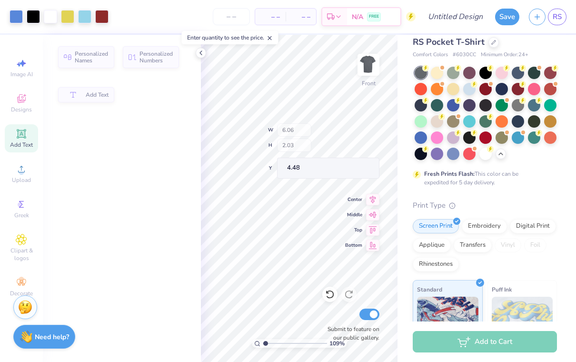
type input "1.08548026287982"
type textarea "x"
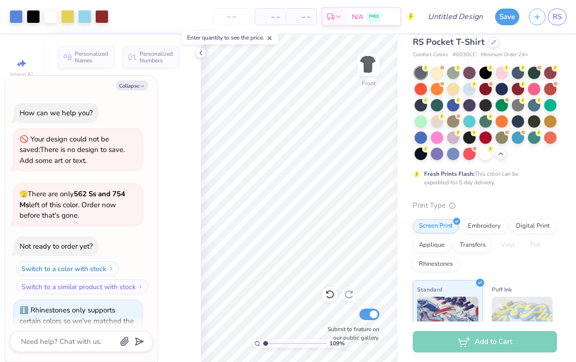
scroll to position [268, 0]
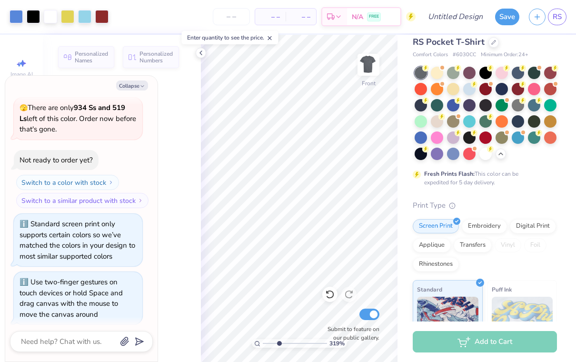
type input "3.19041541933549"
click at [141, 89] on icon "button" at bounding box center [142, 86] width 6 height 6
type textarea "x"
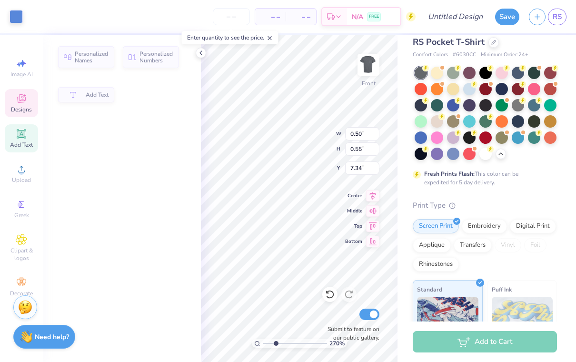
click at [14, 17] on div at bounding box center [16, 16] width 13 height 13
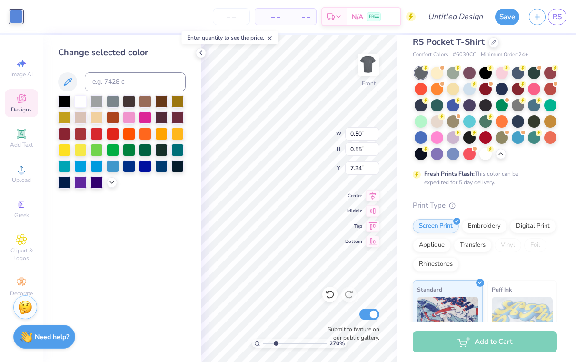
click at [59, 103] on div at bounding box center [64, 101] width 12 height 12
type input "2.701557501282"
type input "0.93"
type input "0.54"
type input "7.07"
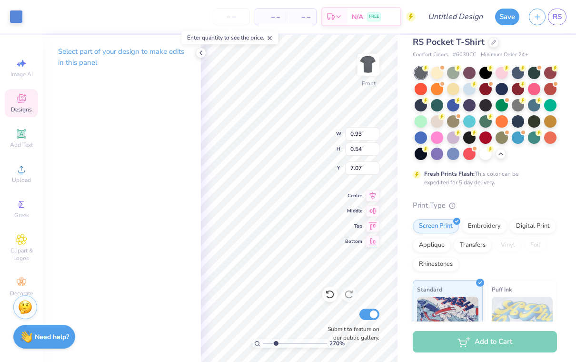
click at [17, 19] on div at bounding box center [16, 16] width 13 height 13
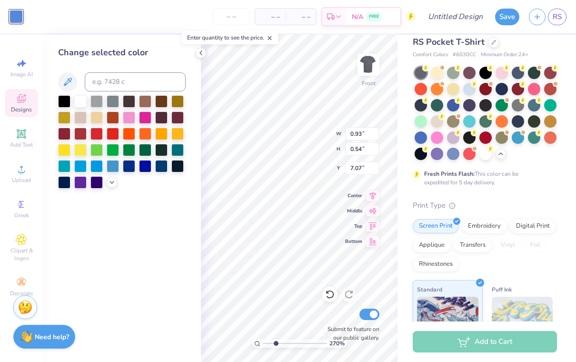
click at [61, 102] on div at bounding box center [64, 101] width 12 height 12
click at [62, 99] on div at bounding box center [64, 101] width 12 height 12
click at [345, 137] on input "0.93" at bounding box center [362, 133] width 34 height 13
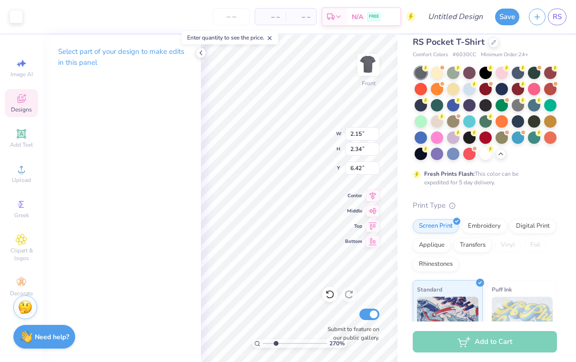
type input "2.701557501282"
type input "0.73"
type input "0.77"
type input "7.13"
click at [14, 15] on div at bounding box center [16, 16] width 13 height 13
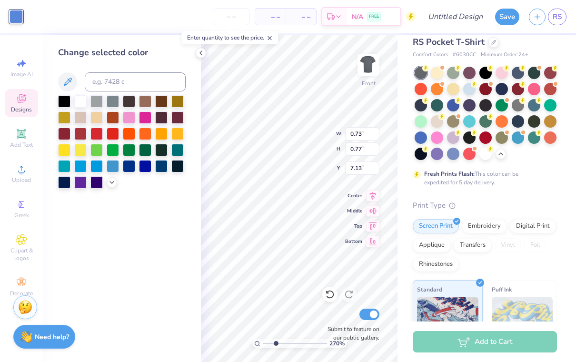
click at [64, 98] on div at bounding box center [64, 101] width 12 height 12
type input "2.701557501282"
type input "0.93"
type input "0.54"
type input "7.07"
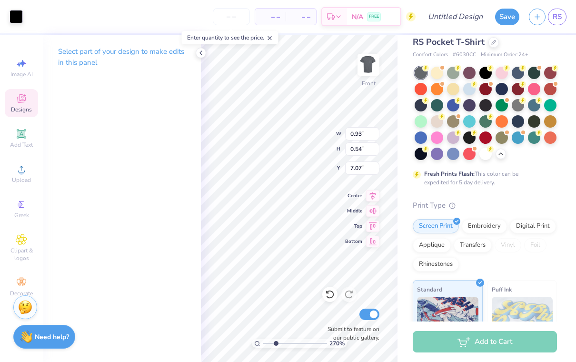
type input "2.701557501282"
type input "2.15"
type input "2.34"
type input "6.42"
type input "2.701557501282"
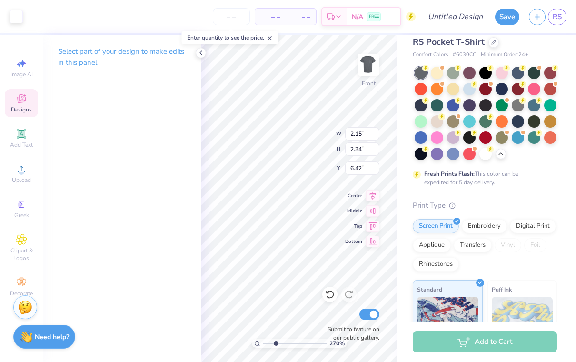
type input "3.40"
type input "5.88"
type input "6.19"
click at [18, 17] on div at bounding box center [16, 16] width 13 height 13
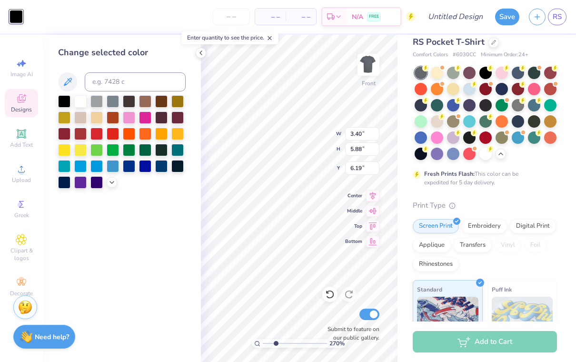
click at [59, 100] on div at bounding box center [64, 101] width 12 height 12
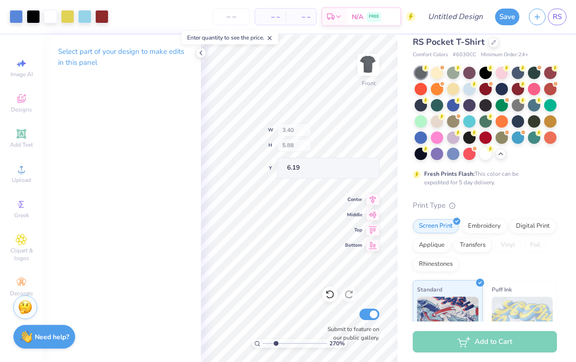
type input "2.701557501282"
type input "6.68"
type input "5.98"
type input "6.13"
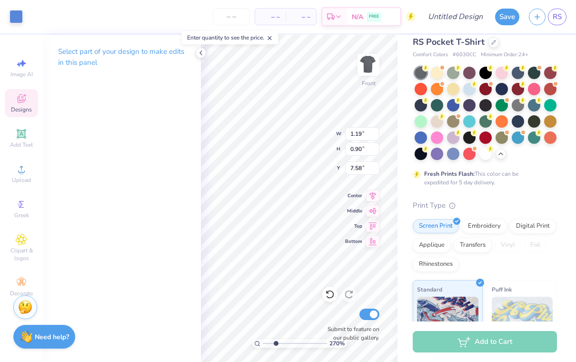
type input "2.701557501282"
type input "6.95"
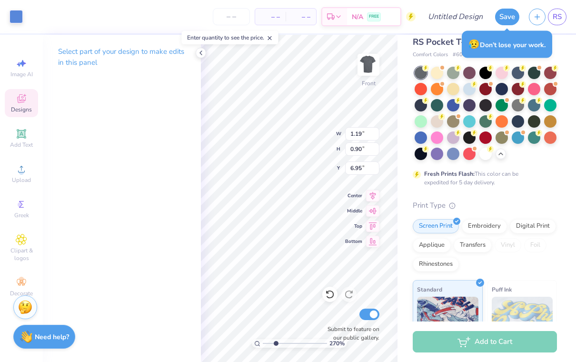
type input "2.701557501282"
type input "7.52"
click at [332, 298] on icon at bounding box center [330, 294] width 10 height 10
type input "2.701557501282"
type input "6.95"
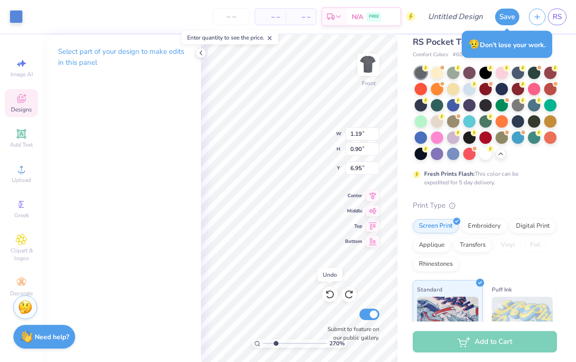
click at [331, 293] on icon at bounding box center [330, 294] width 10 height 10
type input "2.701557501282"
type input "7.58"
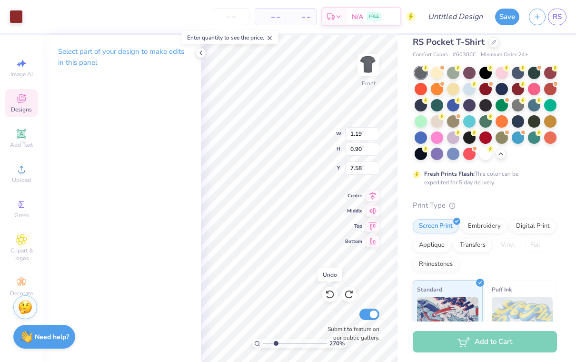
type input "2.701557501282"
type input "6.06"
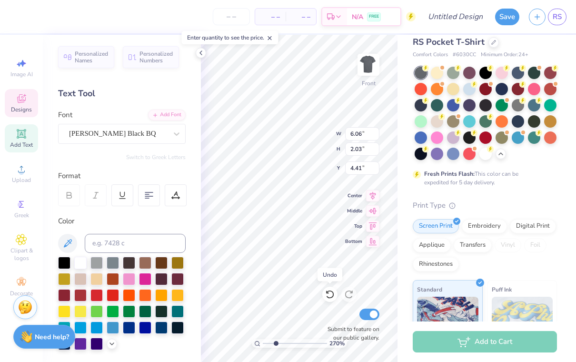
click at [333, 297] on icon at bounding box center [330, 294] width 8 height 9
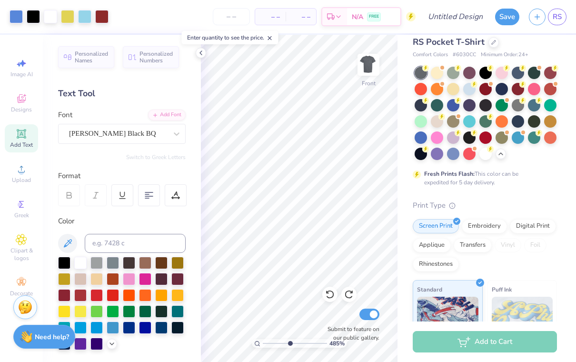
click at [12, 20] on div at bounding box center [16, 16] width 13 height 13
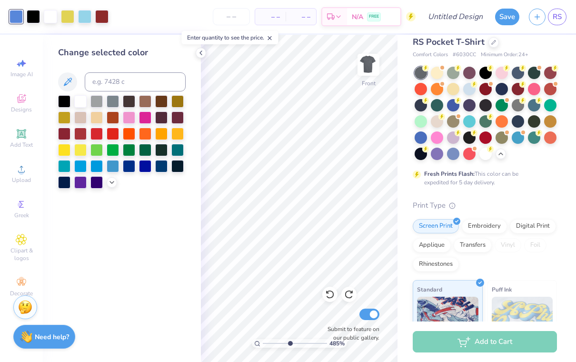
click at [61, 105] on div at bounding box center [64, 101] width 12 height 12
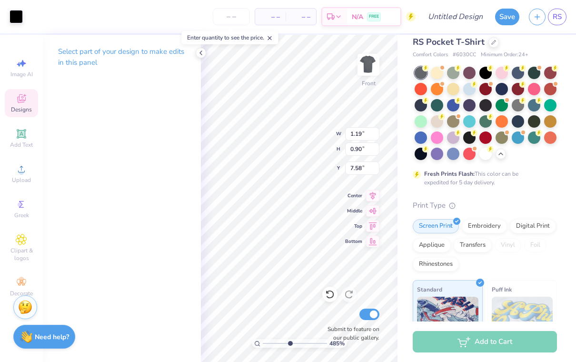
click at [13, 16] on div at bounding box center [16, 16] width 13 height 13
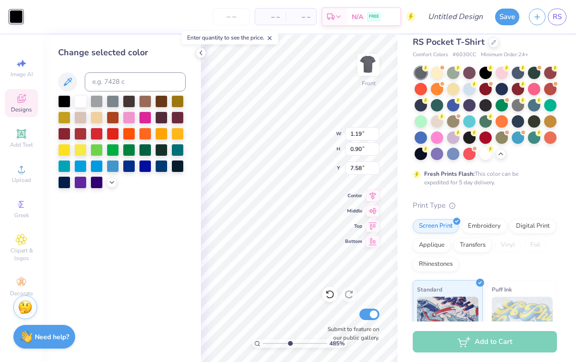
click at [76, 102] on div at bounding box center [80, 101] width 12 height 12
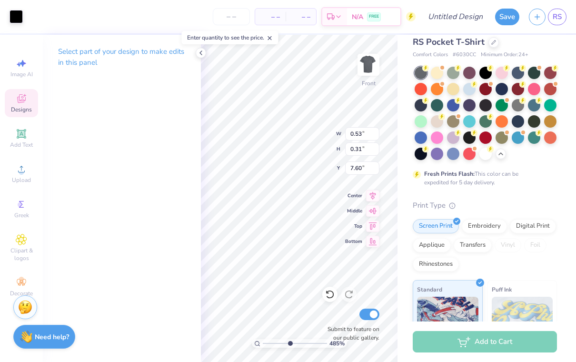
click at [18, 21] on div at bounding box center [16, 16] width 13 height 13
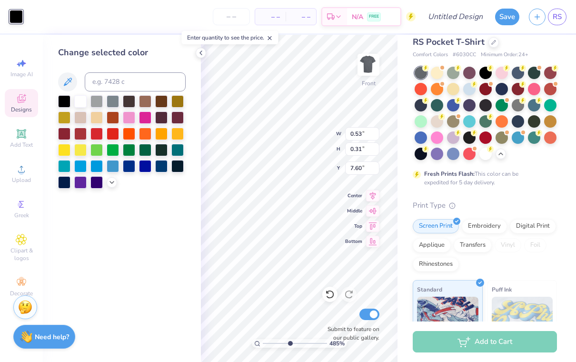
click at [81, 98] on div at bounding box center [80, 101] width 12 height 12
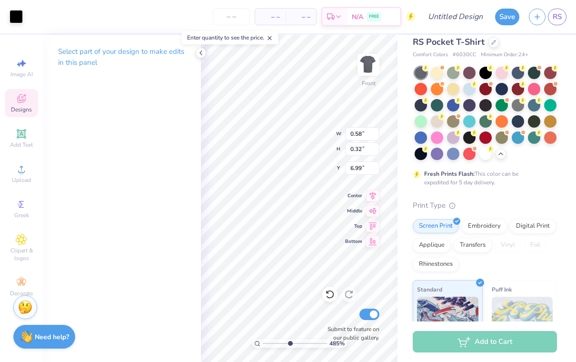
click at [18, 19] on div at bounding box center [16, 16] width 13 height 13
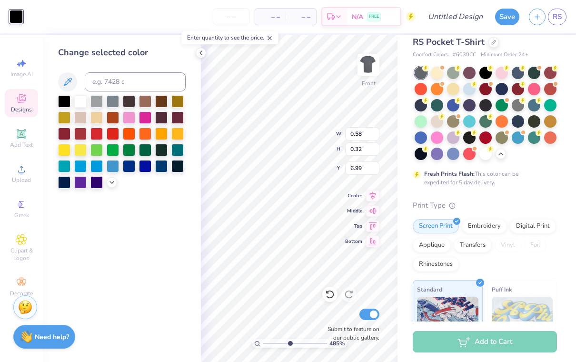
click at [79, 100] on div at bounding box center [80, 101] width 12 height 12
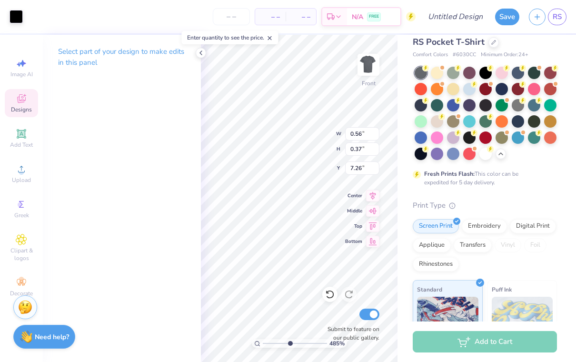
click at [3, 17] on div "Art colors" at bounding box center [11, 16] width 23 height 33
click at [2, 17] on div "Art colors" at bounding box center [11, 16] width 23 height 33
click at [13, 19] on div at bounding box center [16, 16] width 13 height 13
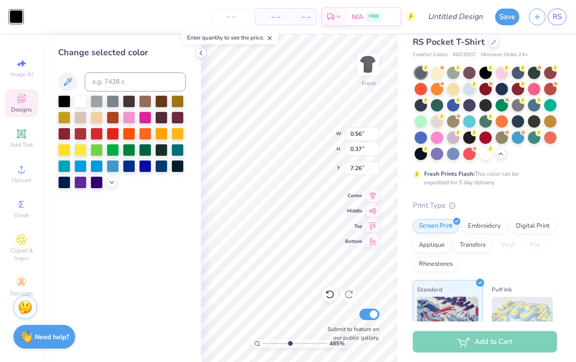
click at [82, 103] on div at bounding box center [80, 101] width 12 height 12
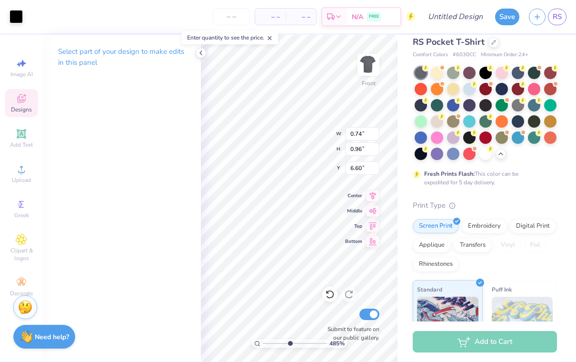
click at [17, 21] on div at bounding box center [16, 16] width 13 height 13
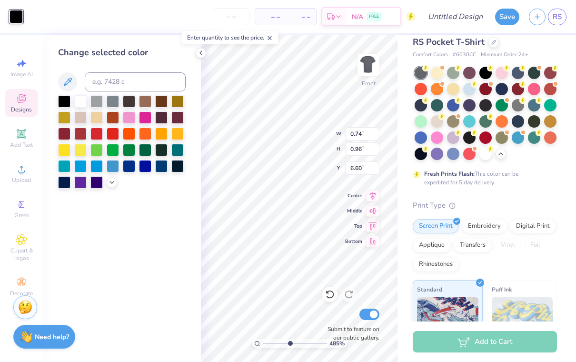
click at [78, 101] on div at bounding box center [80, 101] width 12 height 12
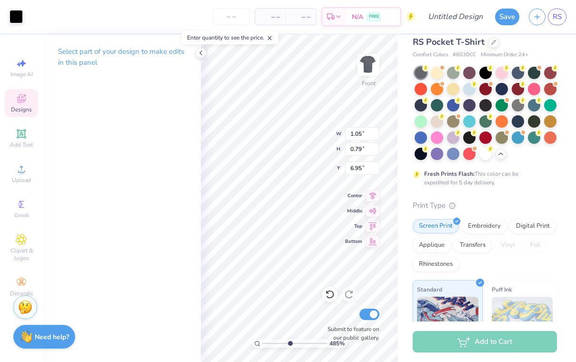
click at [11, 21] on div at bounding box center [16, 16] width 13 height 13
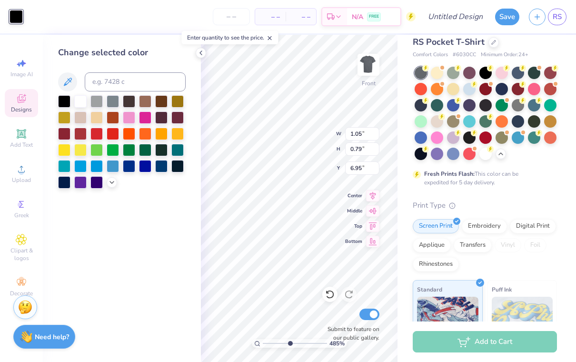
click at [81, 101] on div at bounding box center [80, 101] width 12 height 12
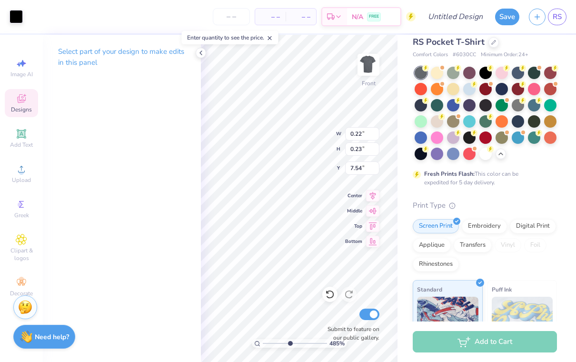
click at [14, 18] on div at bounding box center [16, 16] width 13 height 13
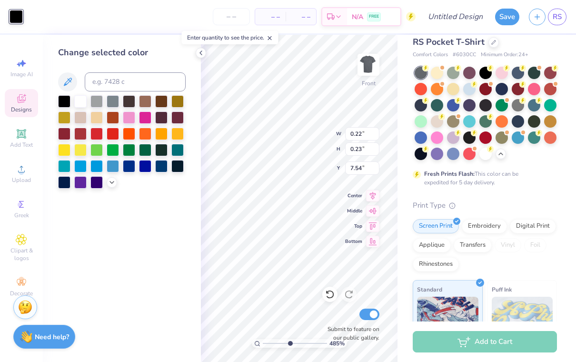
click at [79, 104] on div at bounding box center [80, 101] width 12 height 12
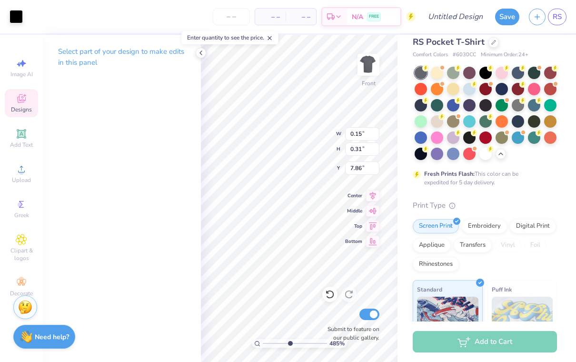
click at [14, 20] on div at bounding box center [16, 16] width 13 height 13
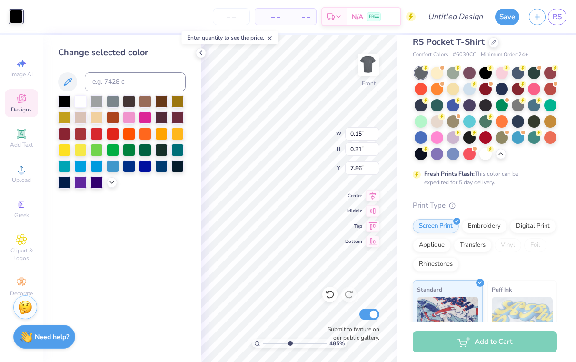
click at [81, 104] on div at bounding box center [80, 101] width 12 height 12
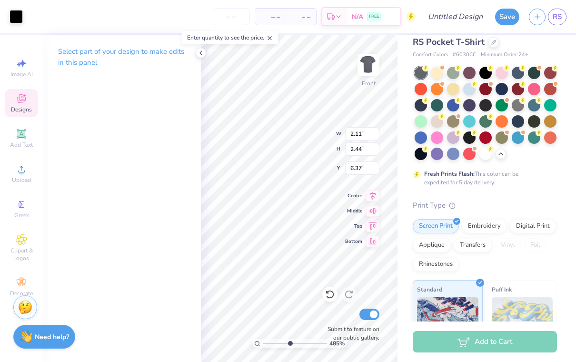
click at [19, 17] on div at bounding box center [16, 16] width 13 height 13
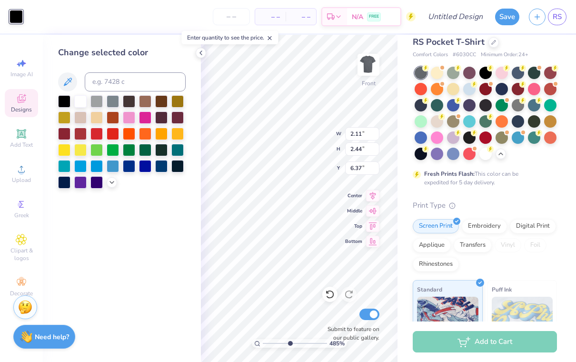
click at [79, 99] on div at bounding box center [80, 101] width 12 height 12
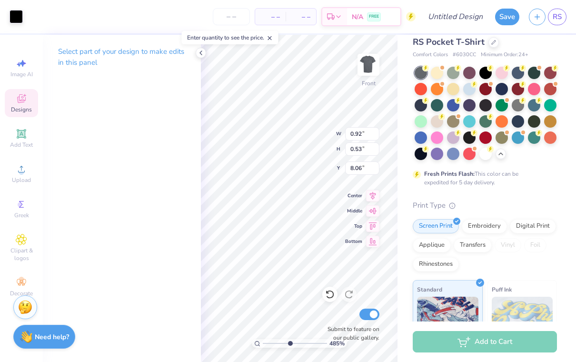
click at [19, 21] on div at bounding box center [16, 16] width 13 height 13
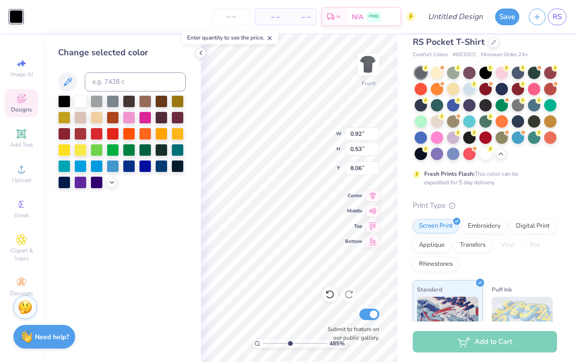
click at [81, 106] on div at bounding box center [80, 101] width 12 height 12
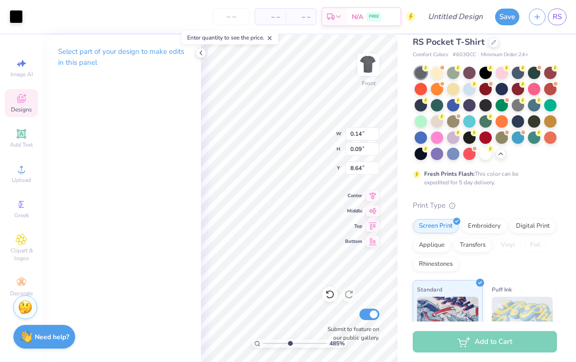
click at [19, 19] on div at bounding box center [16, 16] width 13 height 13
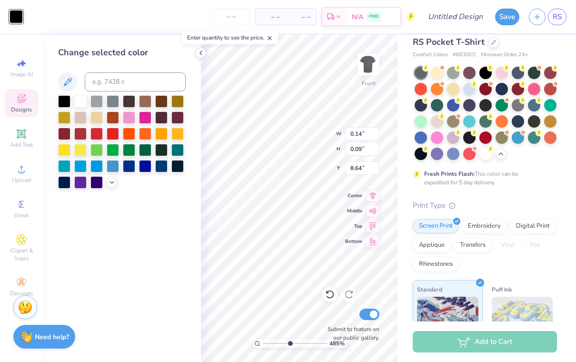
click at [79, 101] on div at bounding box center [80, 101] width 12 height 12
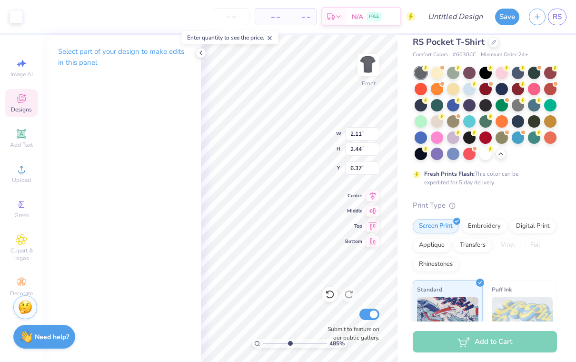
click at [15, 16] on div at bounding box center [16, 16] width 13 height 13
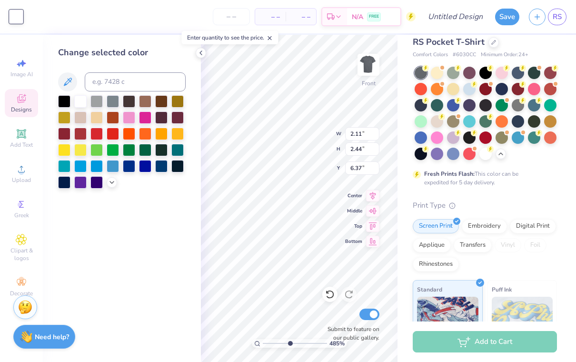
click at [68, 101] on div at bounding box center [64, 101] width 12 height 12
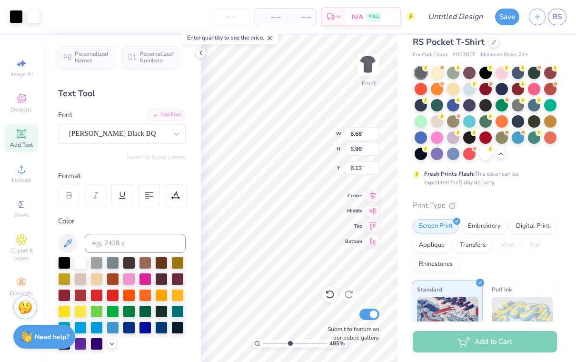
click at [378, 342] on label "Submit to feature on our public gallery." at bounding box center [350, 333] width 57 height 17
click at [378, 320] on input "Submit to feature on our public gallery." at bounding box center [369, 313] width 20 height 11
click at [369, 314] on input "Submit to feature on our public gallery." at bounding box center [369, 313] width 20 height 11
click at [406, 189] on div "Comfort Colors Adult Heavyweight RS Pocket T-Shirt Comfort Colors # 6030CC Mini…" at bounding box center [486, 253] width 178 height 484
click at [372, 317] on input "Submit to feature on our public gallery." at bounding box center [369, 313] width 20 height 11
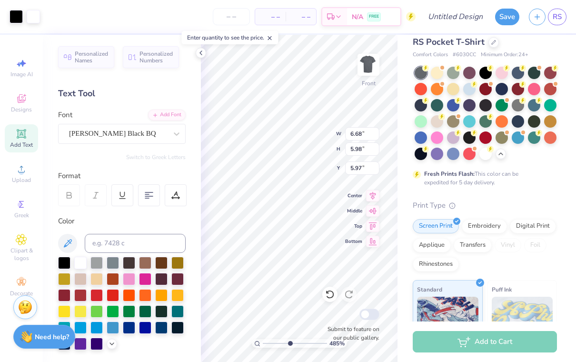
click at [326, 292] on icon at bounding box center [330, 294] width 10 height 10
click at [199, 55] on icon at bounding box center [201, 53] width 8 height 8
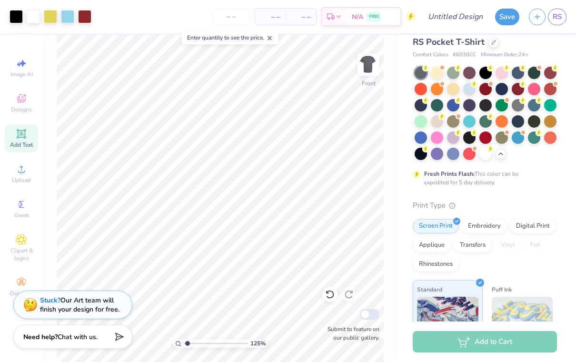
click at [330, 297] on icon at bounding box center [330, 294] width 8 height 9
click at [22, 14] on div at bounding box center [16, 16] width 13 height 13
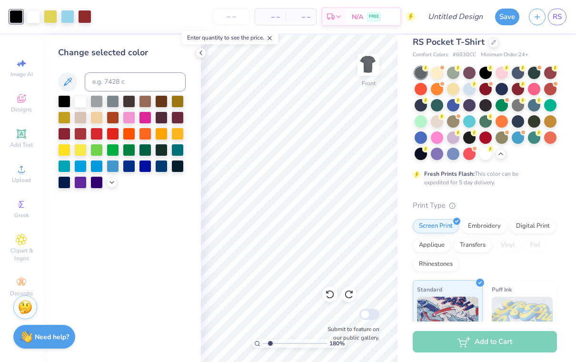
click at [66, 142] on div at bounding box center [122, 141] width 128 height 93
click at [65, 136] on div at bounding box center [64, 134] width 12 height 12
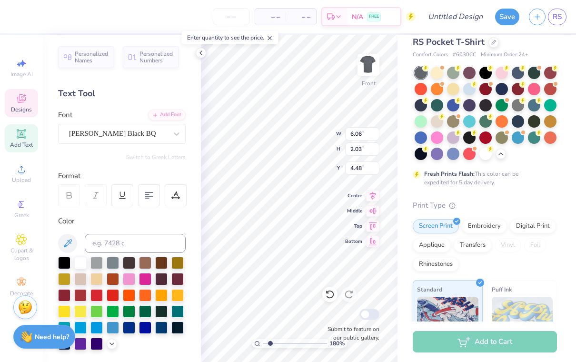
click at [63, 298] on div at bounding box center [64, 295] width 12 height 12
click at [58, 293] on div at bounding box center [64, 295] width 12 height 12
click at [68, 297] on div at bounding box center [64, 295] width 12 height 12
click at [65, 297] on div at bounding box center [64, 295] width 12 height 12
click at [326, 297] on icon at bounding box center [330, 294] width 10 height 10
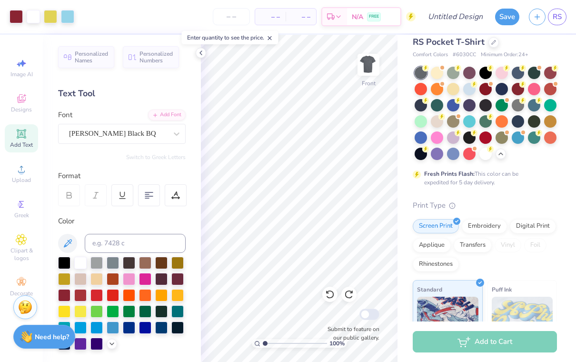
click at [54, 18] on div at bounding box center [50, 16] width 13 height 13
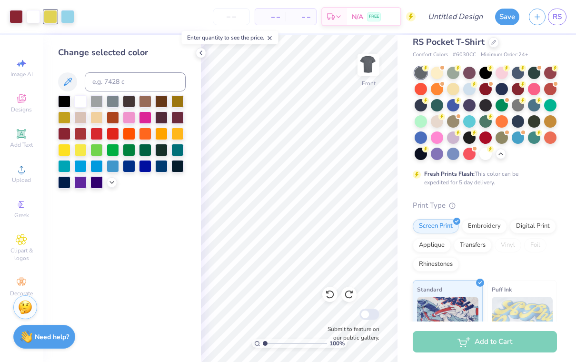
click at [90, 96] on div at bounding box center [96, 101] width 12 height 12
click at [83, 102] on div at bounding box center [80, 101] width 12 height 12
click at [100, 108] on div at bounding box center [96, 101] width 12 height 12
click at [80, 105] on div at bounding box center [80, 101] width 12 height 12
click at [201, 56] on icon at bounding box center [201, 53] width 8 height 8
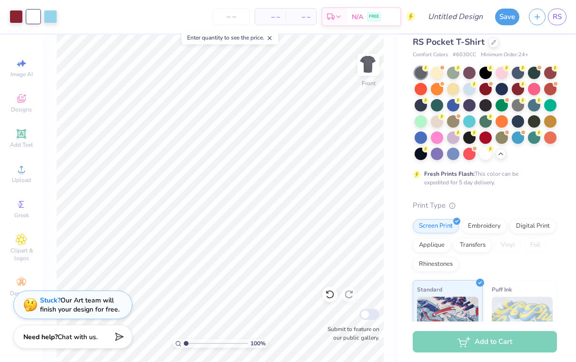
click at [376, 68] on img at bounding box center [368, 64] width 19 height 19
click at [23, 181] on span "Upload" at bounding box center [21, 180] width 19 height 8
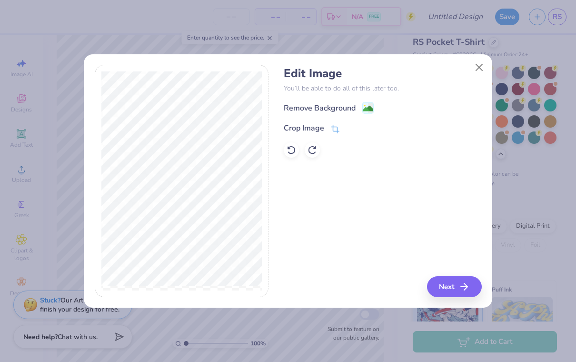
click at [365, 111] on image at bounding box center [368, 108] width 10 height 10
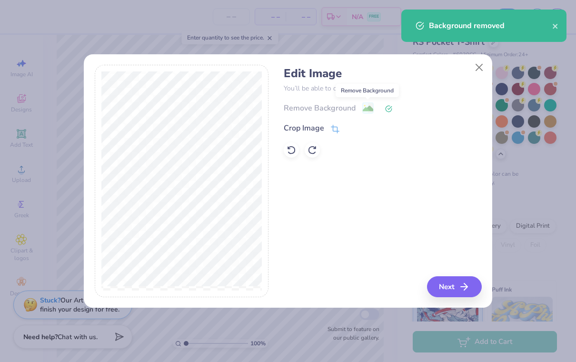
click at [459, 290] on button "Next" at bounding box center [454, 286] width 55 height 21
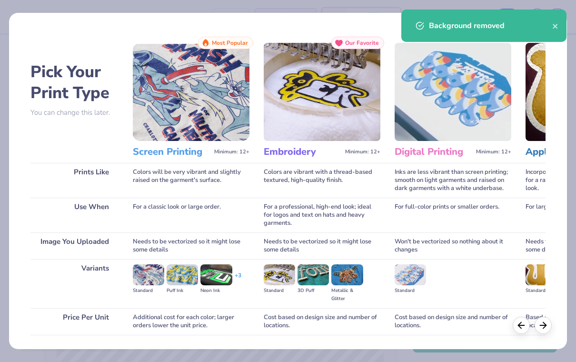
click at [168, 109] on img at bounding box center [191, 92] width 117 height 98
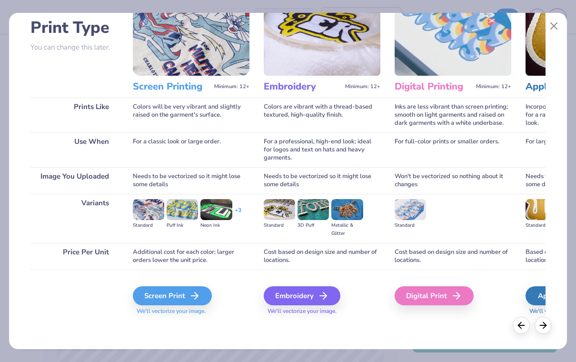
scroll to position [65, 0]
click at [157, 292] on div "Screen Print" at bounding box center [172, 295] width 79 height 19
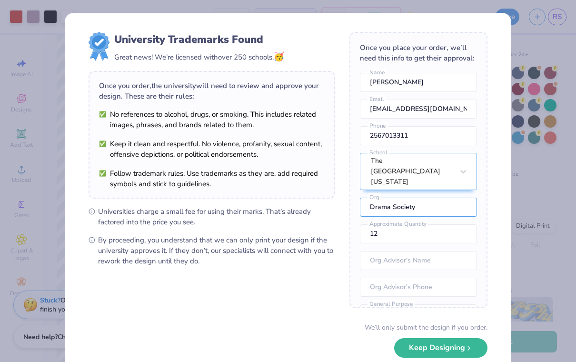
click at [434, 198] on input "Drama Society" at bounding box center [418, 207] width 117 height 19
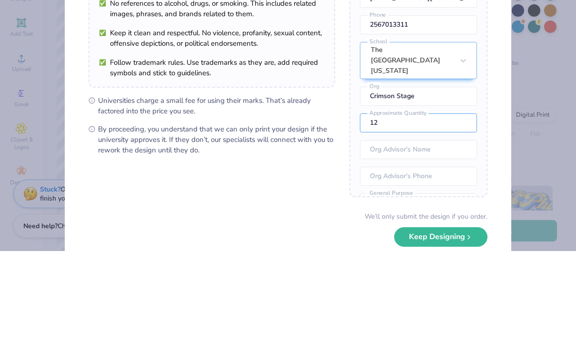
click at [435, 224] on input "12" at bounding box center [418, 233] width 117 height 19
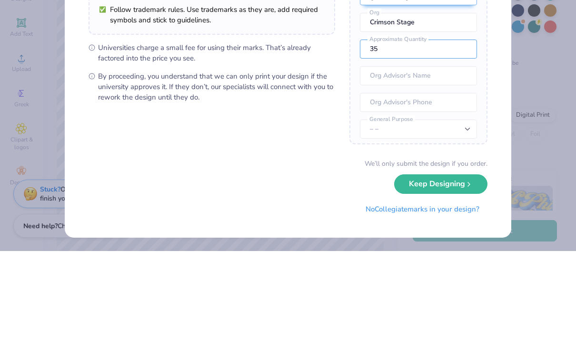
scroll to position [52, 0]
click at [443, 178] on input "text" at bounding box center [418, 187] width 117 height 19
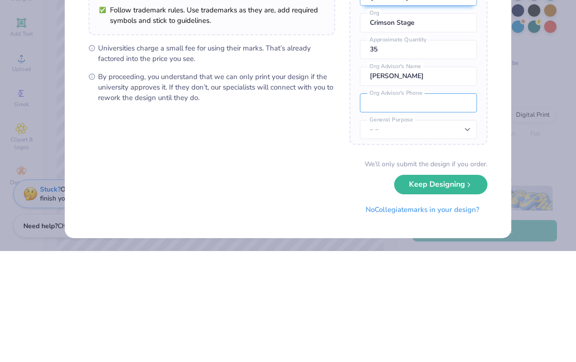
click at [444, 204] on input "tel" at bounding box center [418, 213] width 117 height 19
click at [432, 178] on input "[PERSON_NAME]" at bounding box center [418, 187] width 117 height 19
click at [430, 204] on input "tel" at bounding box center [418, 213] width 117 height 19
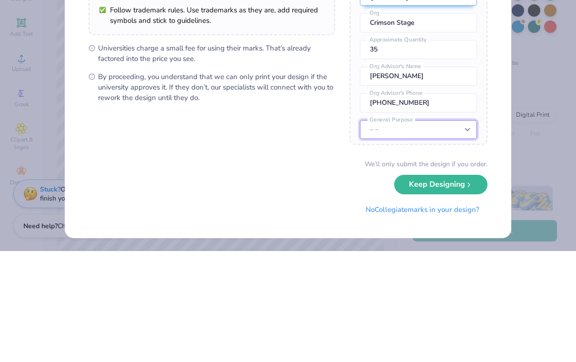
click at [454, 231] on select "– – Member apparel for registered Student Organization / Department / School Fu…" at bounding box center [418, 240] width 117 height 19
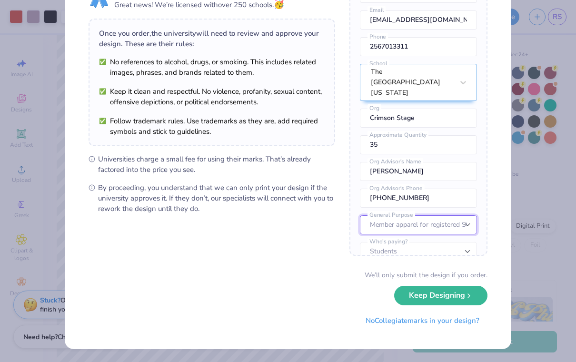
scroll to position [35, 0]
click at [435, 217] on select "– – Member apparel for registered Student Organization / Department / School Fu…" at bounding box center [418, 226] width 117 height 19
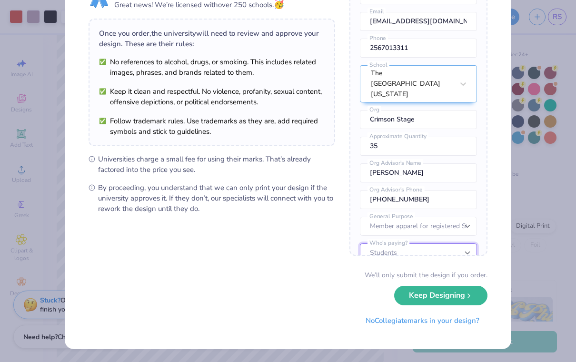
click at [435, 243] on select "Students University" at bounding box center [418, 252] width 117 height 19
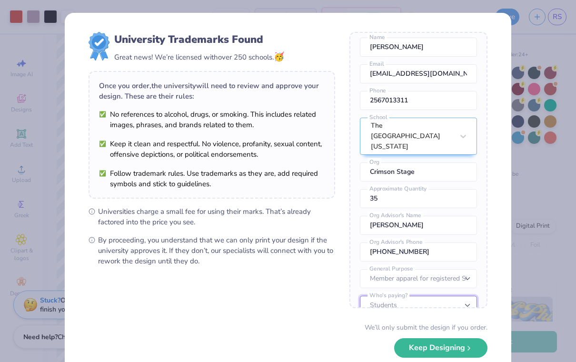
scroll to position [0, 0]
click at [473, 344] on icon "submit" at bounding box center [469, 348] width 8 height 8
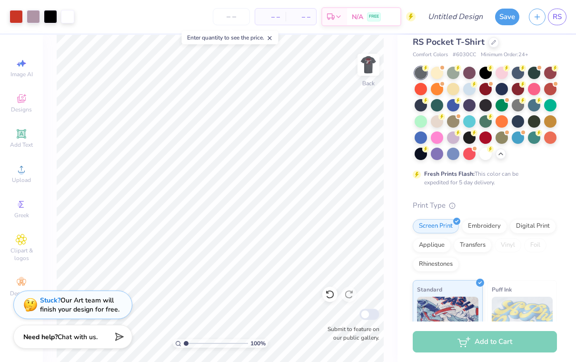
click at [363, 67] on img at bounding box center [368, 64] width 19 height 19
click at [364, 74] on img at bounding box center [368, 64] width 19 height 19
click at [11, 17] on div at bounding box center [16, 16] width 13 height 13
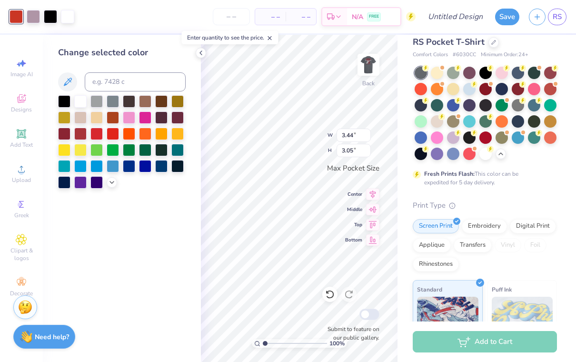
click at [59, 137] on div at bounding box center [64, 134] width 12 height 12
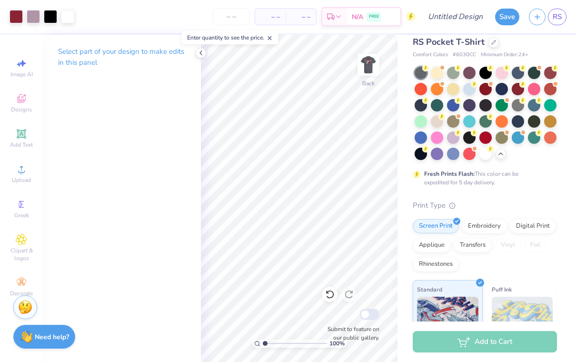
click at [205, 50] on div at bounding box center [201, 53] width 10 height 10
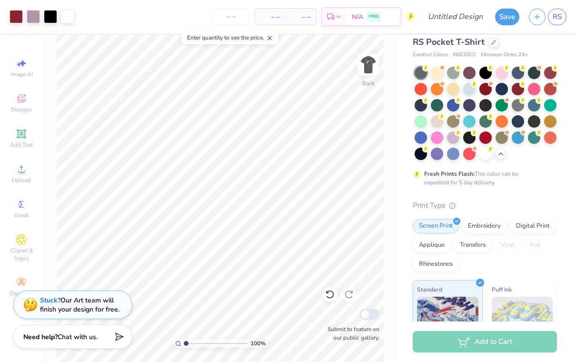
click at [366, 74] on img at bounding box center [368, 64] width 19 height 19
click at [39, 10] on div at bounding box center [33, 16] width 13 height 13
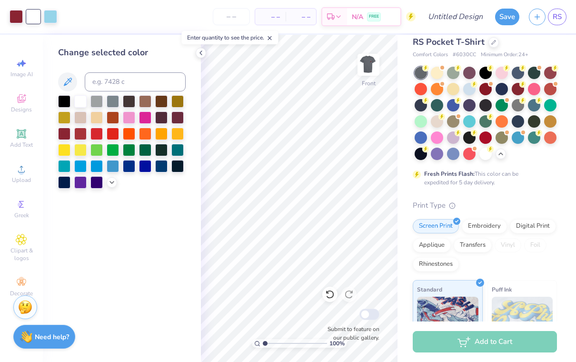
click at [64, 103] on div at bounding box center [64, 101] width 12 height 12
click at [82, 106] on div at bounding box center [80, 101] width 12 height 12
click at [199, 56] on icon at bounding box center [201, 53] width 8 height 8
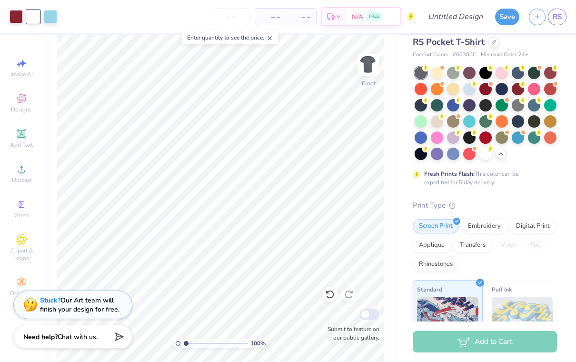
click at [46, 20] on div at bounding box center [50, 16] width 13 height 13
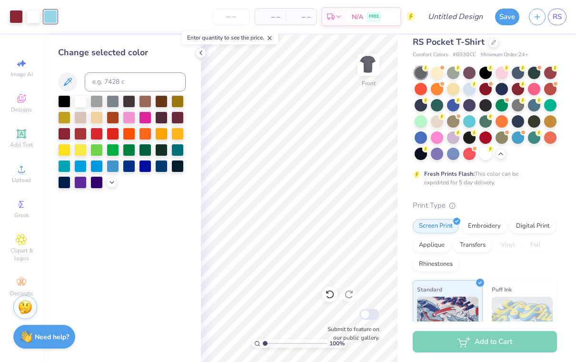
click at [150, 120] on div at bounding box center [145, 117] width 12 height 12
click at [155, 148] on div at bounding box center [161, 150] width 12 height 12
click at [68, 100] on div at bounding box center [64, 101] width 12 height 12
click at [204, 51] on icon at bounding box center [201, 53] width 8 height 8
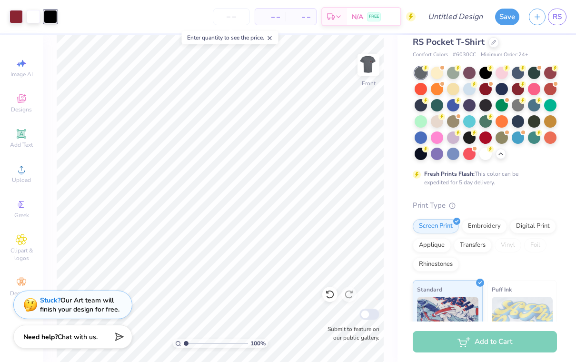
click at [374, 67] on img at bounding box center [368, 64] width 19 height 19
click at [437, 342] on div "Add to Cart" at bounding box center [485, 341] width 144 height 21
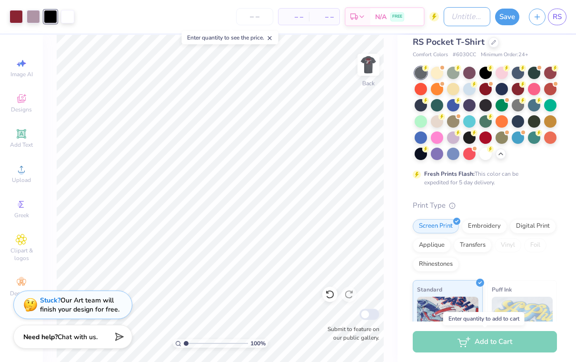
click at [462, 22] on input "Design Title" at bounding box center [467, 16] width 47 height 19
click at [506, 19] on button "Save" at bounding box center [507, 17] width 24 height 17
click at [260, 17] on input "number" at bounding box center [254, 16] width 37 height 17
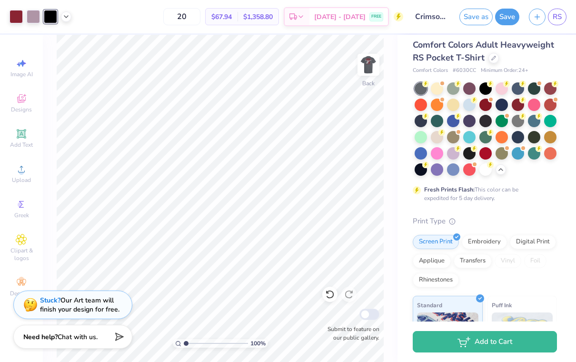
click at [277, 23] on div "$1,358.80 Total" at bounding box center [257, 17] width 41 height 16
click at [282, 27] on div "20 $67.94 Per Item $1,358.80 Total Est. Delivery [DATE] - [DATE] FREE" at bounding box center [239, 16] width 327 height 33
click at [200, 18] on input "20" at bounding box center [181, 16] width 37 height 17
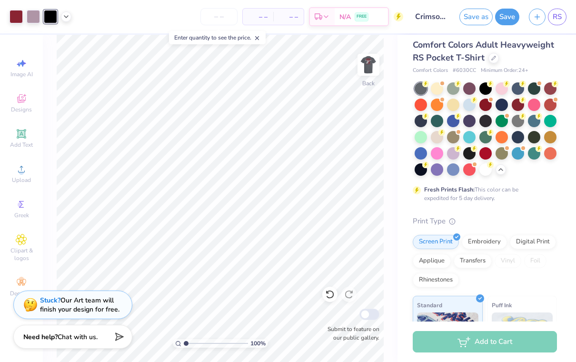
click at [365, 70] on img at bounding box center [368, 64] width 19 height 19
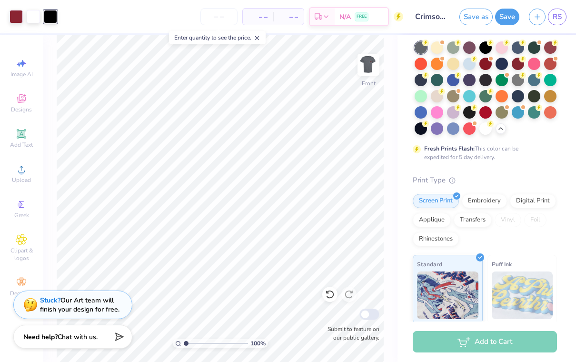
scroll to position [63, 0]
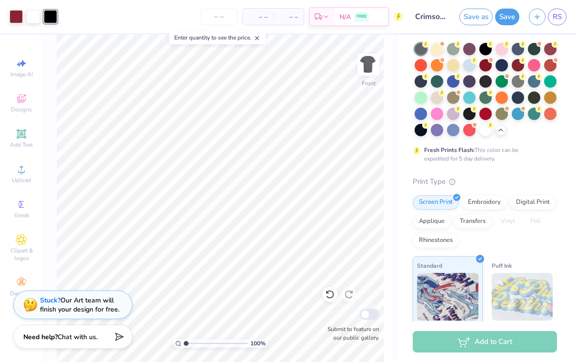
click at [548, 199] on div "Digital Print" at bounding box center [533, 202] width 46 height 14
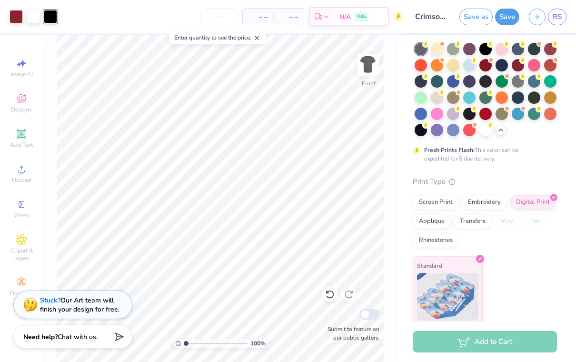
click at [211, 24] on input "number" at bounding box center [218, 16] width 37 height 17
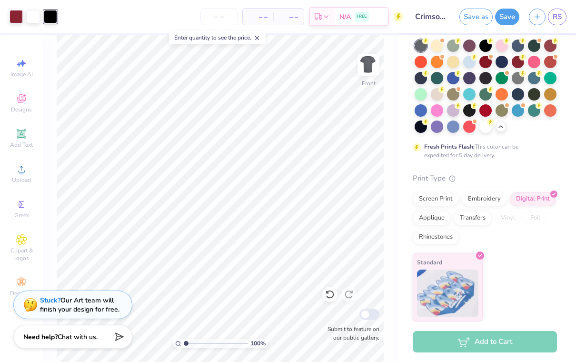
scroll to position [66, 0]
click at [481, 219] on div "Transfers" at bounding box center [473, 218] width 38 height 14
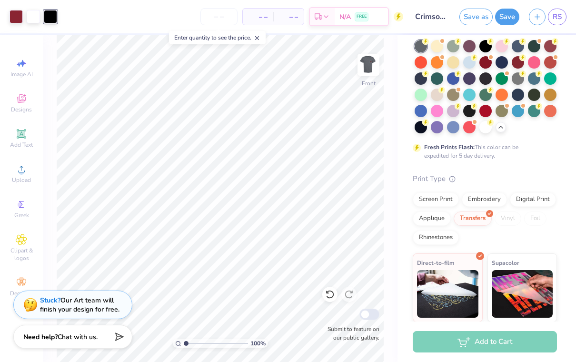
click at [219, 13] on input "number" at bounding box center [218, 16] width 37 height 17
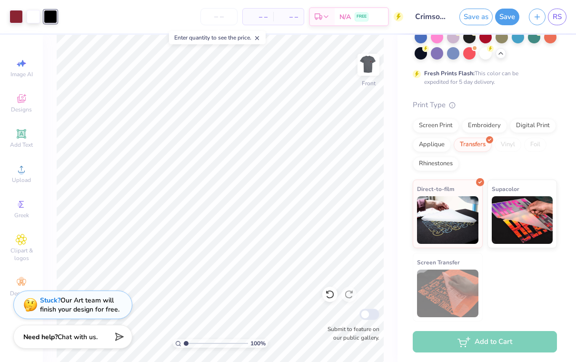
scroll to position [139, 0]
click at [544, 126] on div "Digital Print" at bounding box center [533, 126] width 46 height 14
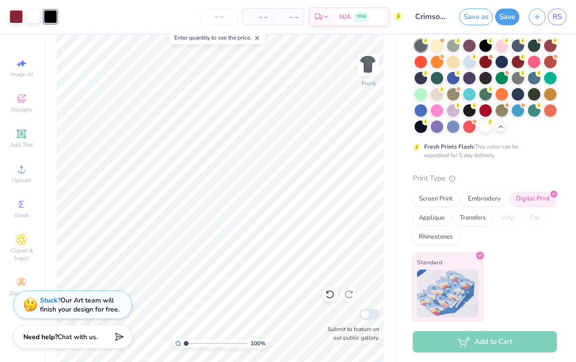
scroll to position [66, 0]
click at [227, 17] on input "number" at bounding box center [218, 16] width 37 height 17
click at [502, 20] on button "Save" at bounding box center [507, 17] width 24 height 17
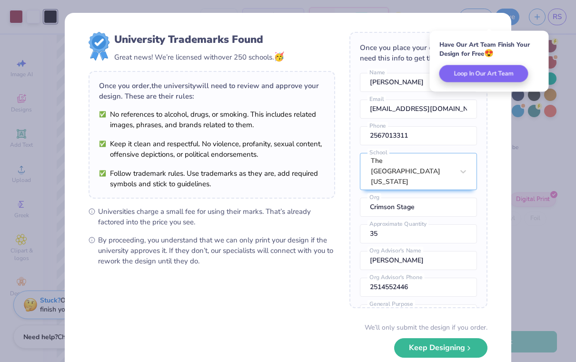
click at [534, 186] on div "University Trademarks Found Great news! We’re licensed with over 250 schools. 🥳…" at bounding box center [288, 181] width 576 height 362
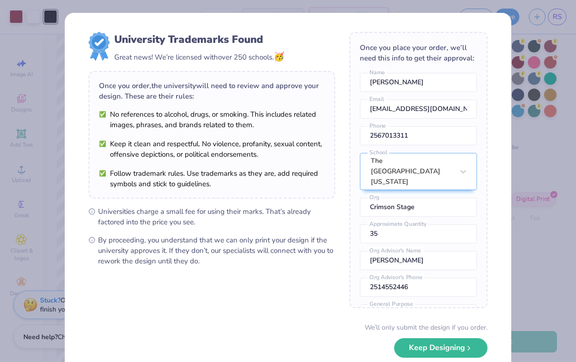
click at [545, 167] on div "University Trademarks Found Great news! We’re licensed with over 250 schools. 🥳…" at bounding box center [288, 181] width 576 height 362
click at [470, 344] on icon "submit" at bounding box center [469, 348] width 8 height 8
